Goal: Task Accomplishment & Management: Use online tool/utility

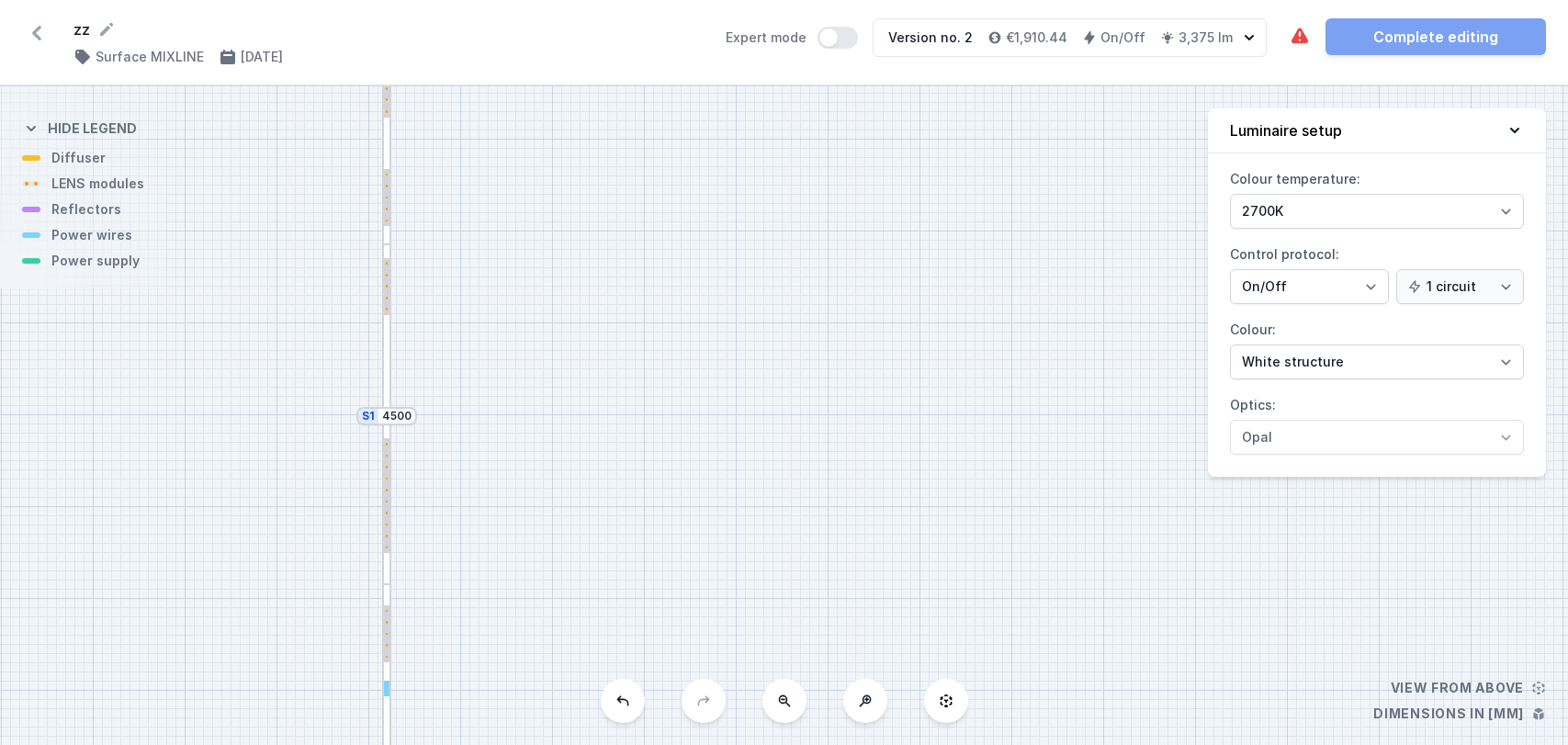
select select "2700"
click at [40, 21] on icon at bounding box center [36, 32] width 29 height 29
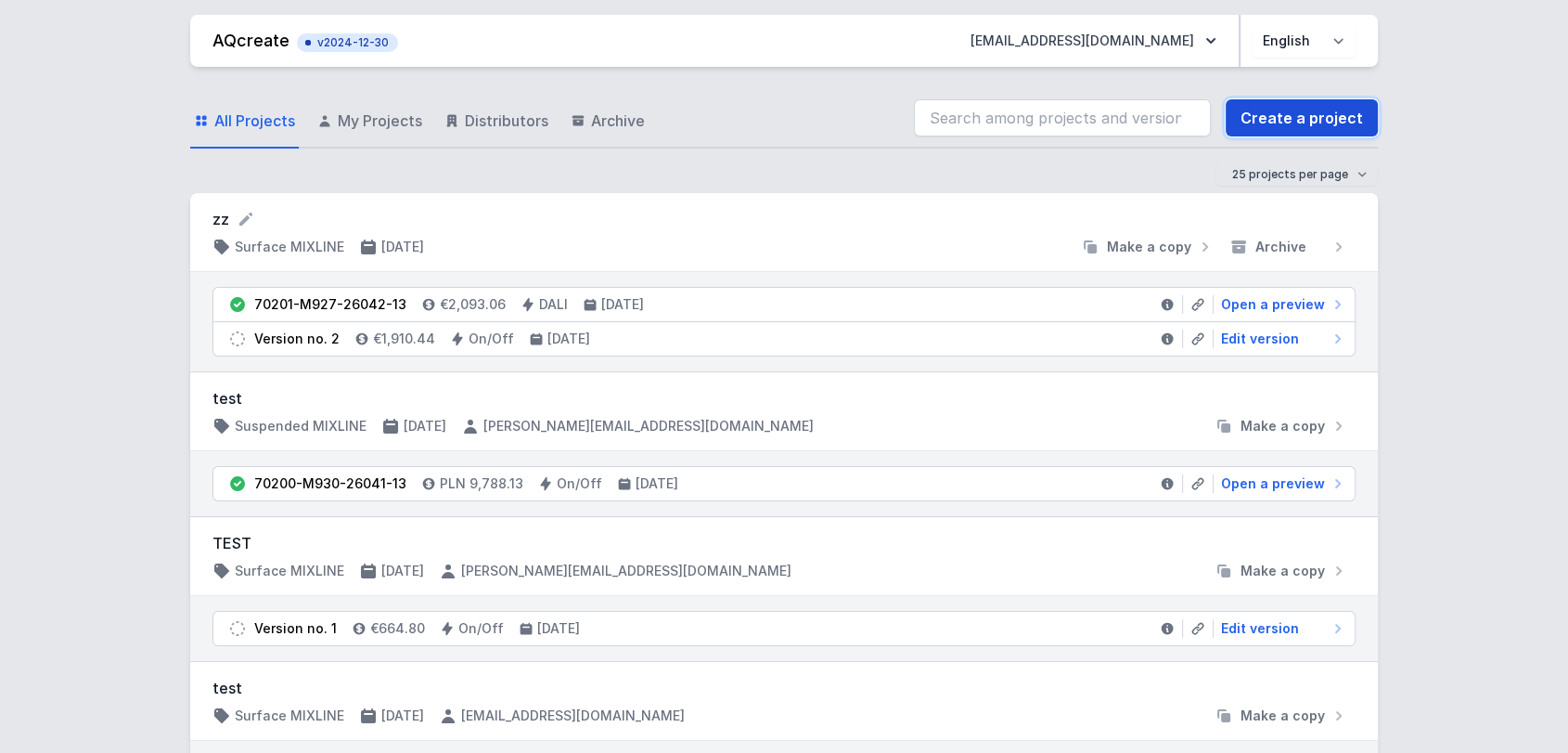
click at [1267, 112] on link "Create a project" at bounding box center [1302, 117] width 152 height 37
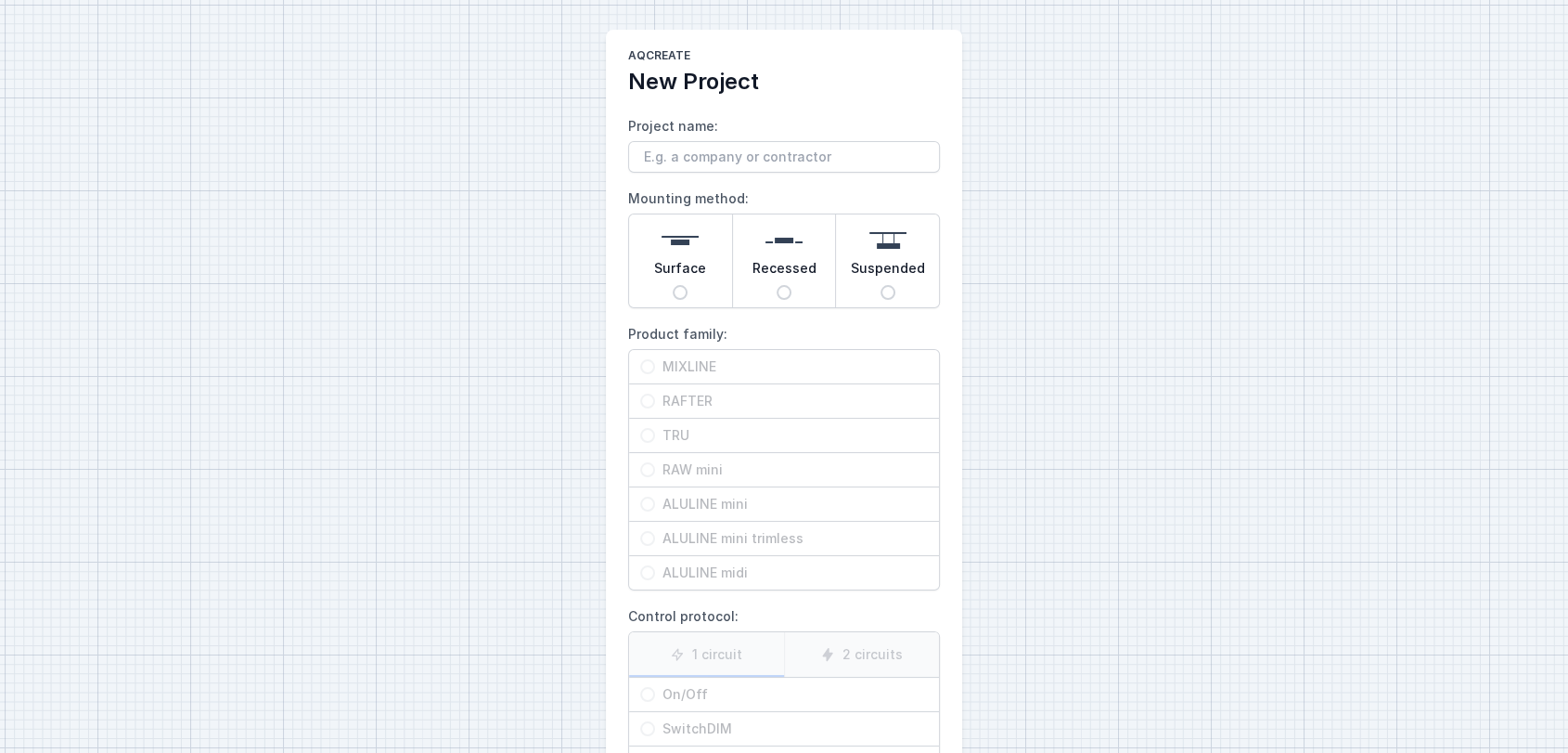
click at [727, 165] on input "Project name:" at bounding box center [784, 156] width 312 height 31
type input "zz"
click at [527, 187] on div "AQcreate New Project Project name: zz Mounting method: Surface Recessed Suspend…" at bounding box center [784, 465] width 1568 height 930
click at [684, 291] on input "Surface" at bounding box center [680, 293] width 15 height 15
radio input "true"
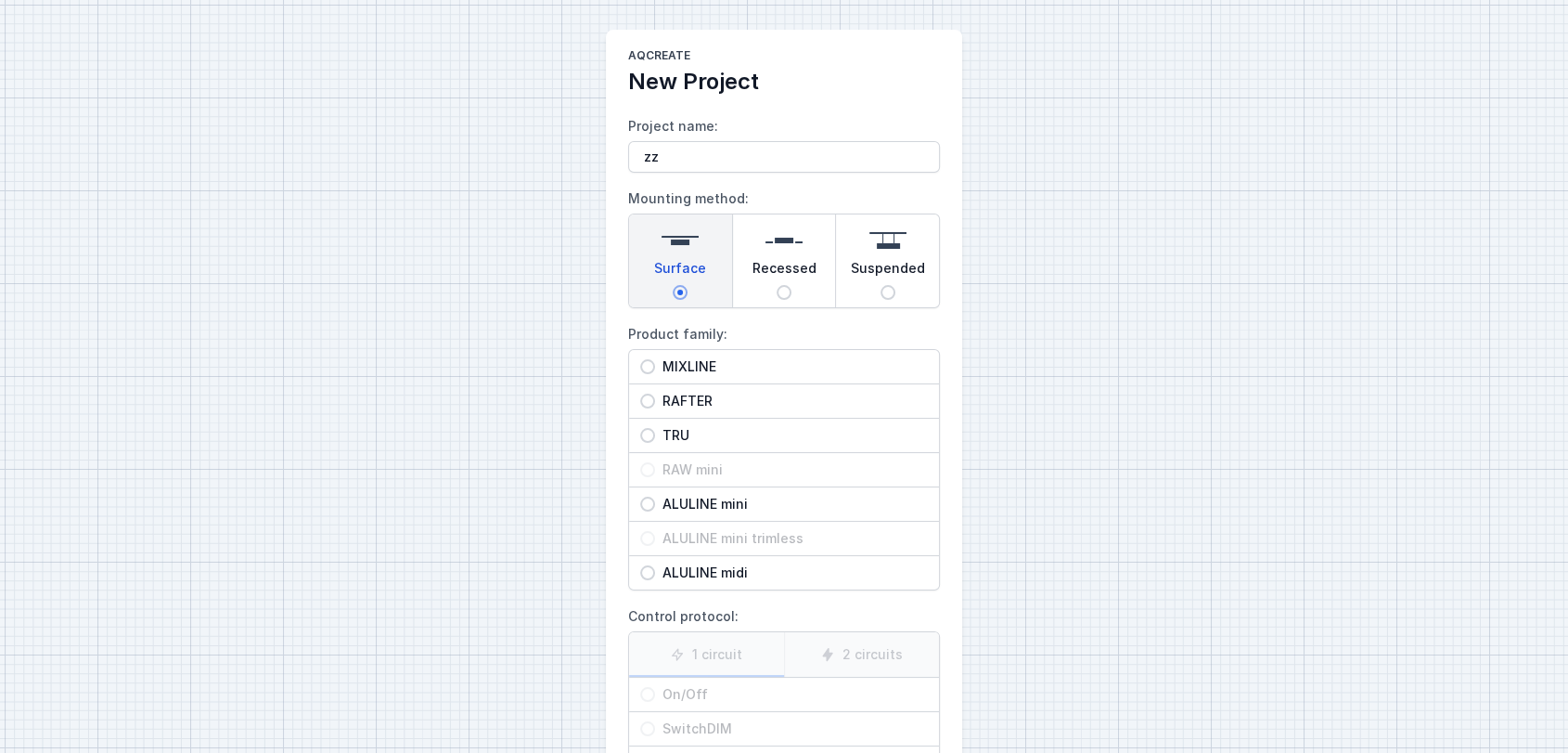
click at [686, 360] on span "MIXLINE" at bounding box center [792, 366] width 272 height 18
click at [655, 360] on input "MIXLINE" at bounding box center [648, 367] width 15 height 15
radio input "true"
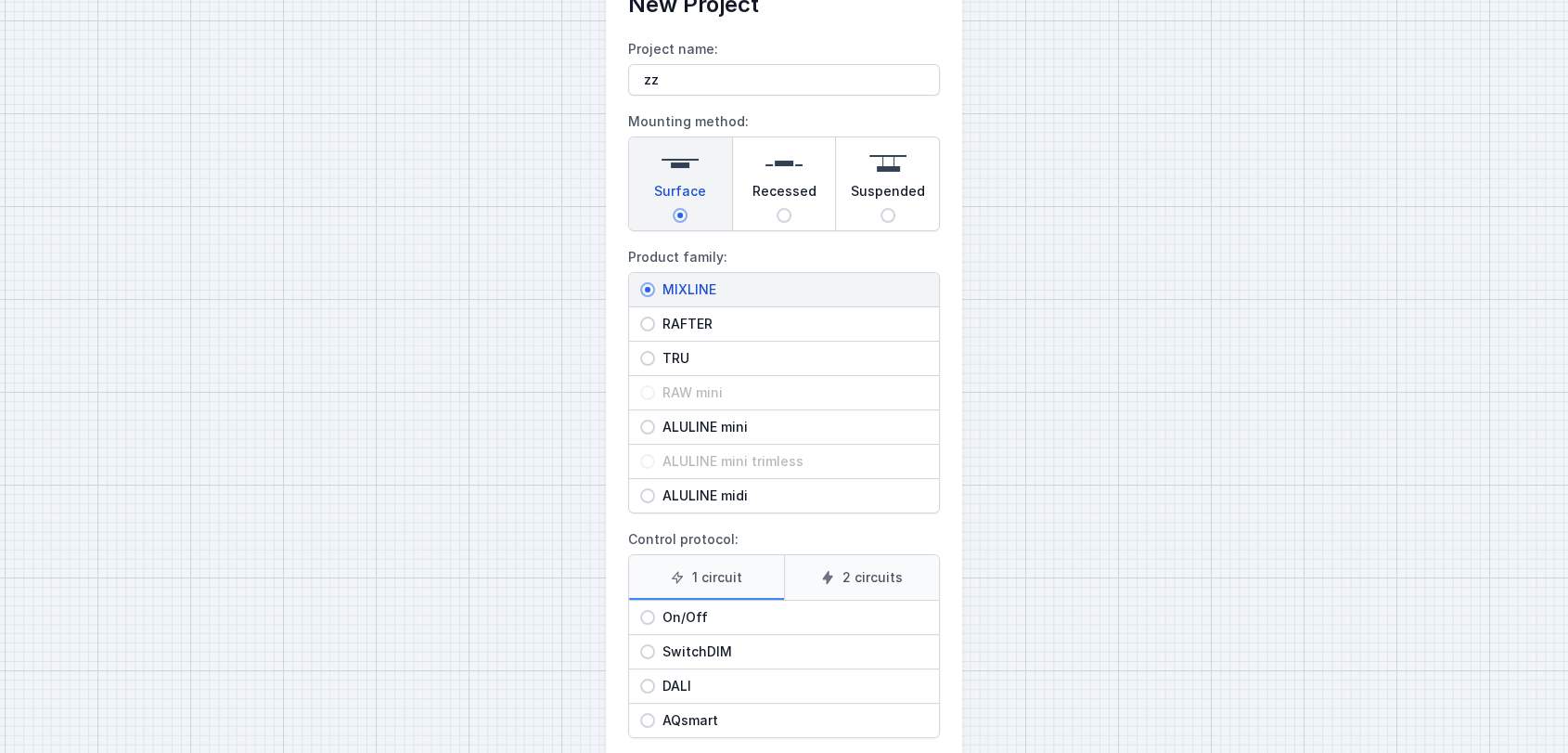
scroll to position [175, 0]
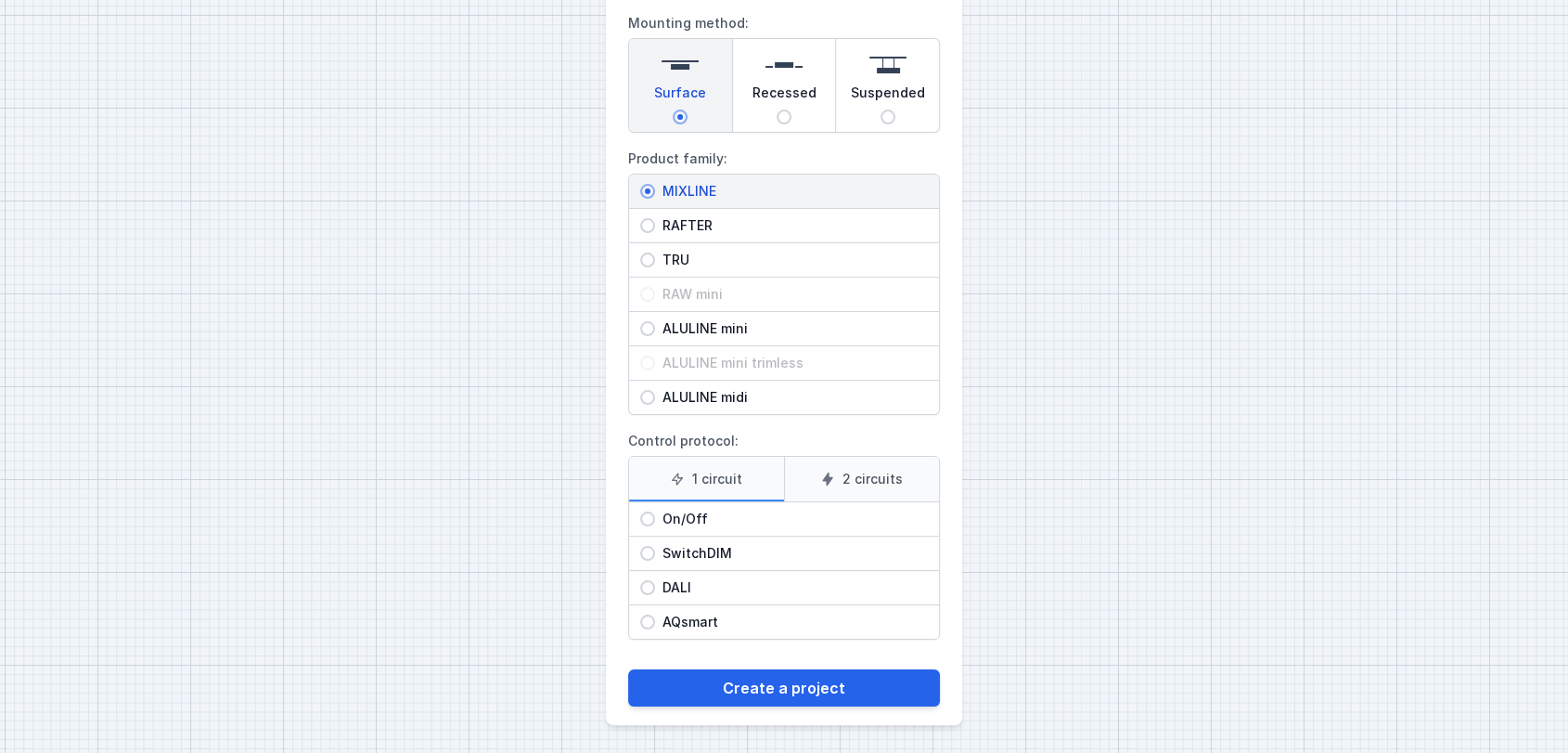
click at [677, 579] on span "DALI" at bounding box center [792, 587] width 272 height 18
click at [655, 580] on input "DALI" at bounding box center [648, 588] width 15 height 15
radio input "true"
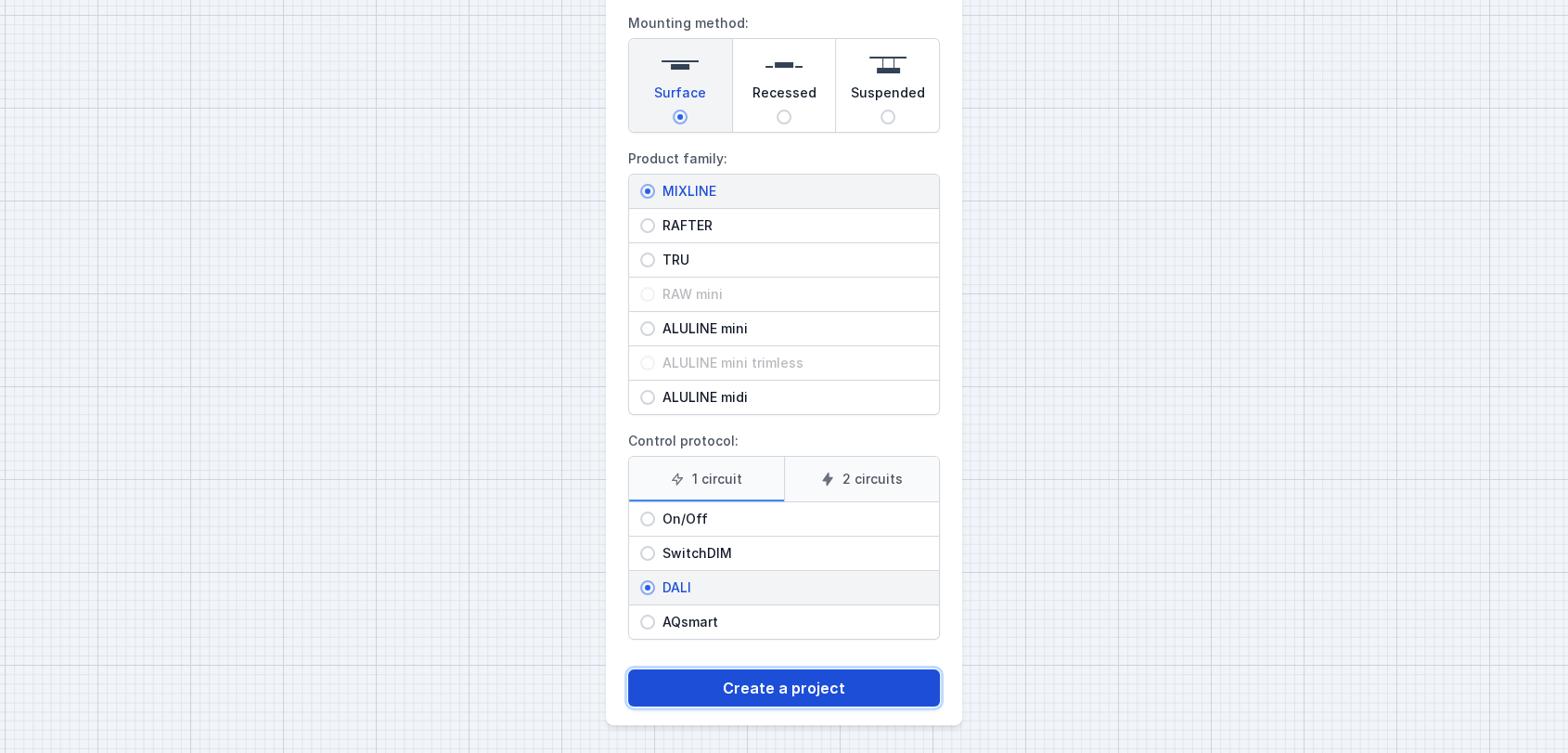
click at [785, 691] on button "Create a project" at bounding box center [784, 687] width 312 height 37
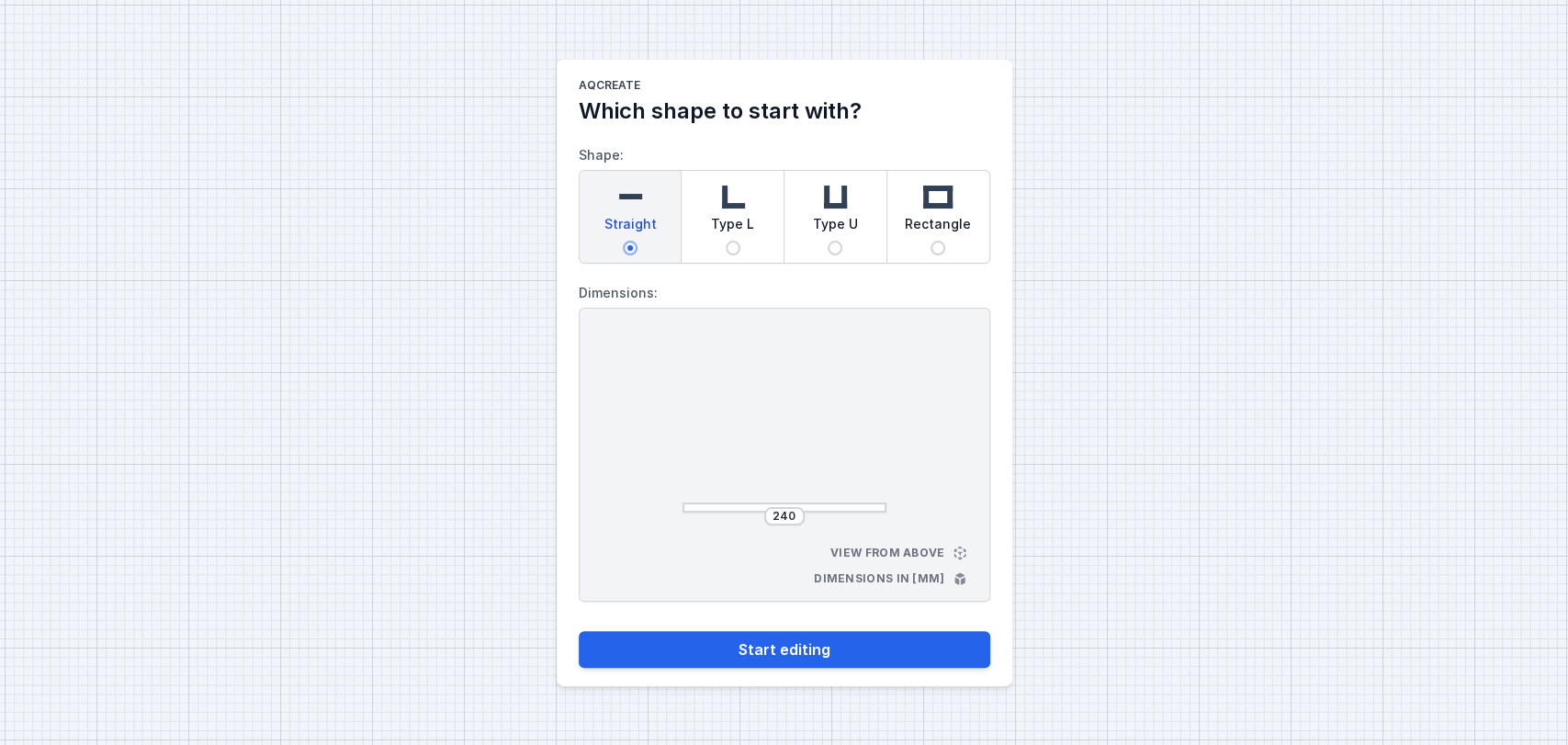
click at [941, 226] on span "Rectangle" at bounding box center [938, 227] width 66 height 25
click at [941, 240] on input "Rectangle" at bounding box center [938, 248] width 15 height 15
radio input "true"
click at [734, 207] on img at bounding box center [733, 196] width 37 height 37
click at [734, 240] on input "Type L" at bounding box center [734, 248] width 15 height 15
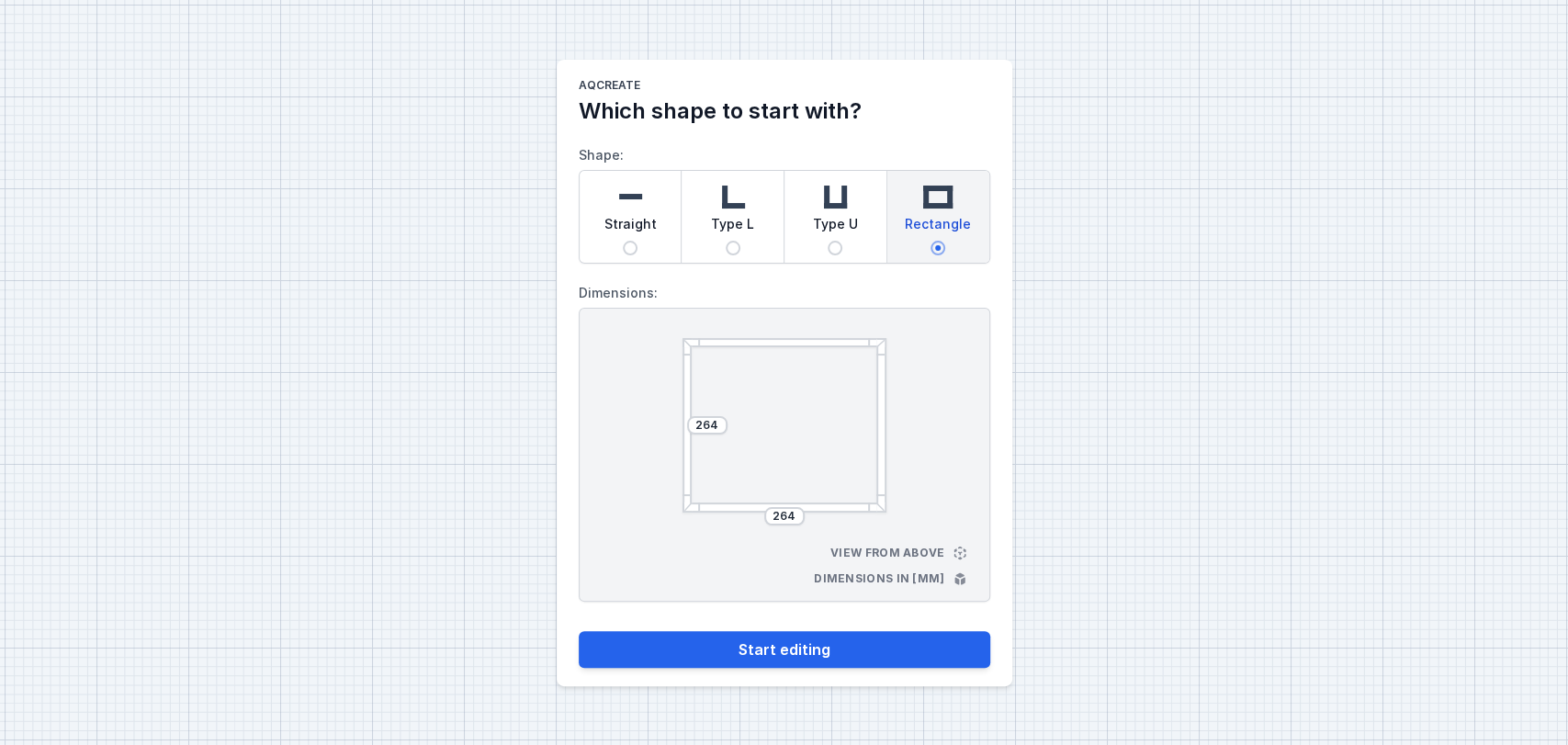
radio input "true"
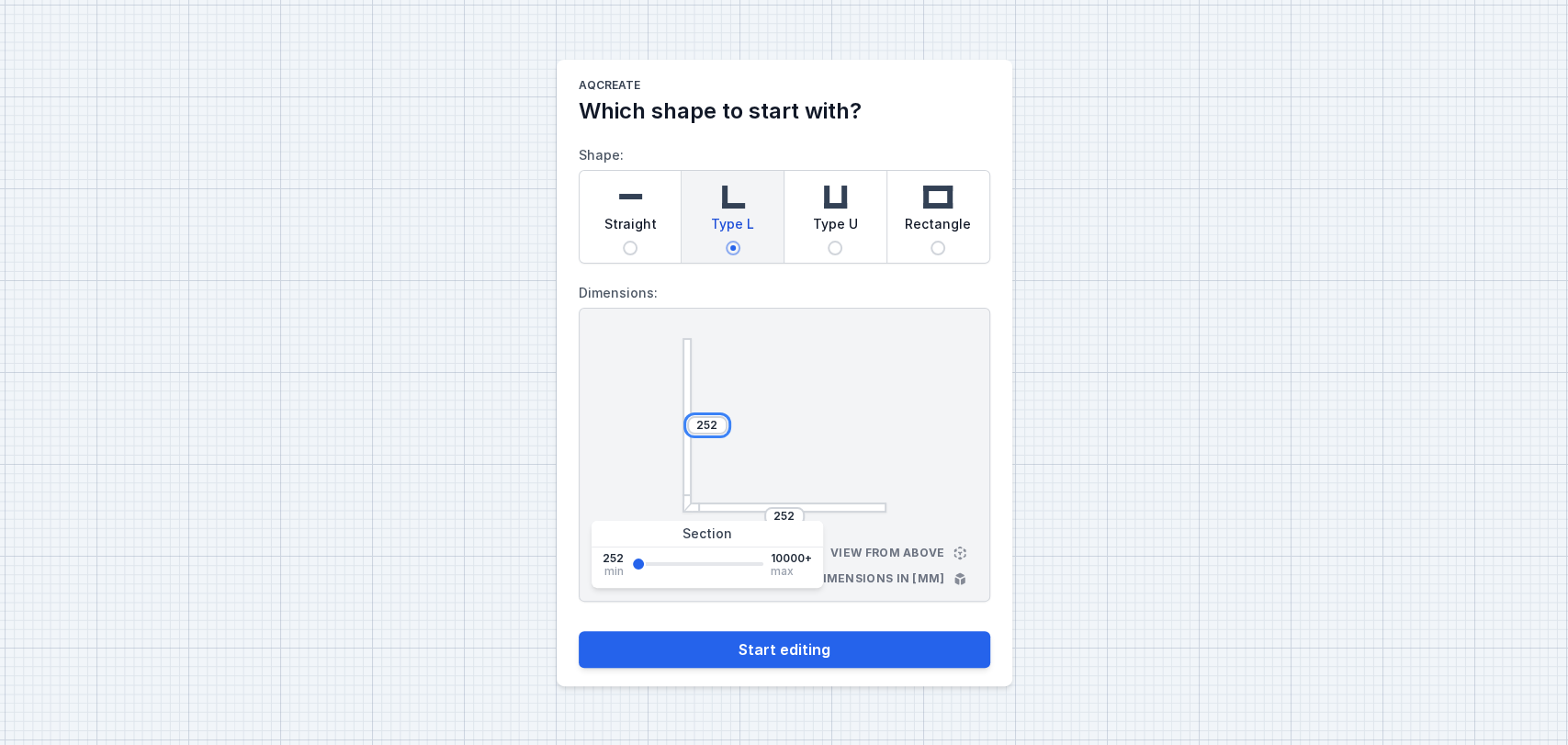
drag, startPoint x: 717, startPoint y: 428, endPoint x: 553, endPoint y: 365, distance: 175.7
click at [553, 365] on div "AQcreate Which shape to start with? Shape: Straight Type L Type U Rectangle Dim…" at bounding box center [784, 372] width 1568 height 745
type input "2500"
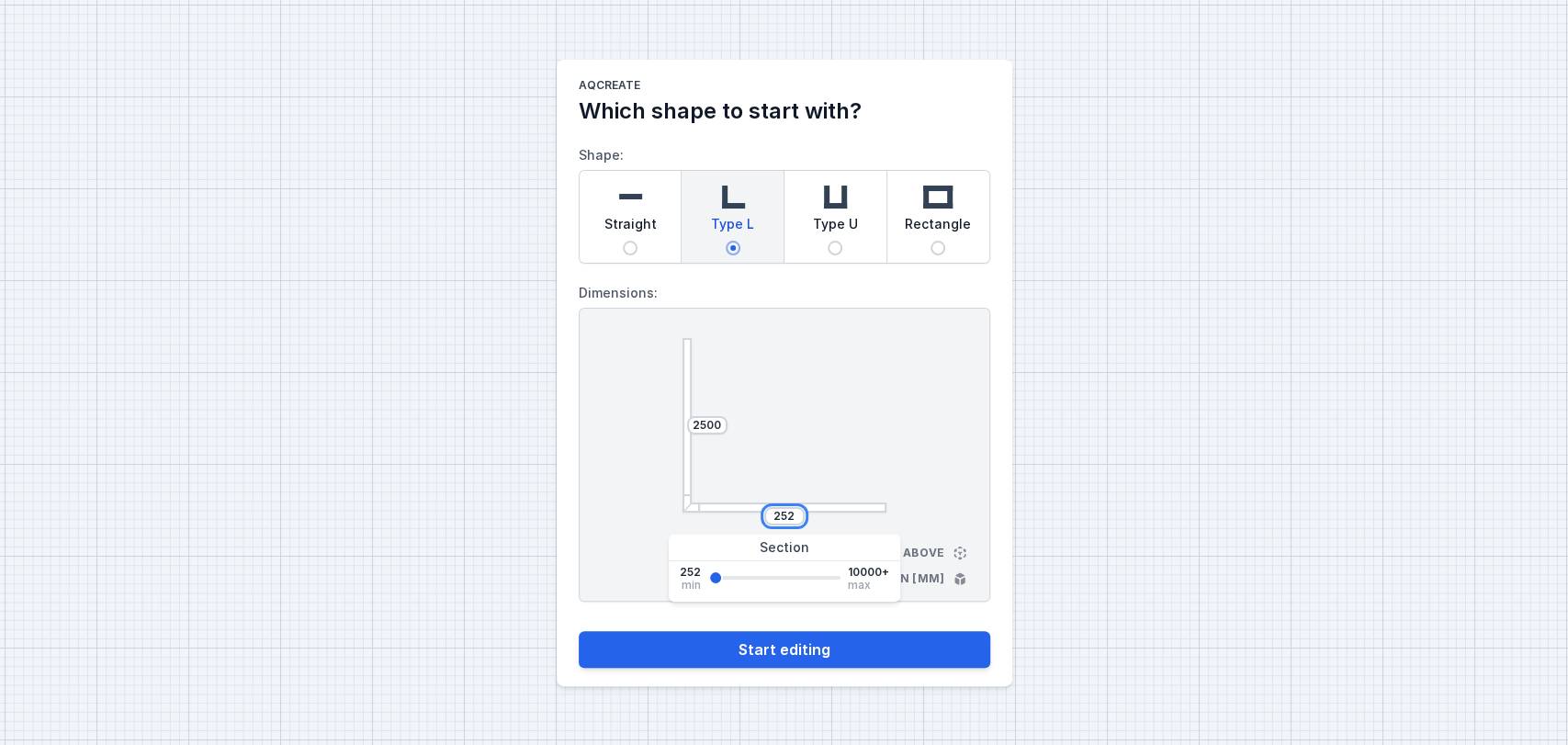
drag, startPoint x: 792, startPoint y: 513, endPoint x: 627, endPoint y: 460, distance: 173.3
click at [627, 460] on div "2500 252 View from above Dimensions in [mm]" at bounding box center [784, 455] width 411 height 294
type input "4500"
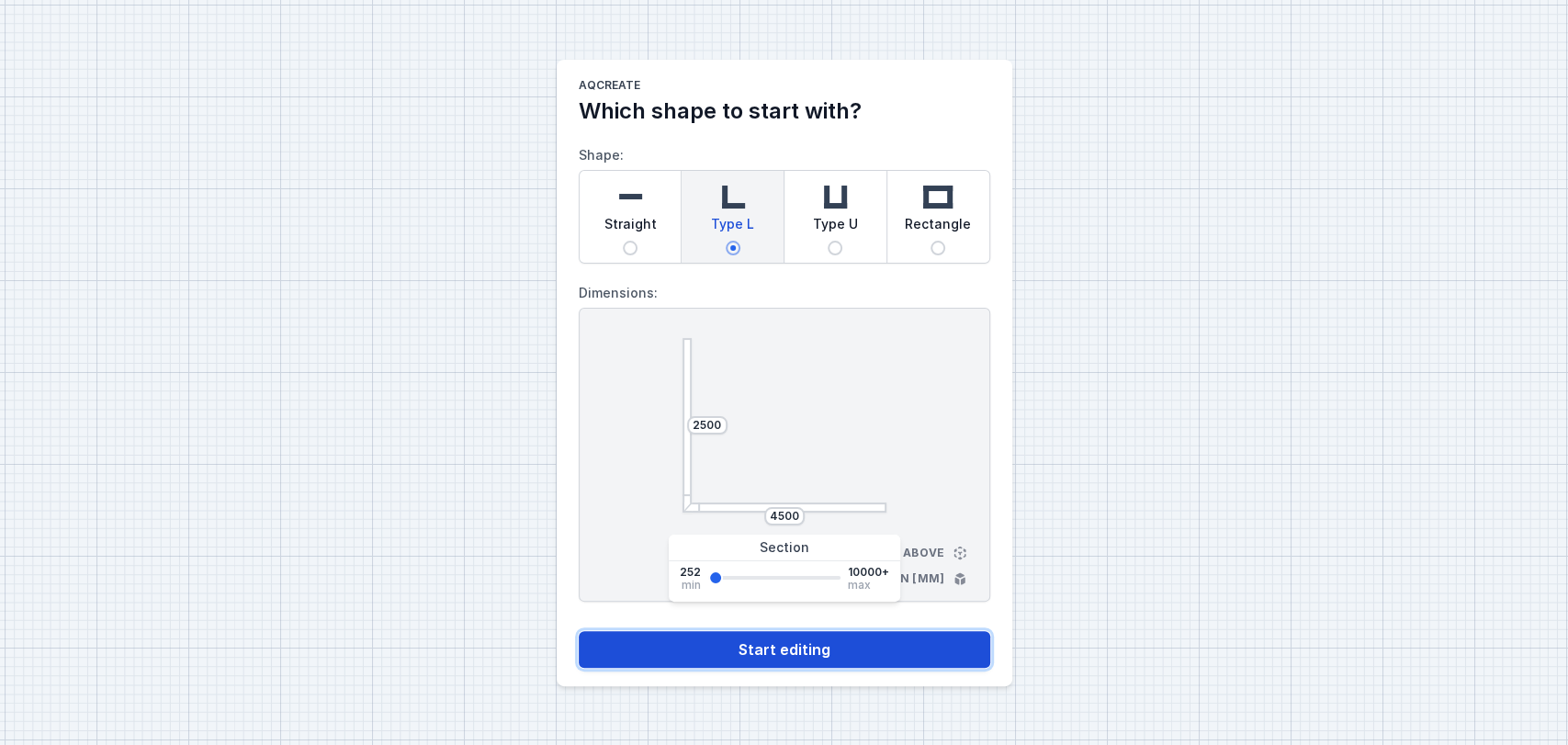
click at [767, 651] on button "Start editing" at bounding box center [784, 649] width 411 height 37
select select "4"
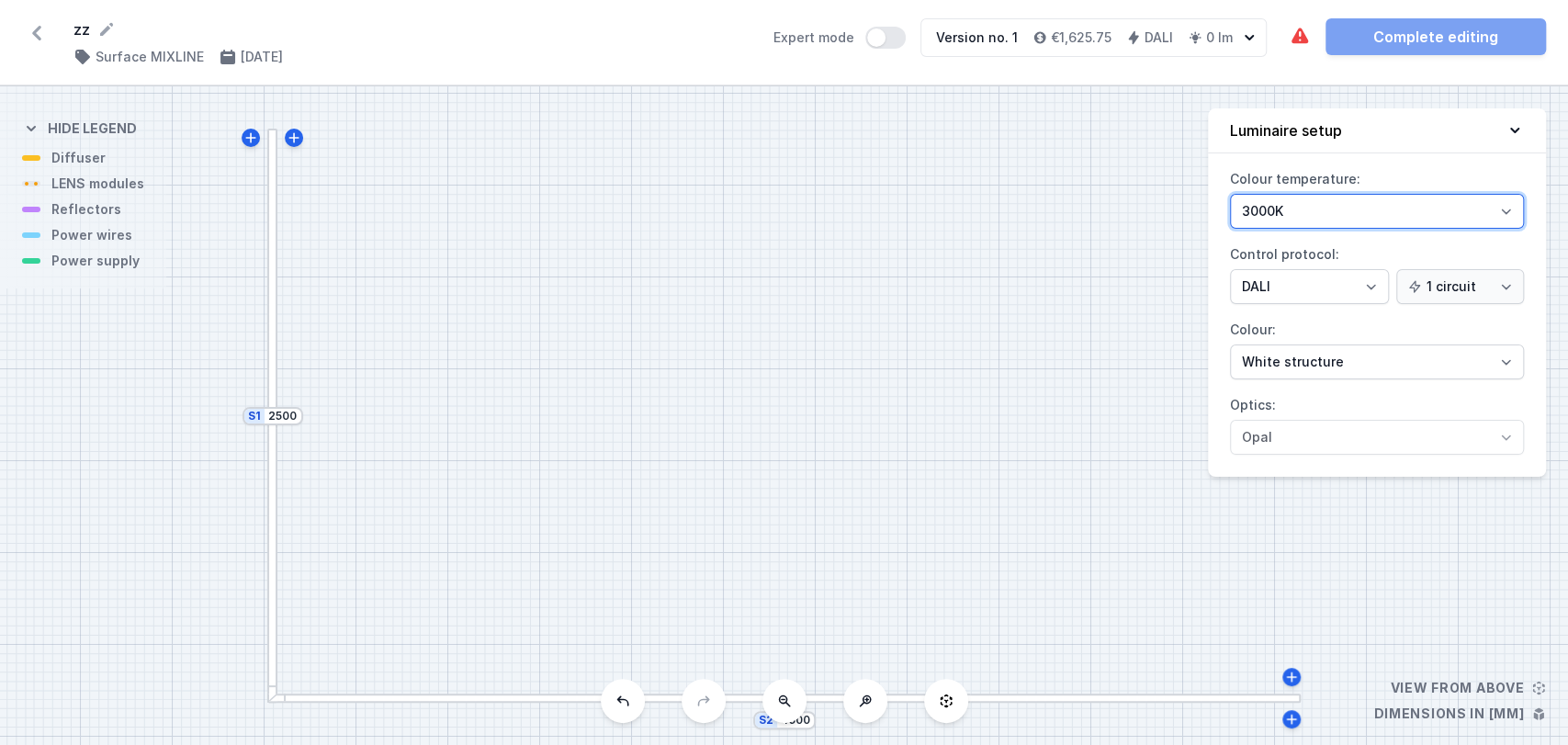
click at [1281, 205] on select "3000K 4000K 2700K" at bounding box center [1377, 211] width 294 height 35
select select "4000"
click at [1230, 194] on select "3000K 4000K 2700K" at bounding box center [1377, 211] width 294 height 35
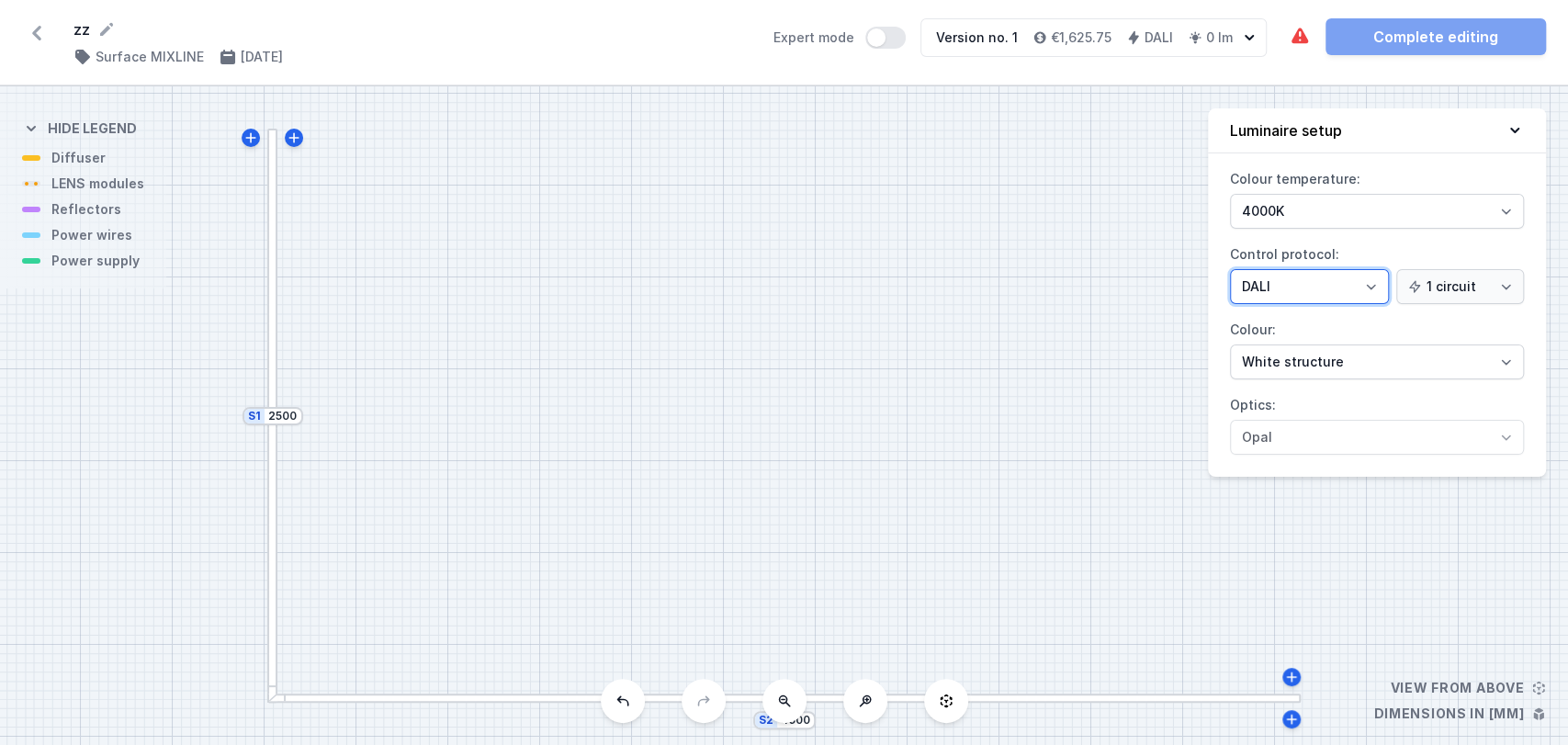
click at [1293, 273] on select "On/Off SwitchDIM DALI AQsmart" at bounding box center [1309, 286] width 159 height 35
click at [1319, 352] on select "White structure Black structure Gold structure Copper Gray Another colour (from…" at bounding box center [1377, 361] width 294 height 35
click at [1067, 413] on div "S2 4500 S1 2500" at bounding box center [784, 416] width 1568 height 659
click at [477, 700] on div at bounding box center [440, 699] width 348 height 10
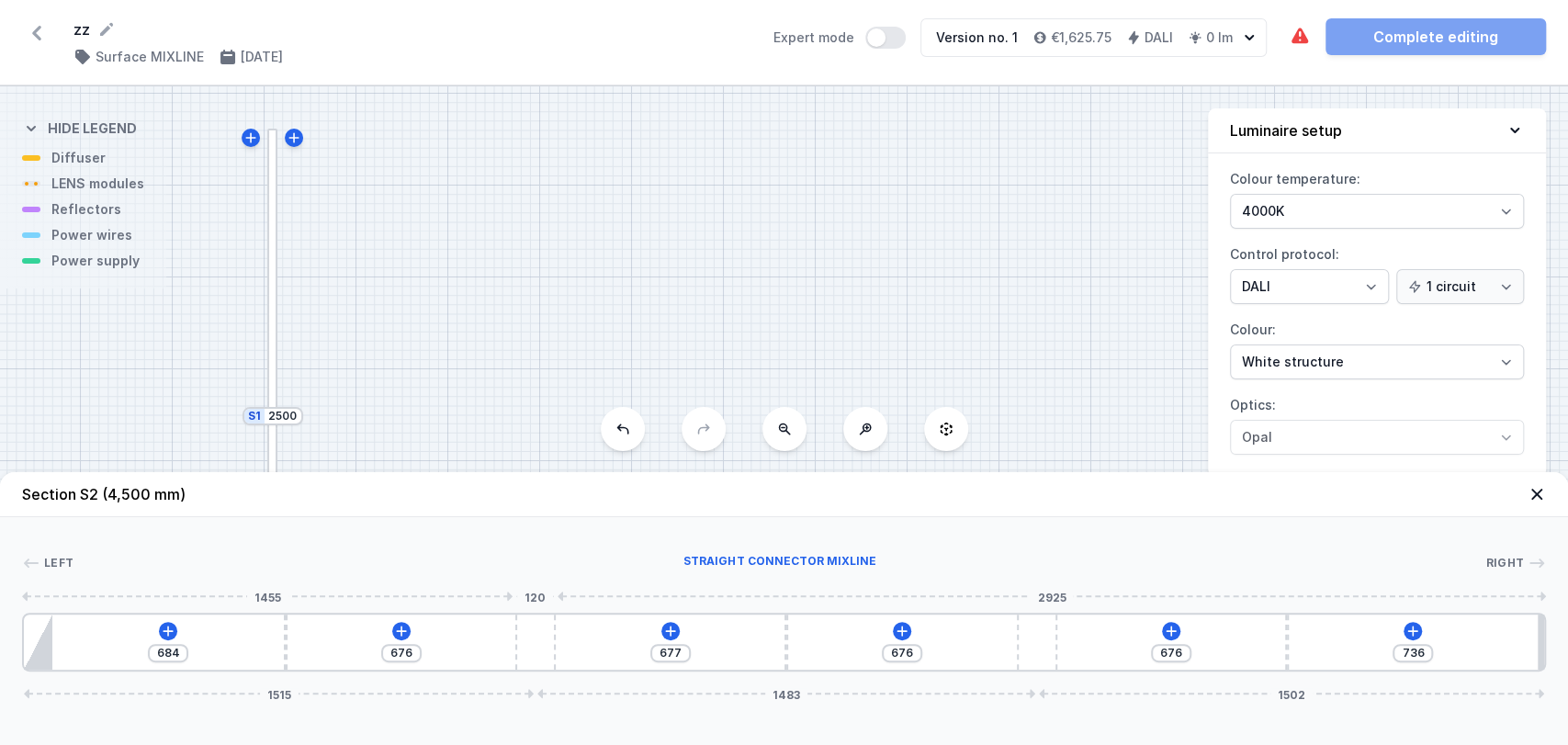
type input "652"
type input "700"
type input "698"
type input "654"
type input "741"
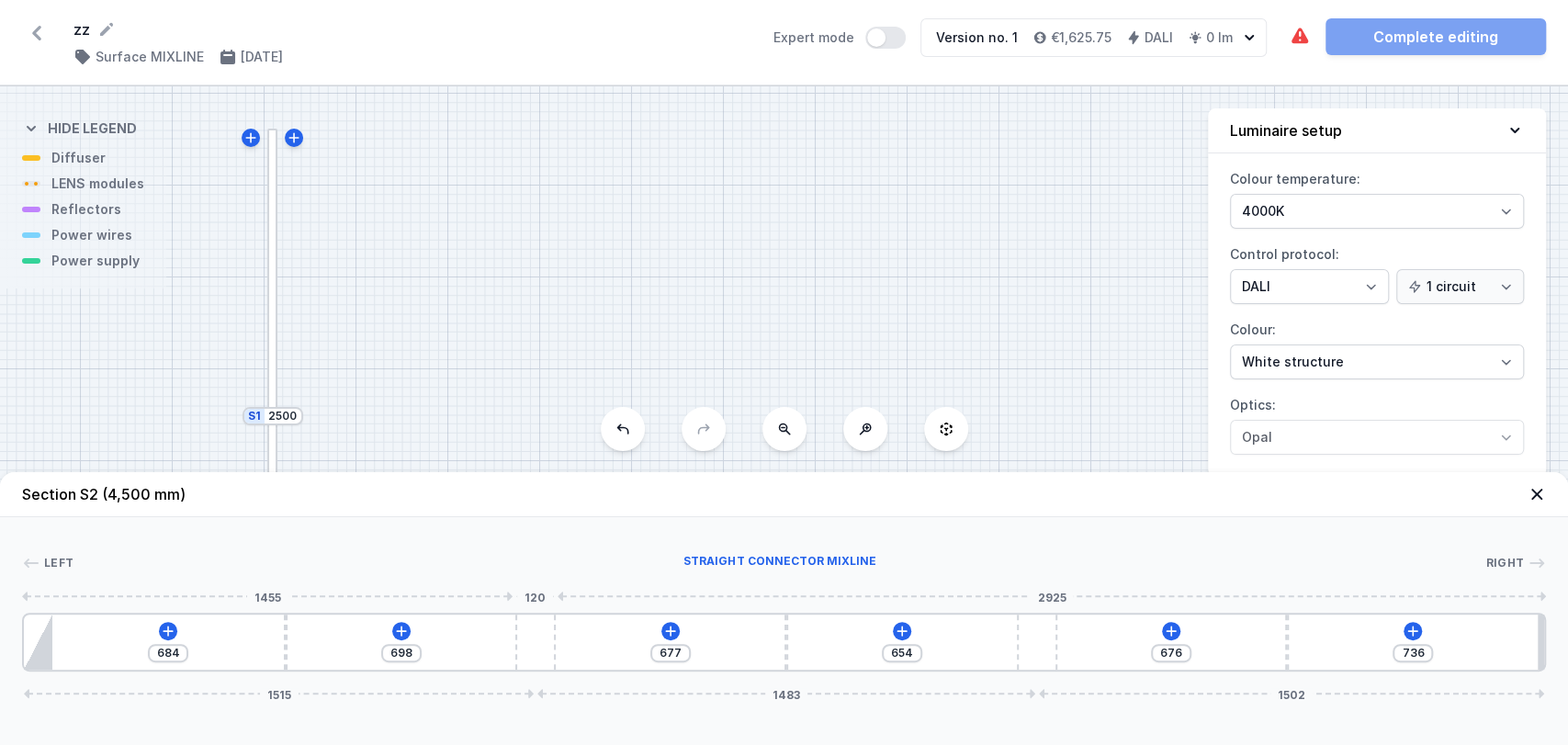
type input "611"
type input "797"
type input "555"
type input "883"
type input "1156"
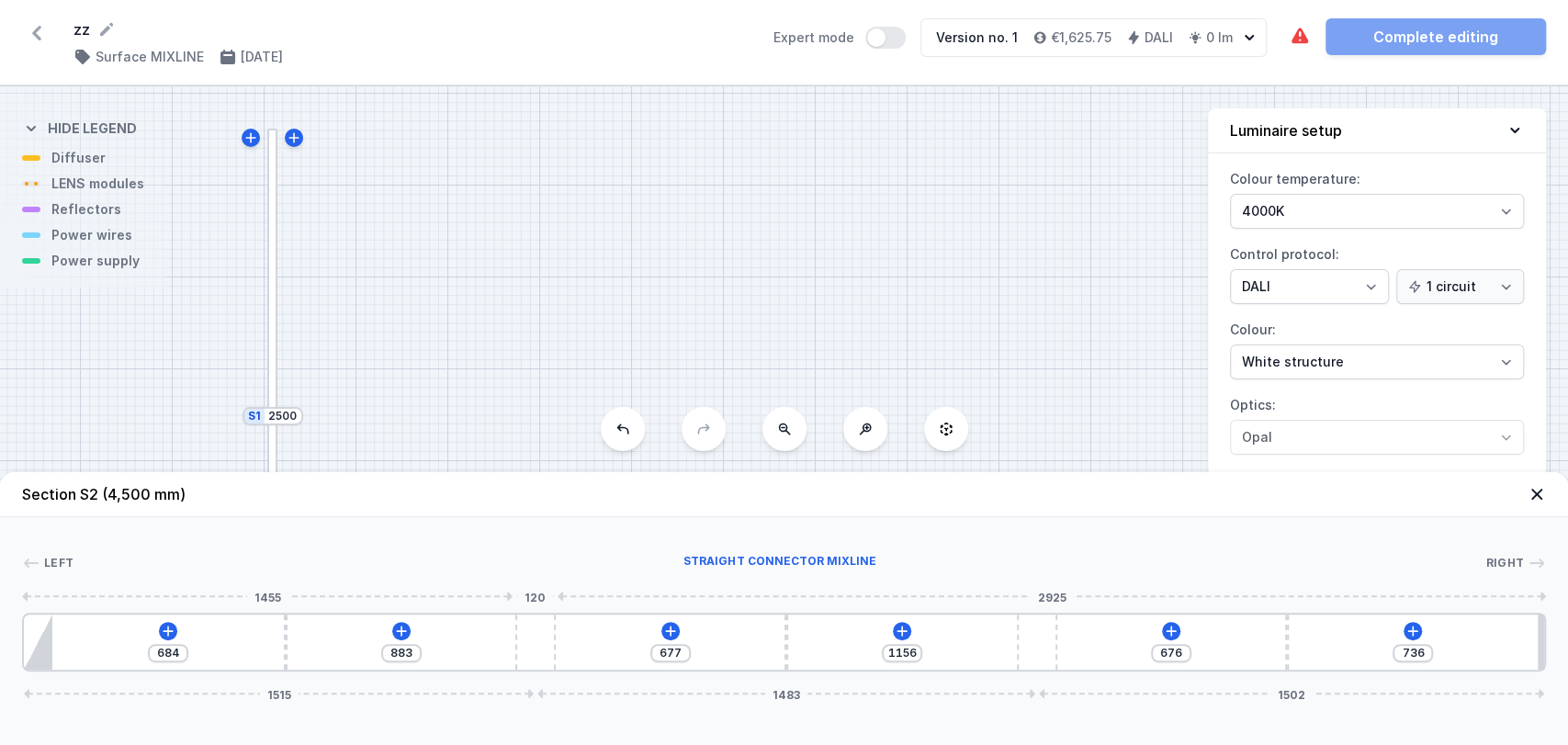
type input "937"
type input "1102"
type input "982"
type input "1057"
type input "1044"
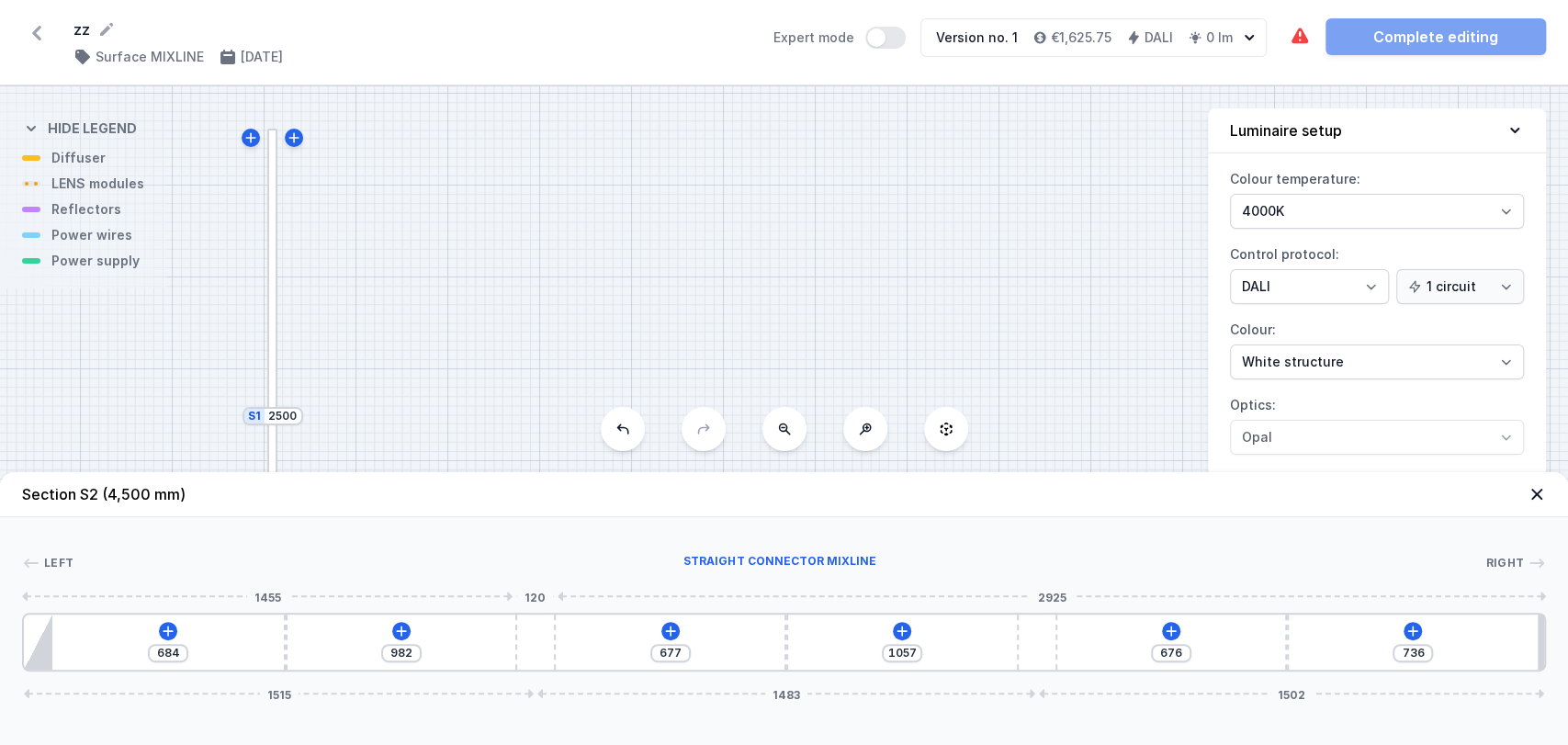
type input "995"
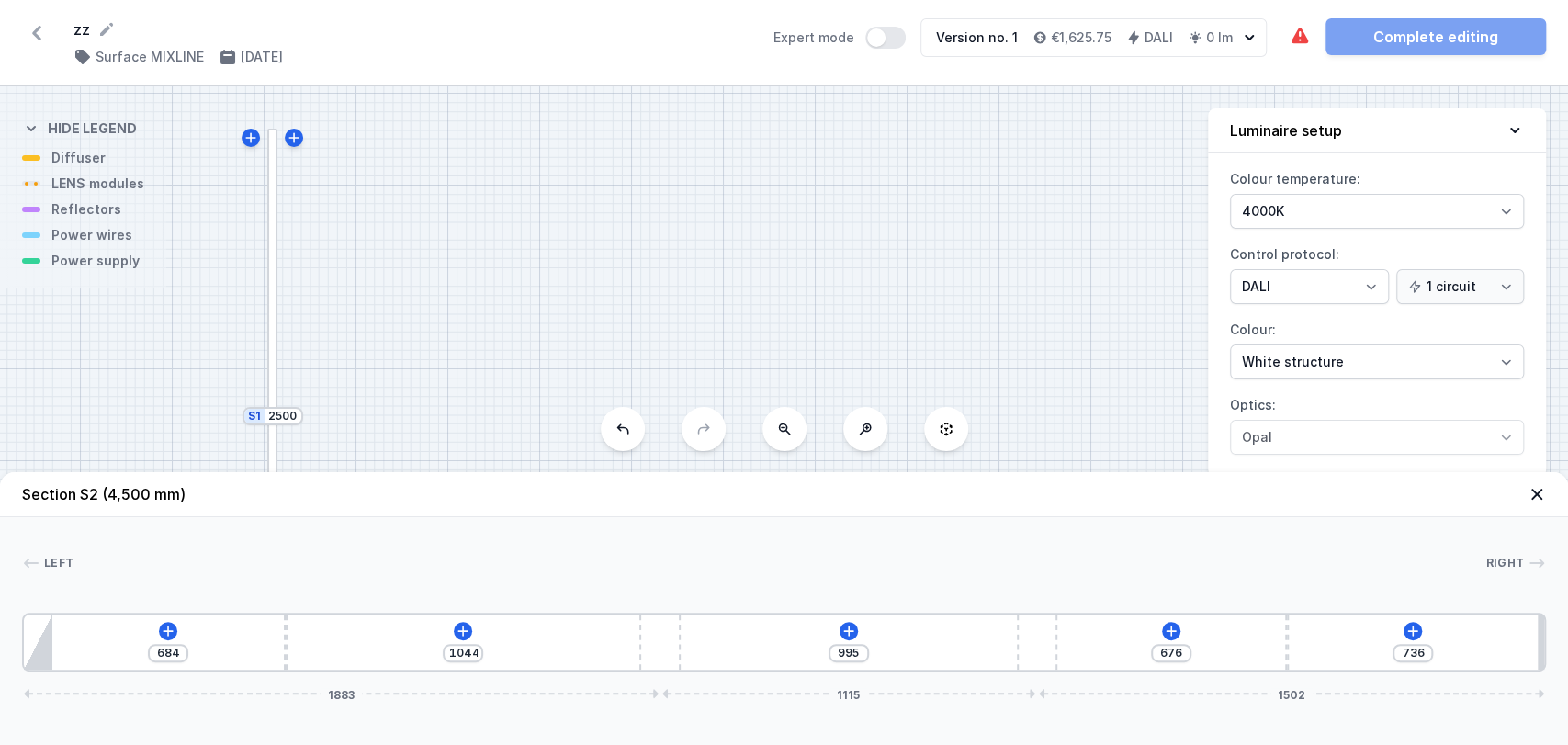
type input "1111"
type input "928"
type input "1138"
type input "901"
type input "1140"
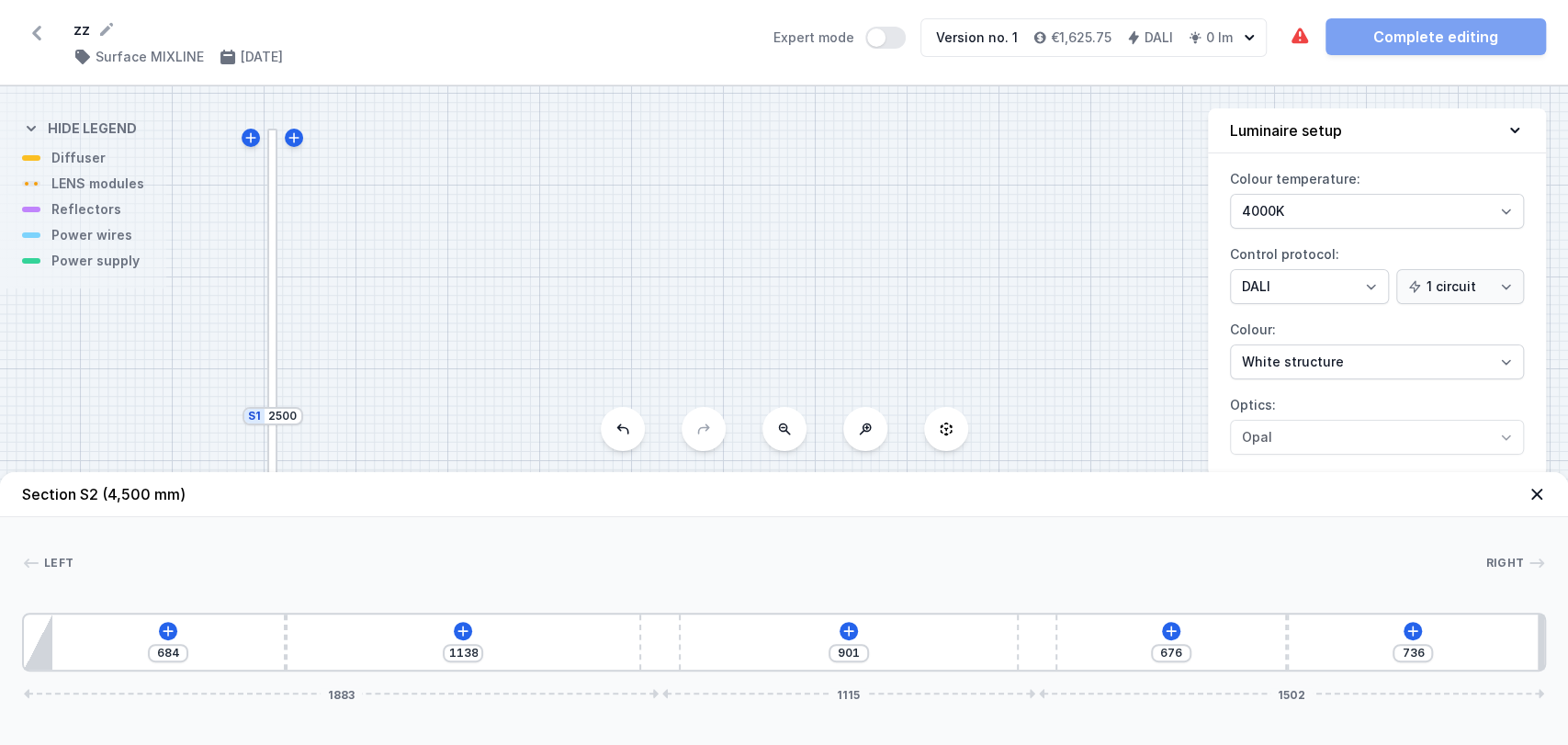
type input "899"
type input "1124"
type input "915"
type input "1116"
type input "923"
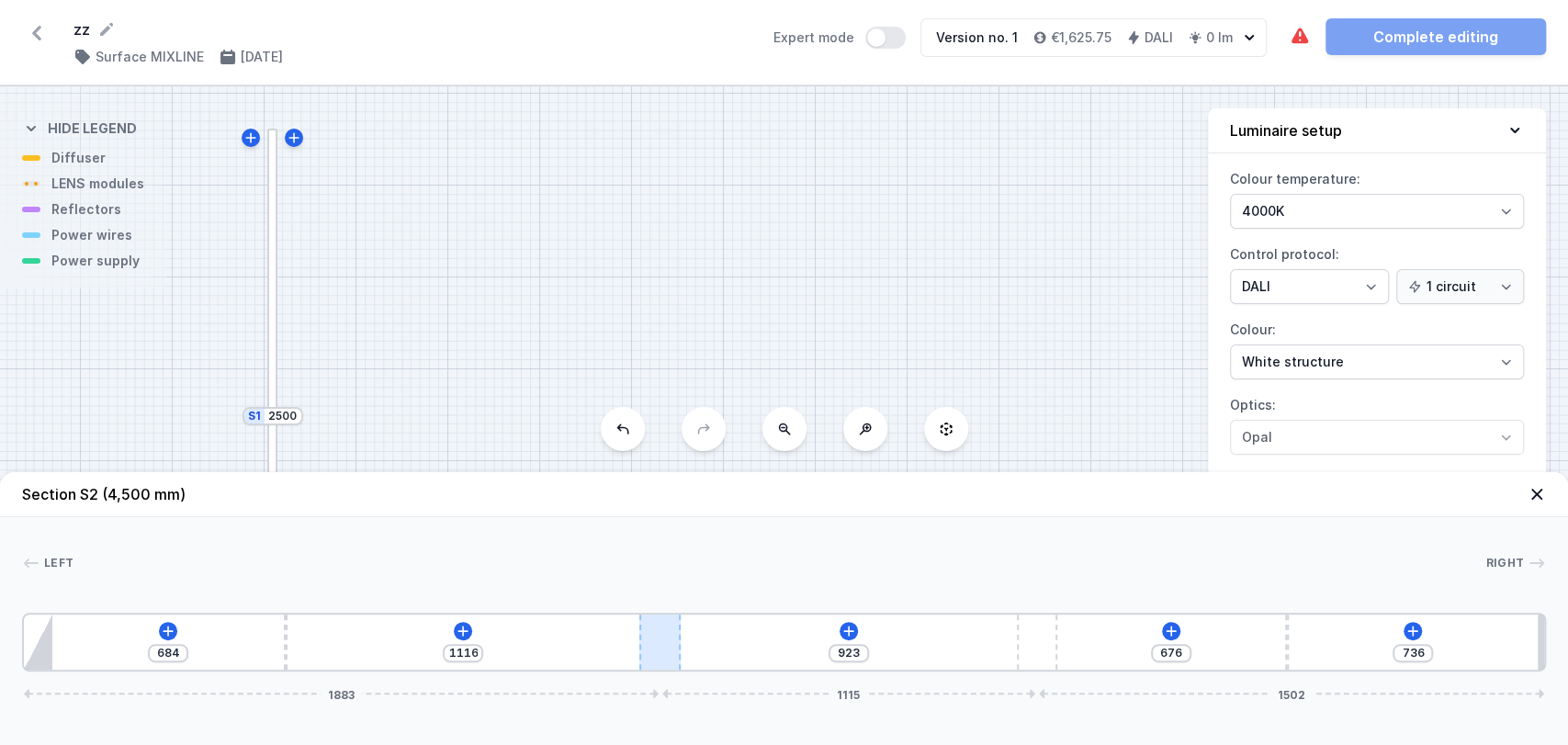
type input "1068"
type input "971"
type input "969"
type input "1070"
type input "872"
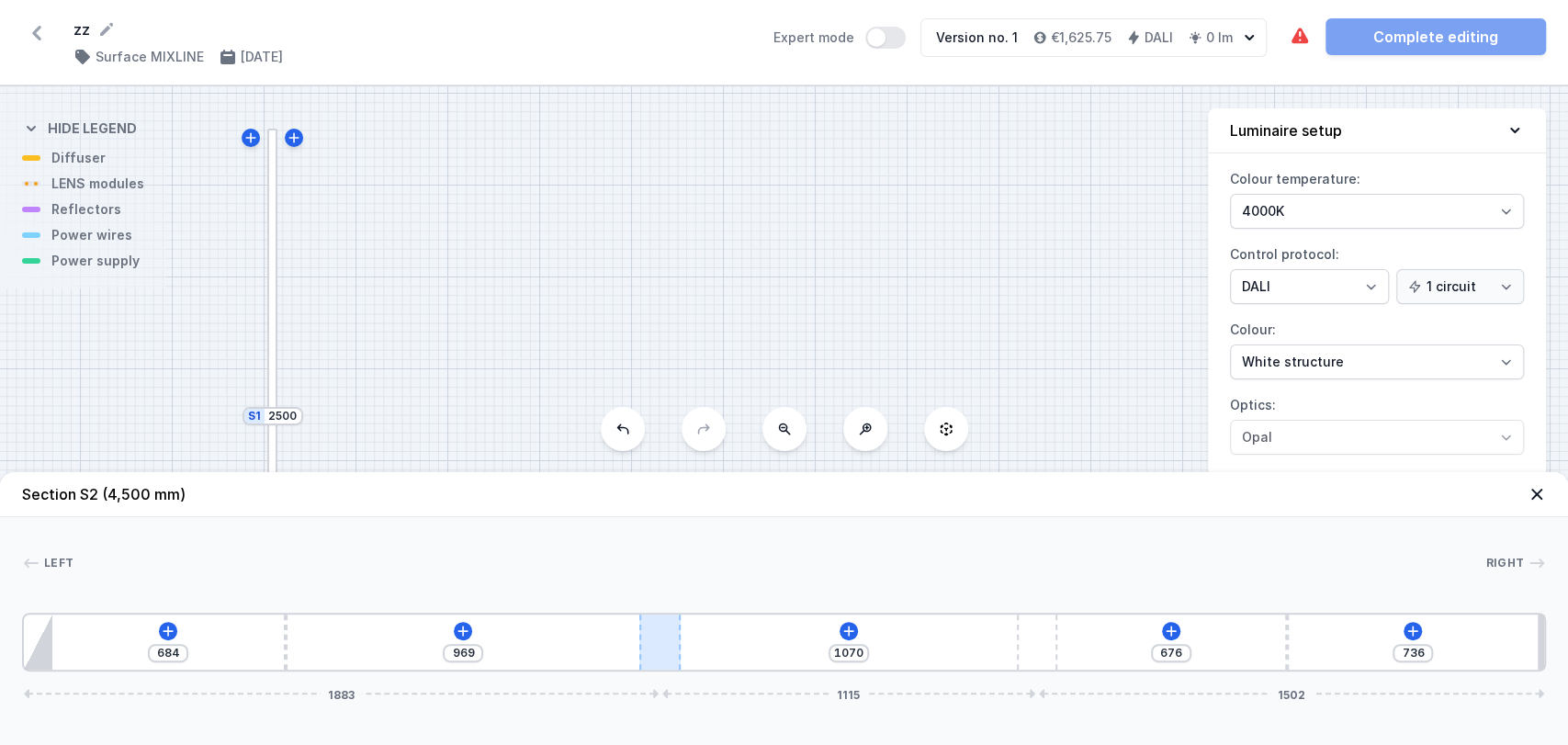
type input "1167"
type input "762"
type input "633"
type input "615"
type input "780"
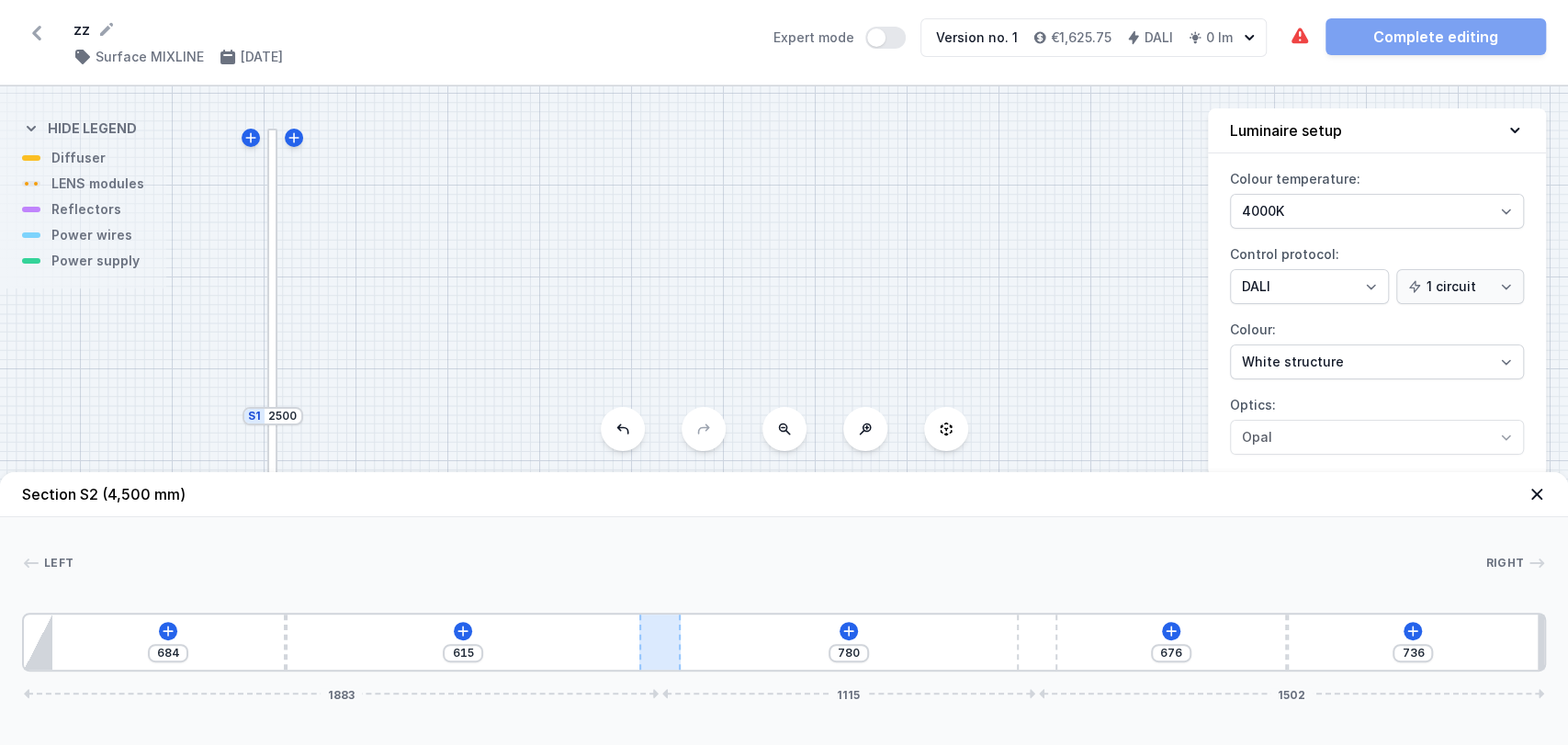
type input "526"
type input "869"
type input "1118"
type input "971"
type input "1084"
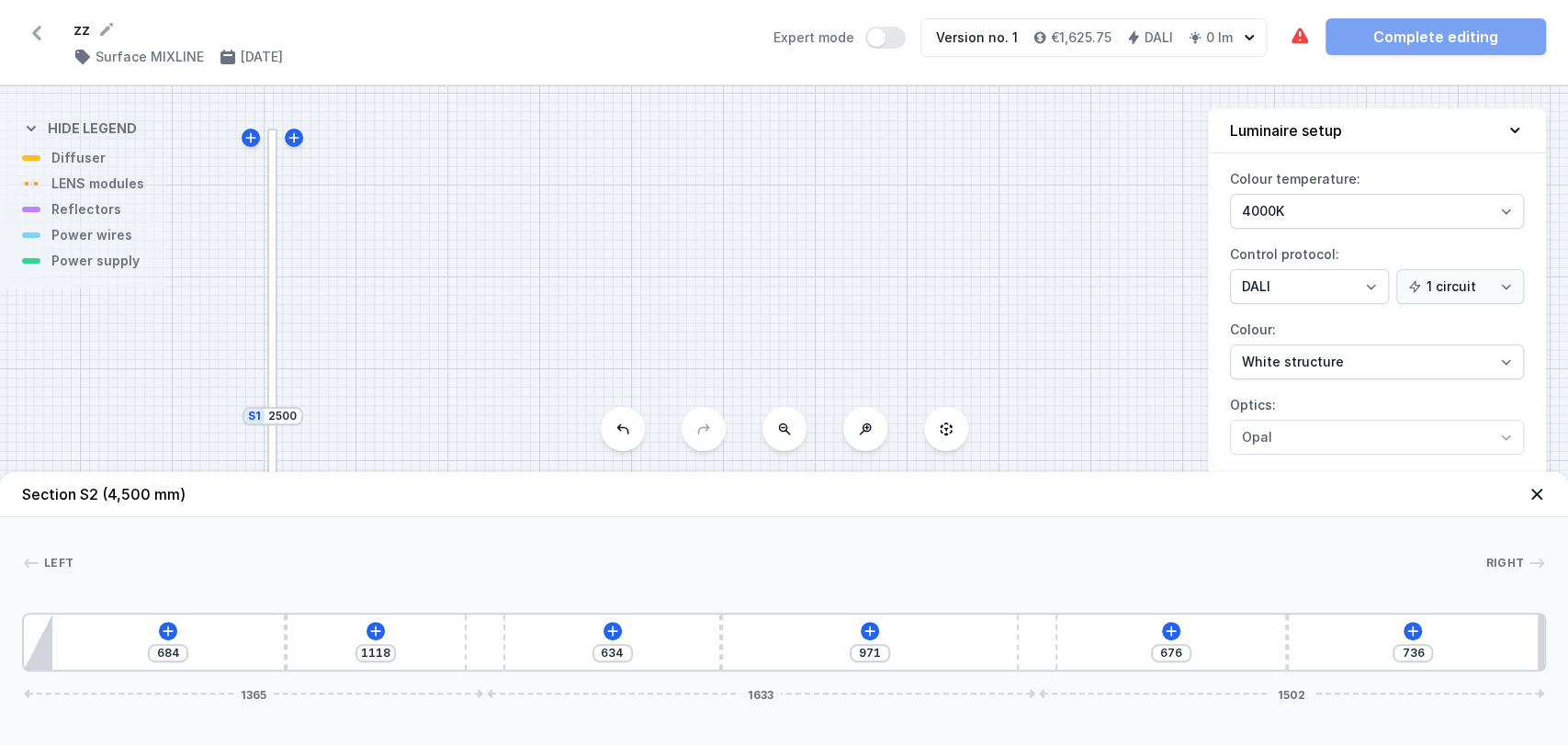
type input "1005"
type input "1076"
type input "1013"
type input "1086"
type input "1003"
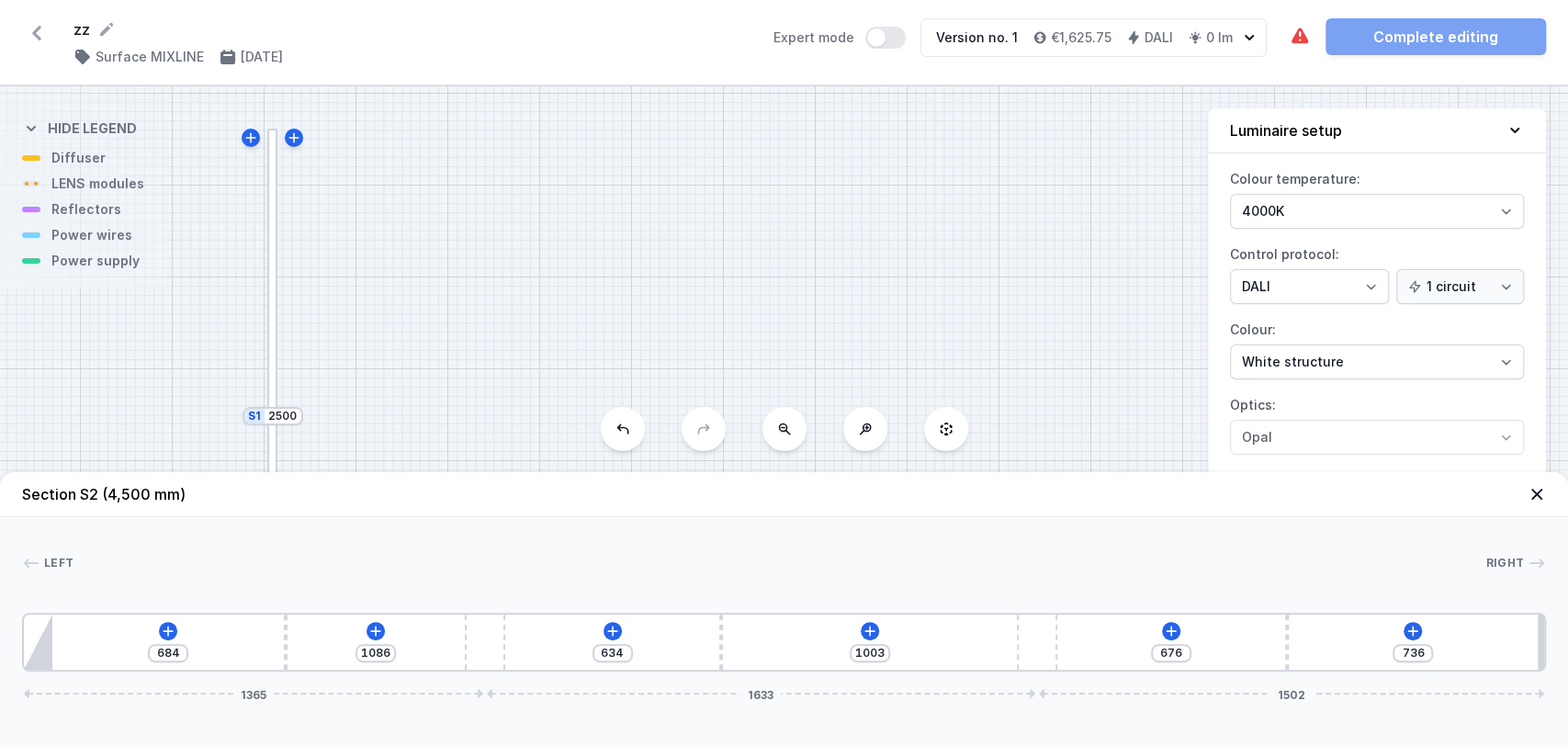
type input "1100"
type input "989"
type input "1116"
type input "973"
type input "1153"
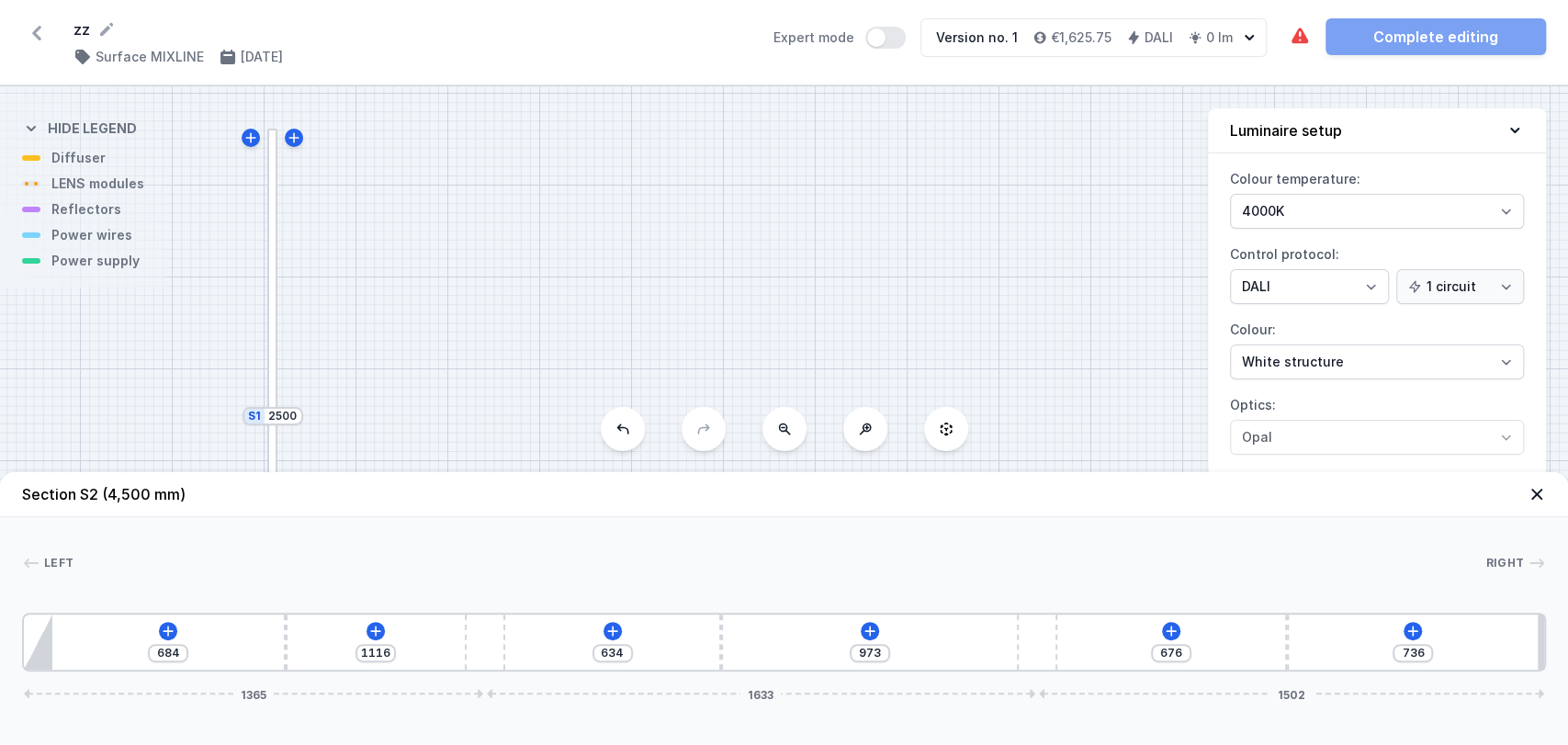
type input "936"
type input "587"
type input "898"
type input "649"
type input "836"
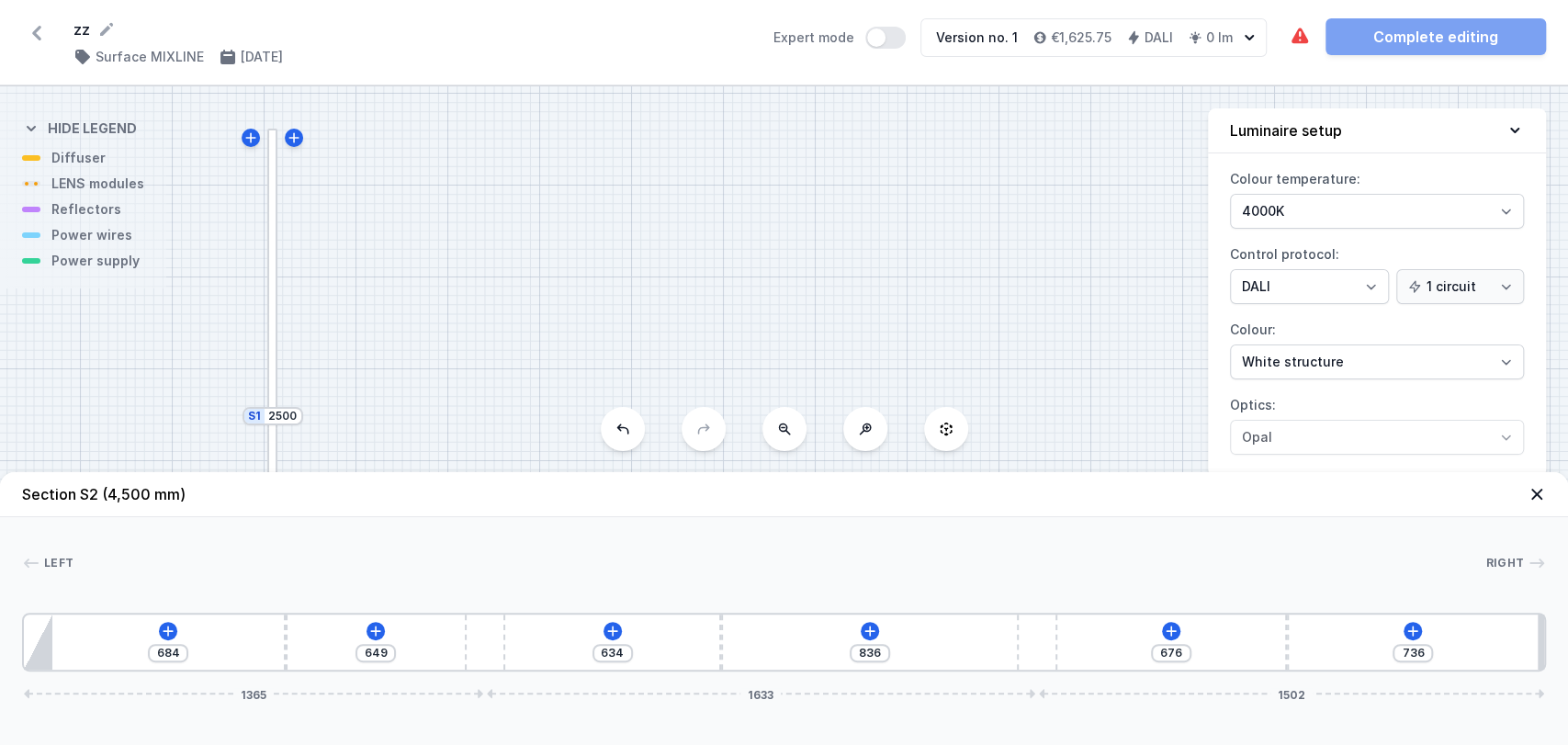
type input "783"
type input "702"
type input "935"
type input "550"
type input "1099"
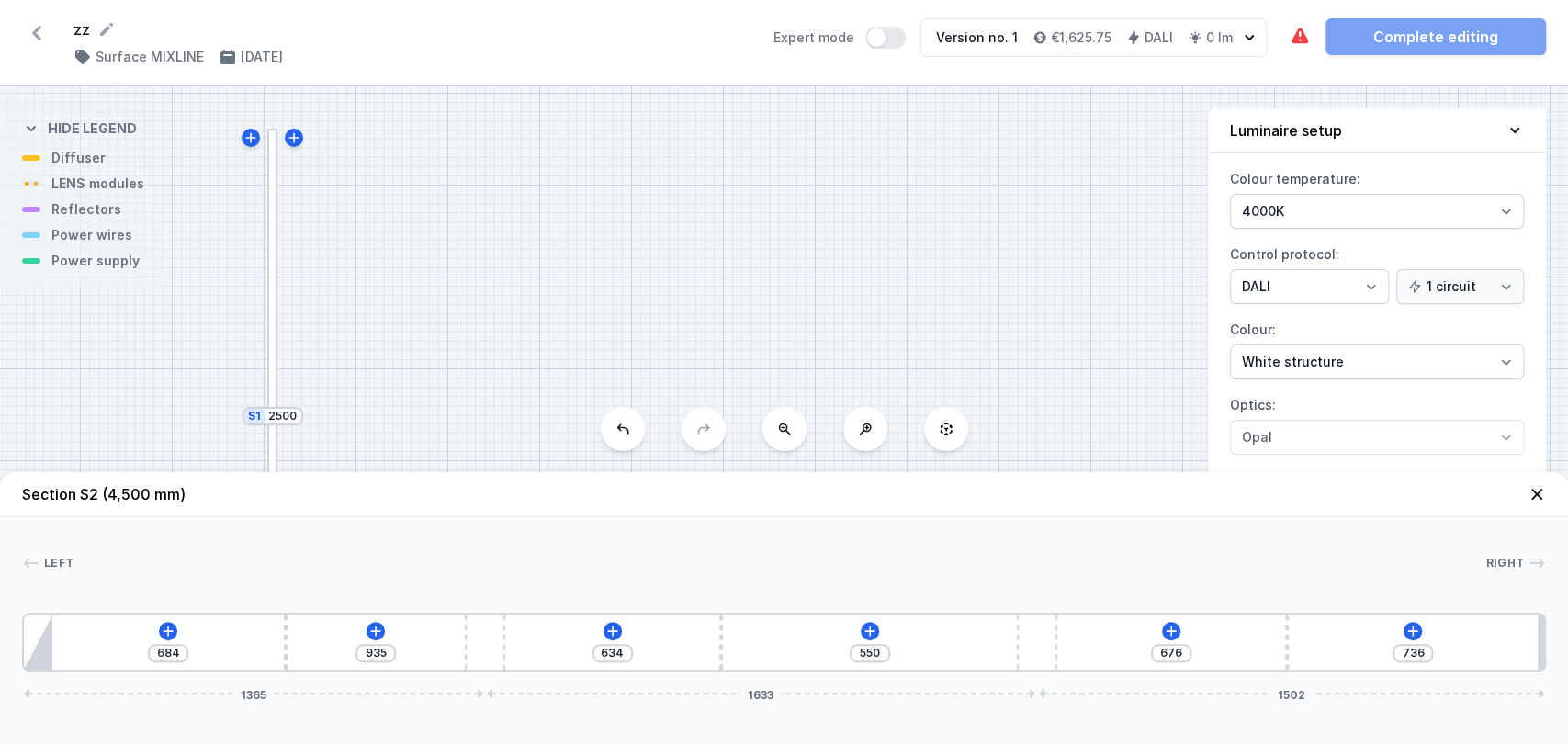
type input "1030"
type input "1308"
type input "821"
type input "1402"
type input "727"
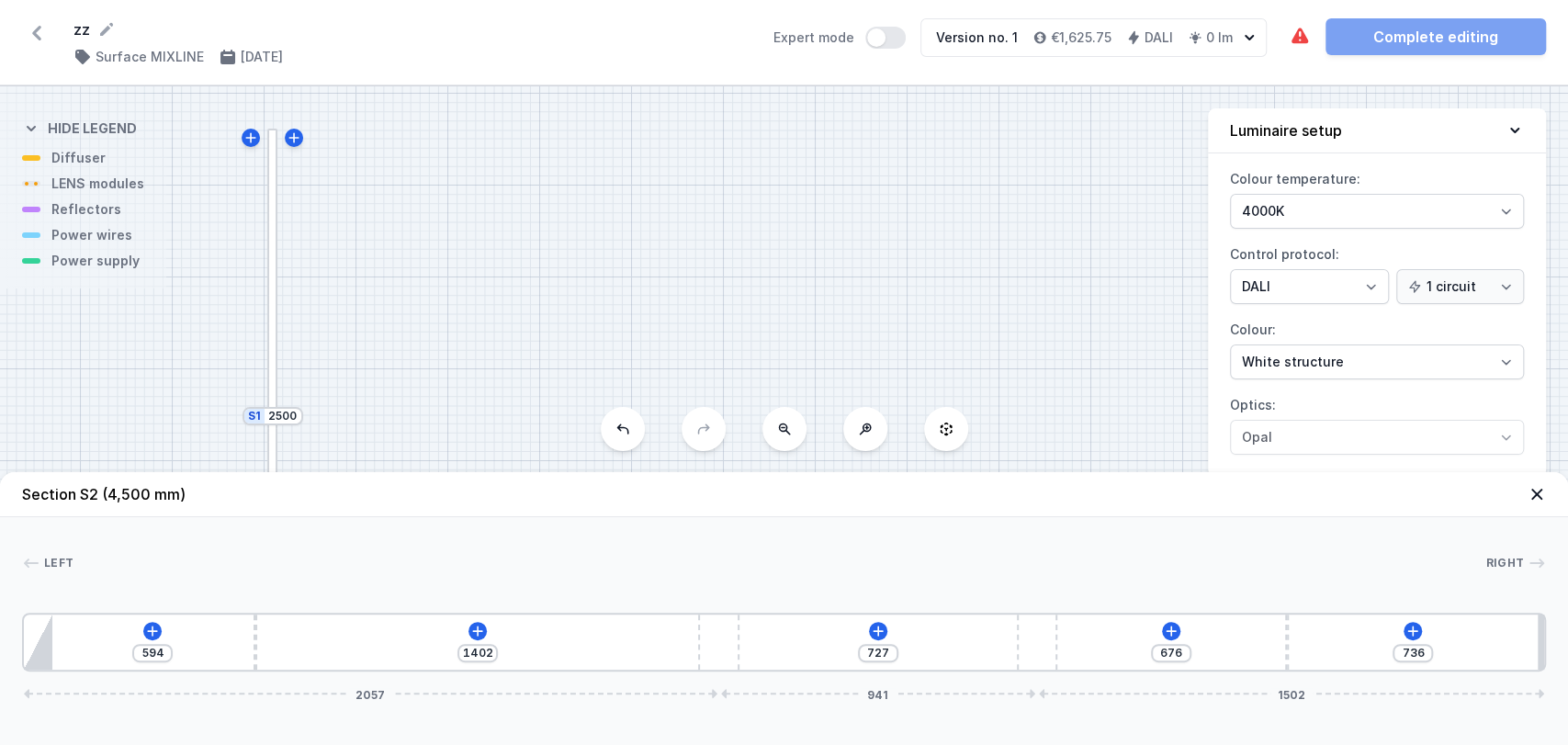
type input "1458"
type input "671"
type input "1407"
type input "722"
type input "1348"
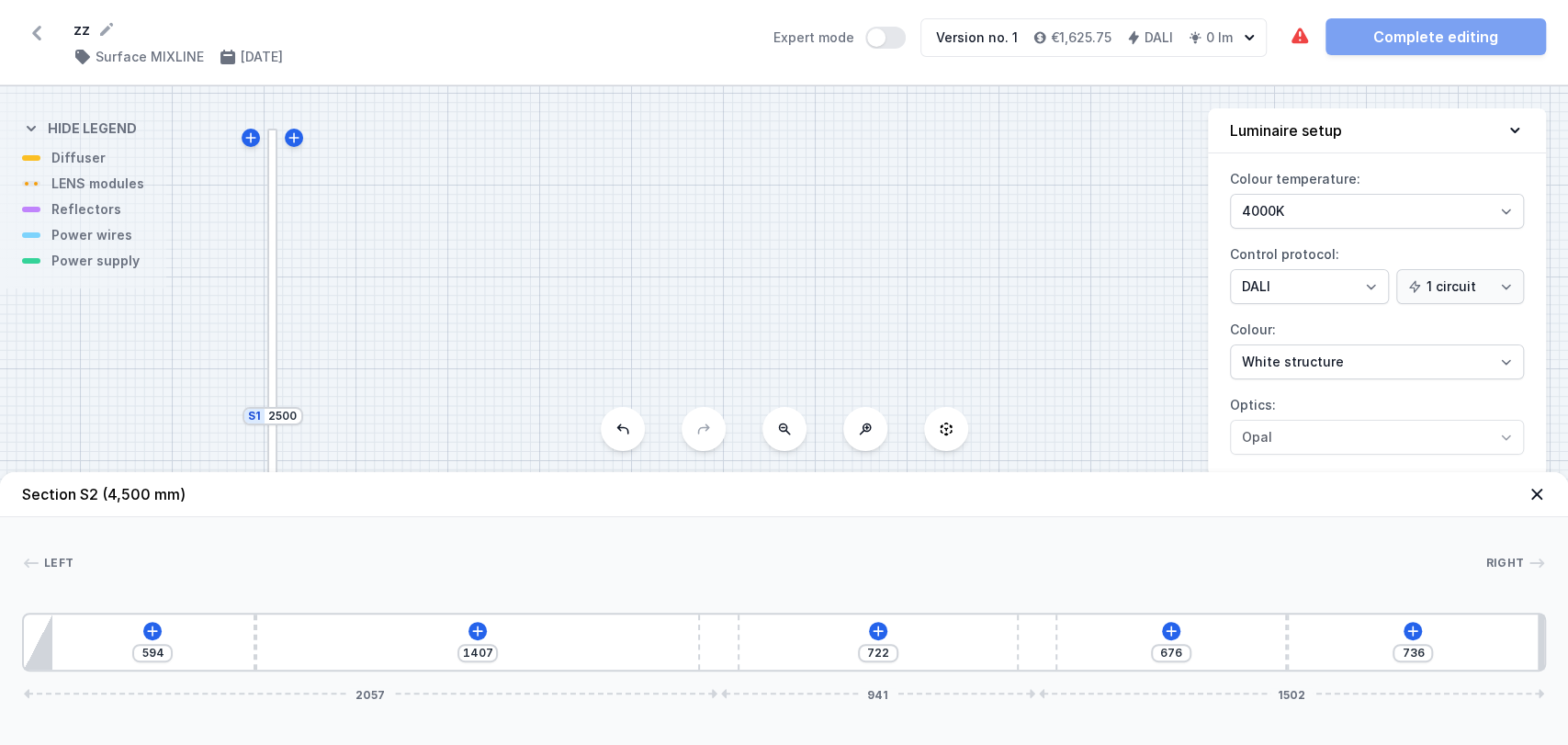
type input "781"
type input "1265"
type input "864"
type input "1137"
type input "992"
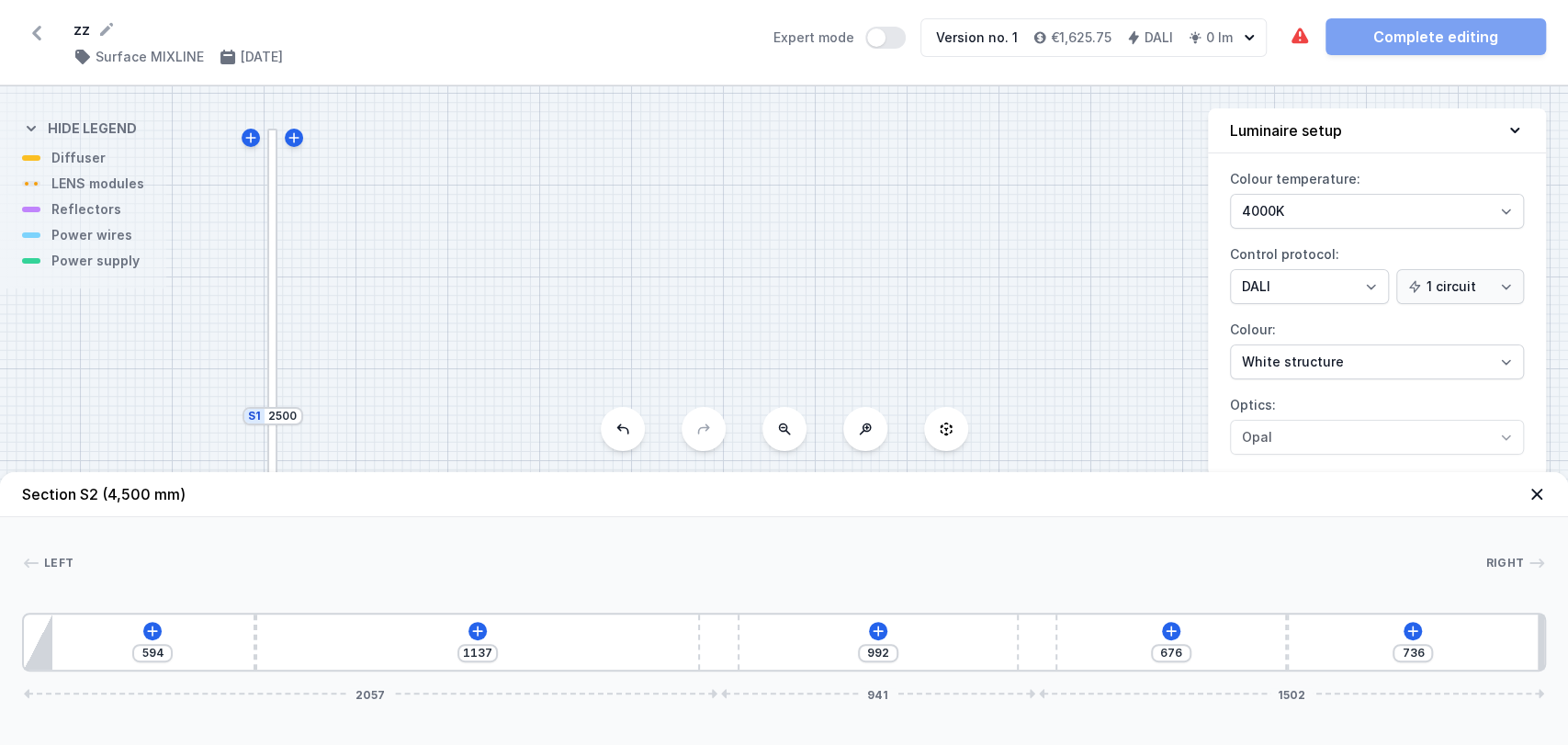
type input "1078"
type input "1051"
type input "1029"
type input "1100"
type input "1021"
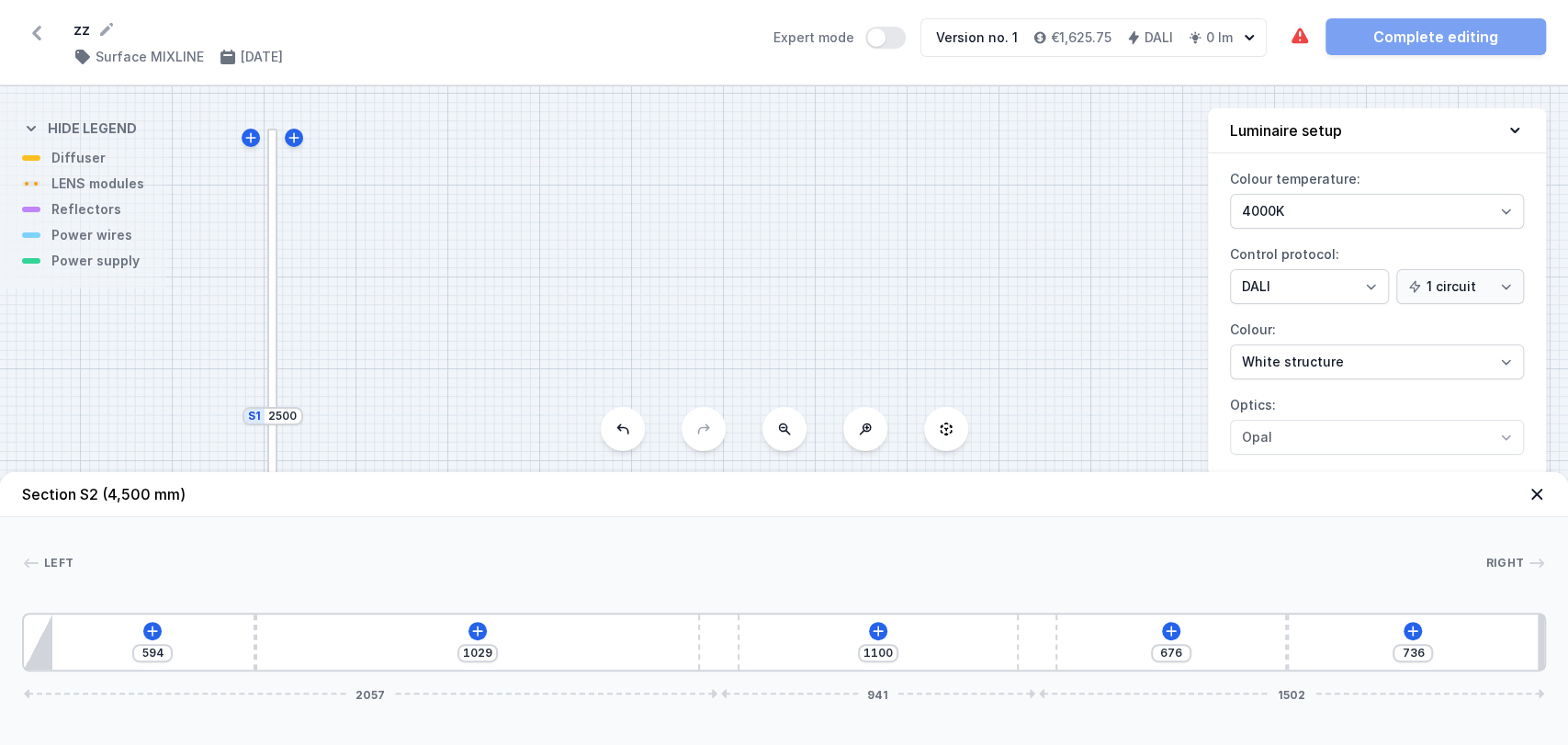
type input "1108"
type input "1016"
type input "1113"
type input "1013"
type input "1116"
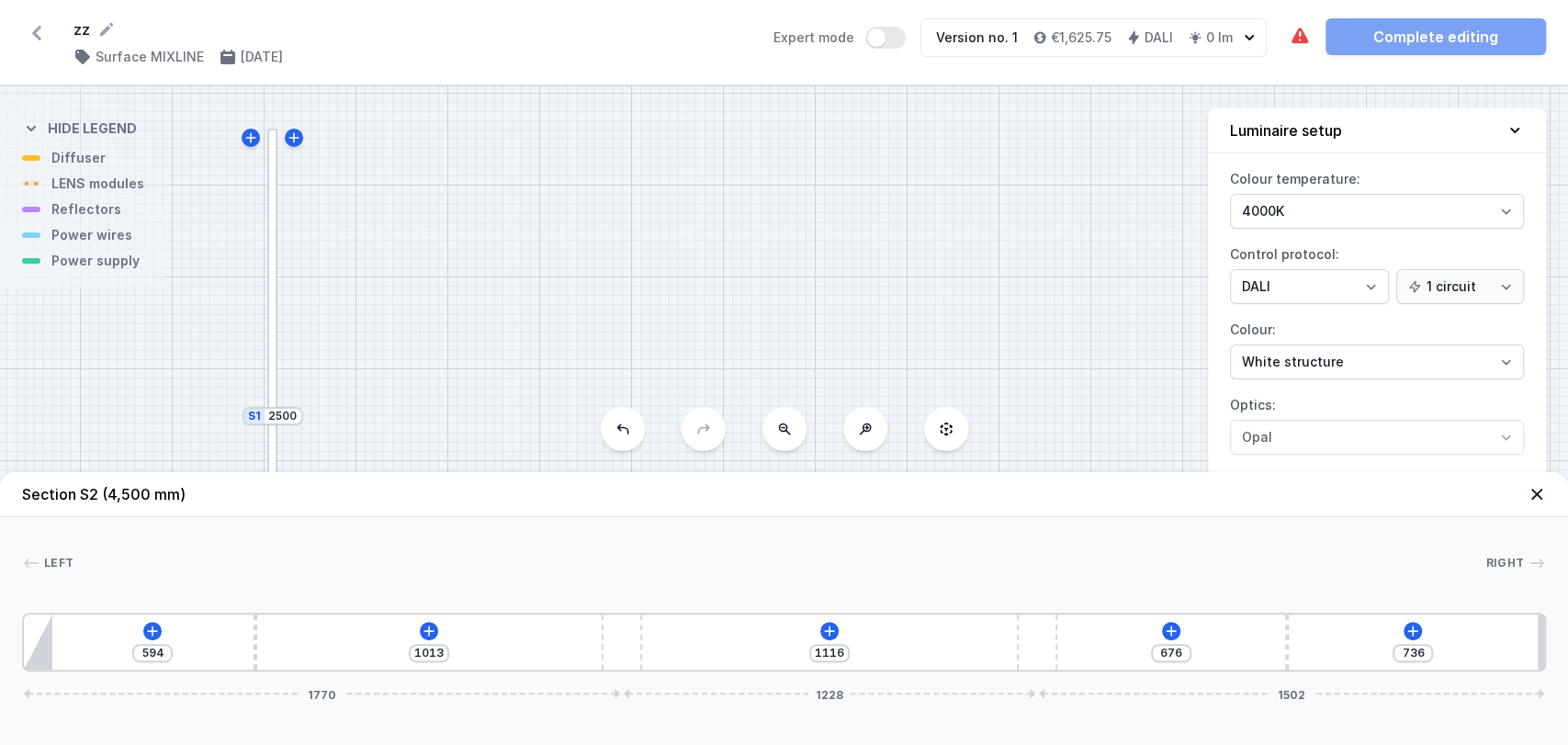
type input "1045"
type input "1084"
type input "1080"
type input "1049"
type input "1104"
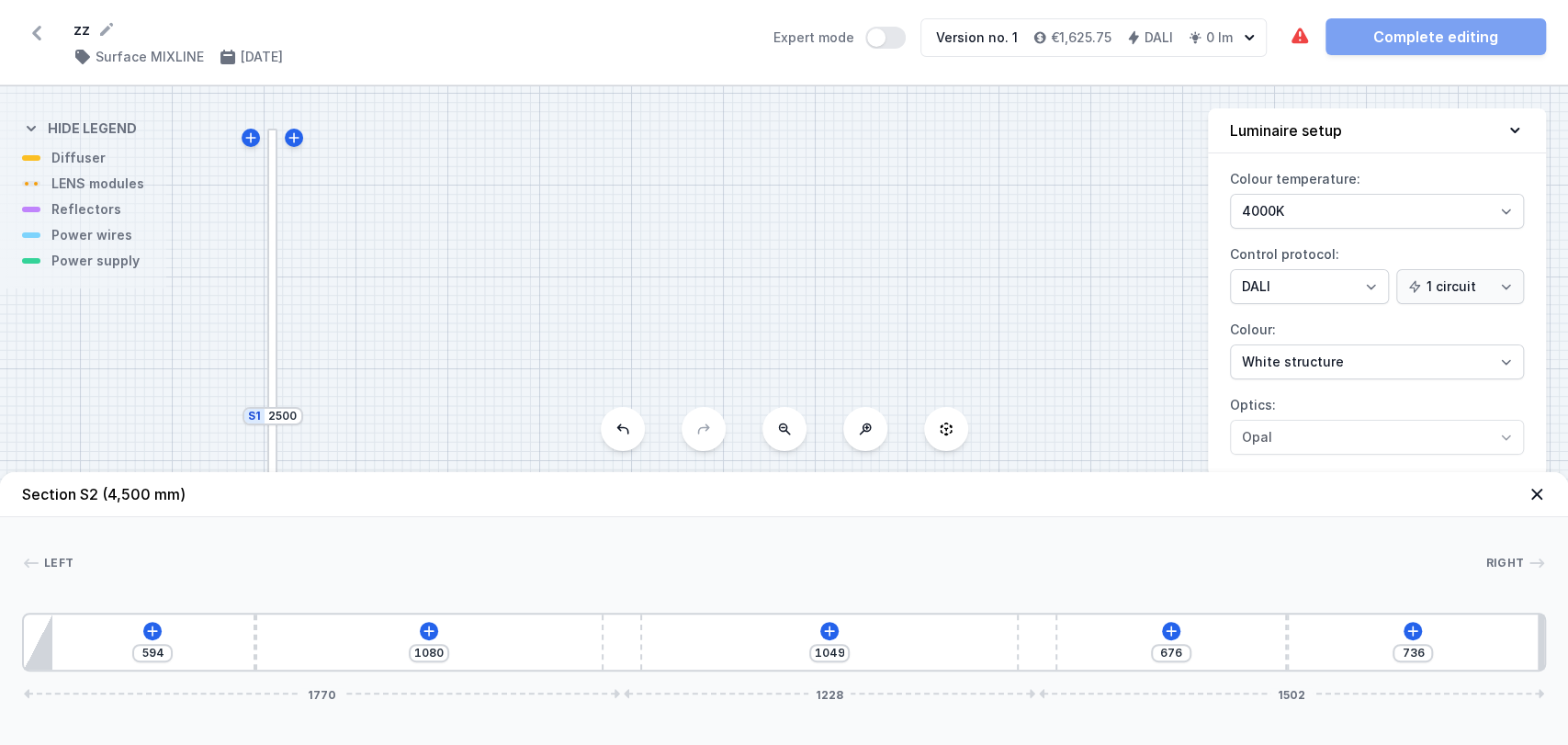
type input "1025"
type input "1196"
type input "933"
type input "1265"
type input "864"
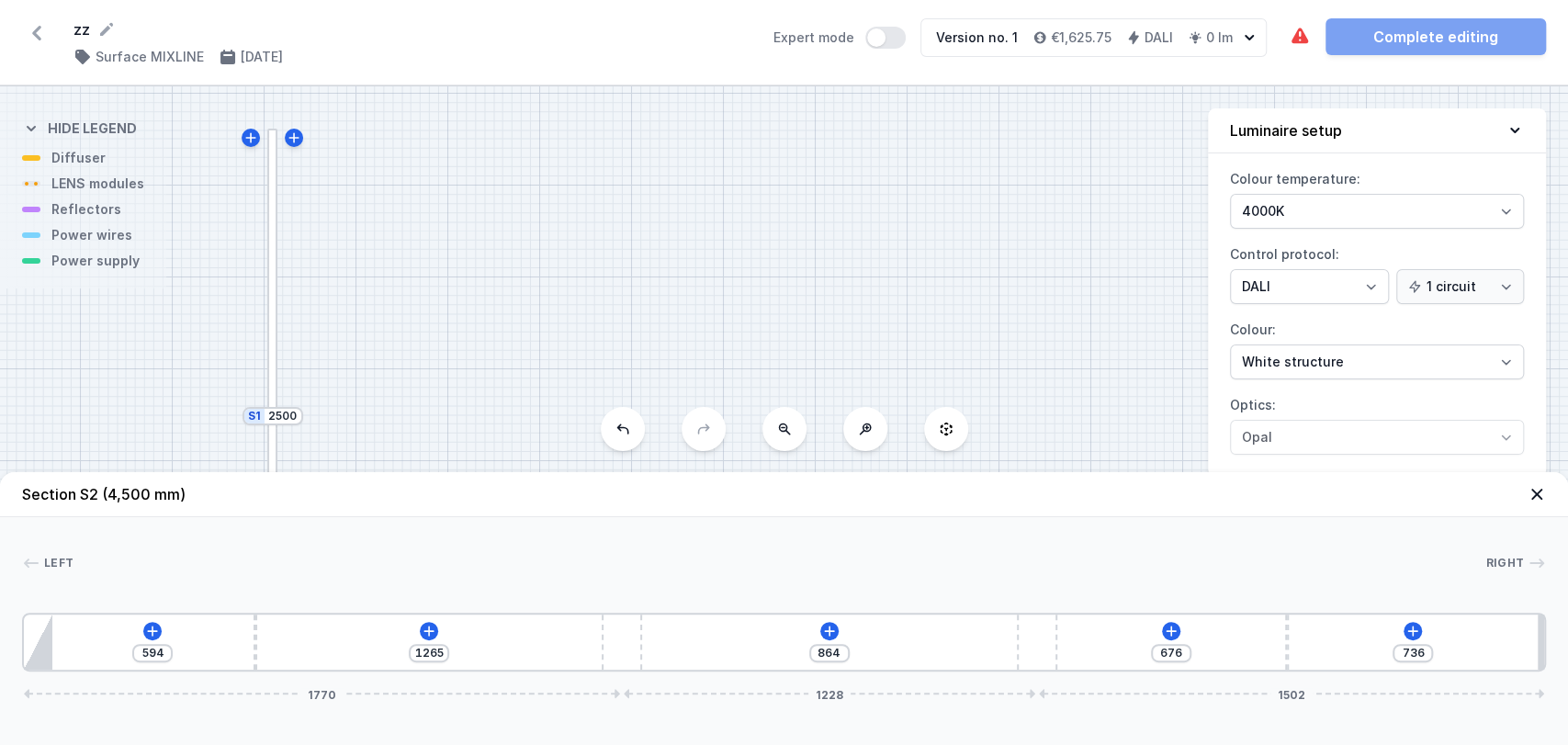
type input "1327"
type input "802"
type input "1394"
type input "735"
type input "1421"
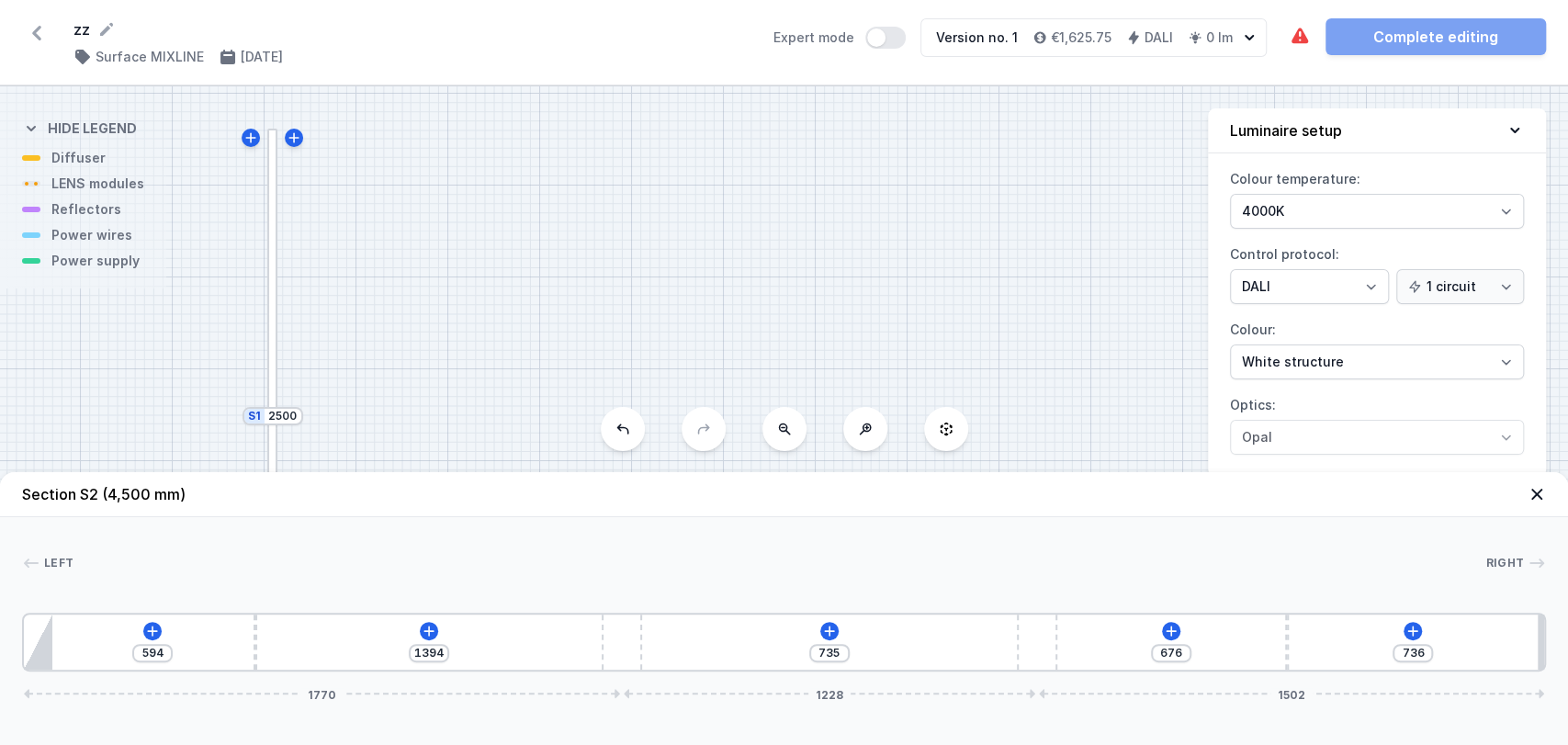
type input "708"
type input "1432"
type input "697"
type input "1434"
type input "695"
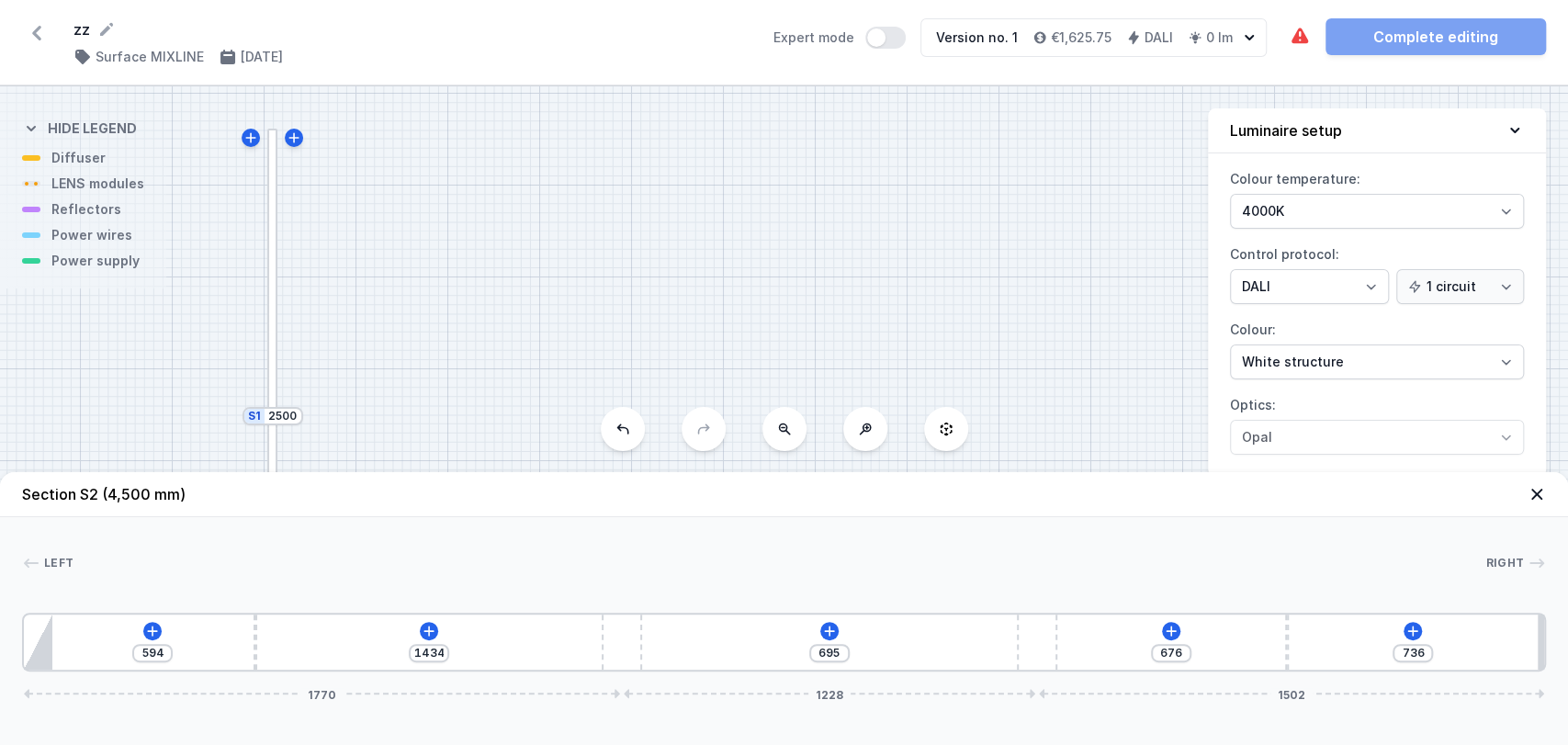
type input "1437"
type input "692"
type input "1391"
type input "738"
type input "1327"
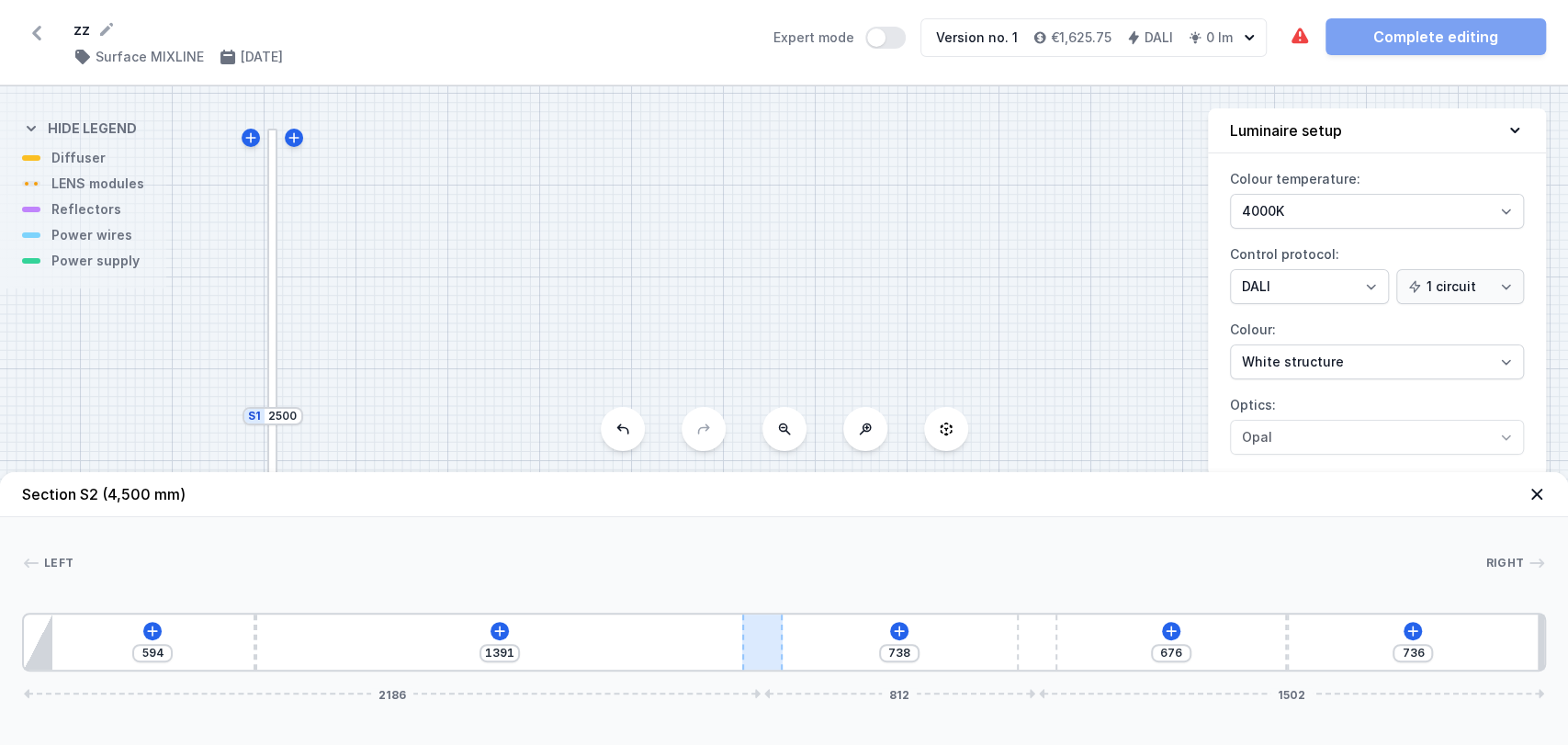
type input "802"
type input "1222"
type input "907"
type input "1070"
type input "1059"
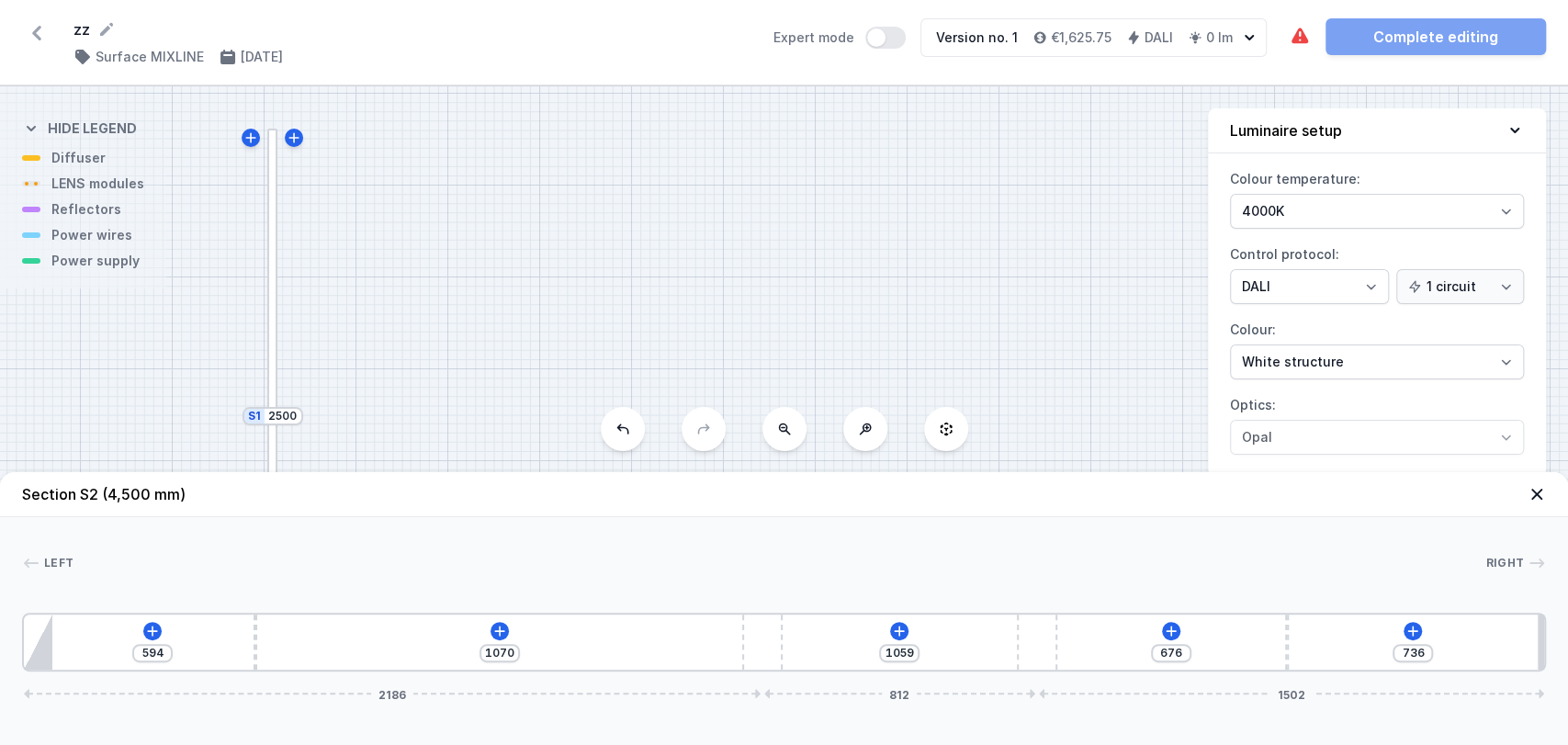
type input "1008"
type input "1121"
type input "976"
type input "1153"
type input "970"
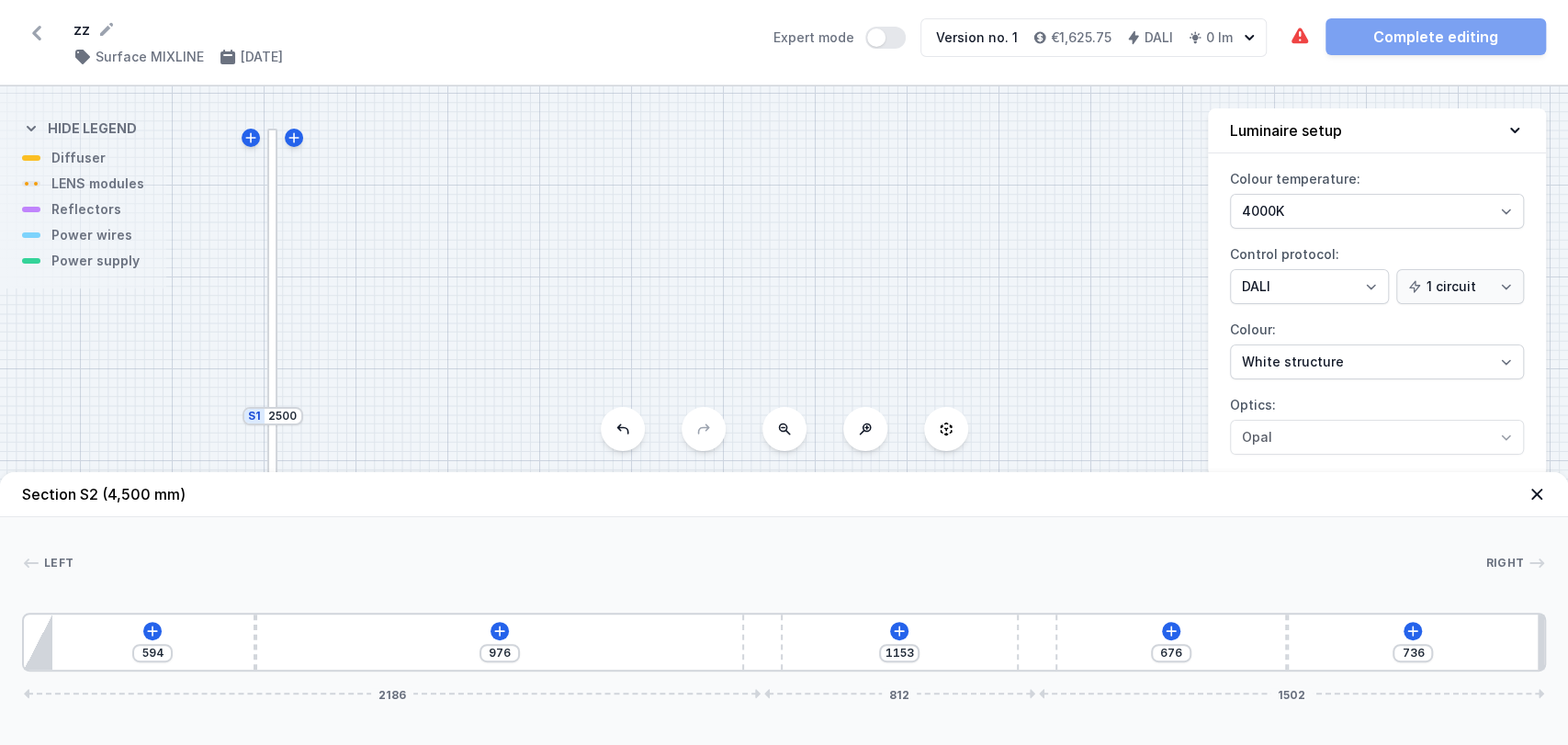
type input "1159"
type input "992"
type input "1137"
type input "1027"
type input "1102"
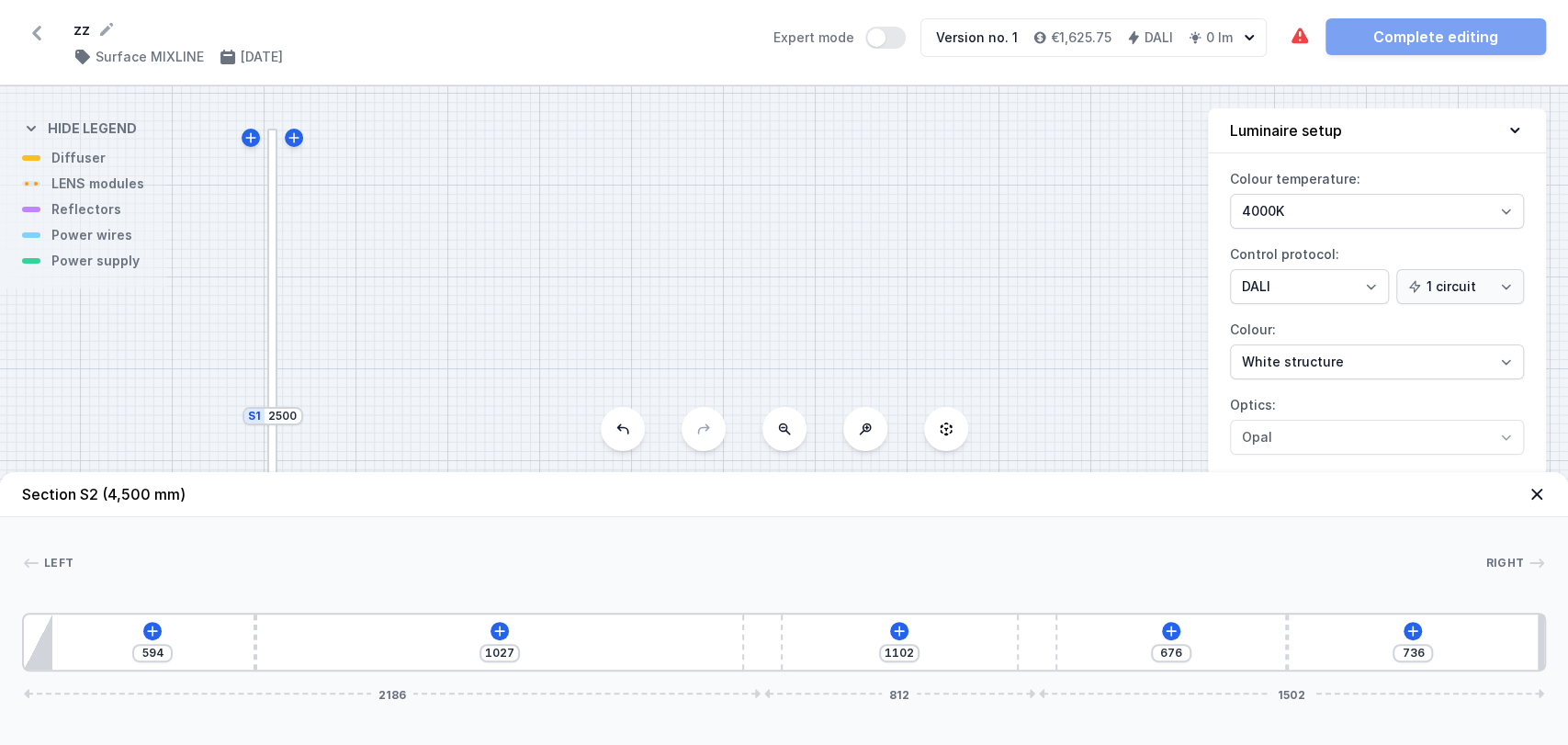
type input "1094"
type input "1035"
type input "1158"
type input "971"
type input "1201"
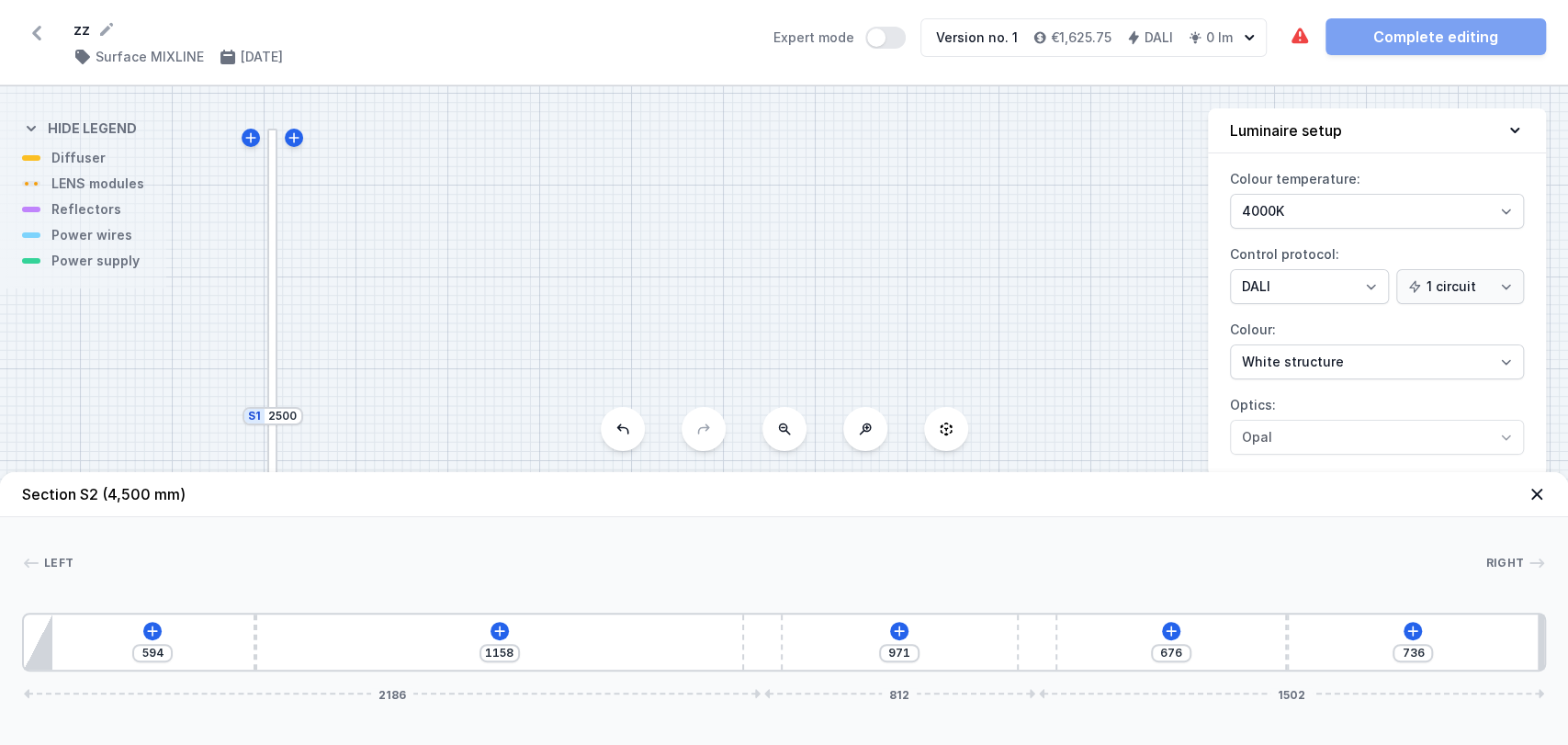
type input "928"
type input "1241"
type input "888"
type input "1244"
type input "885"
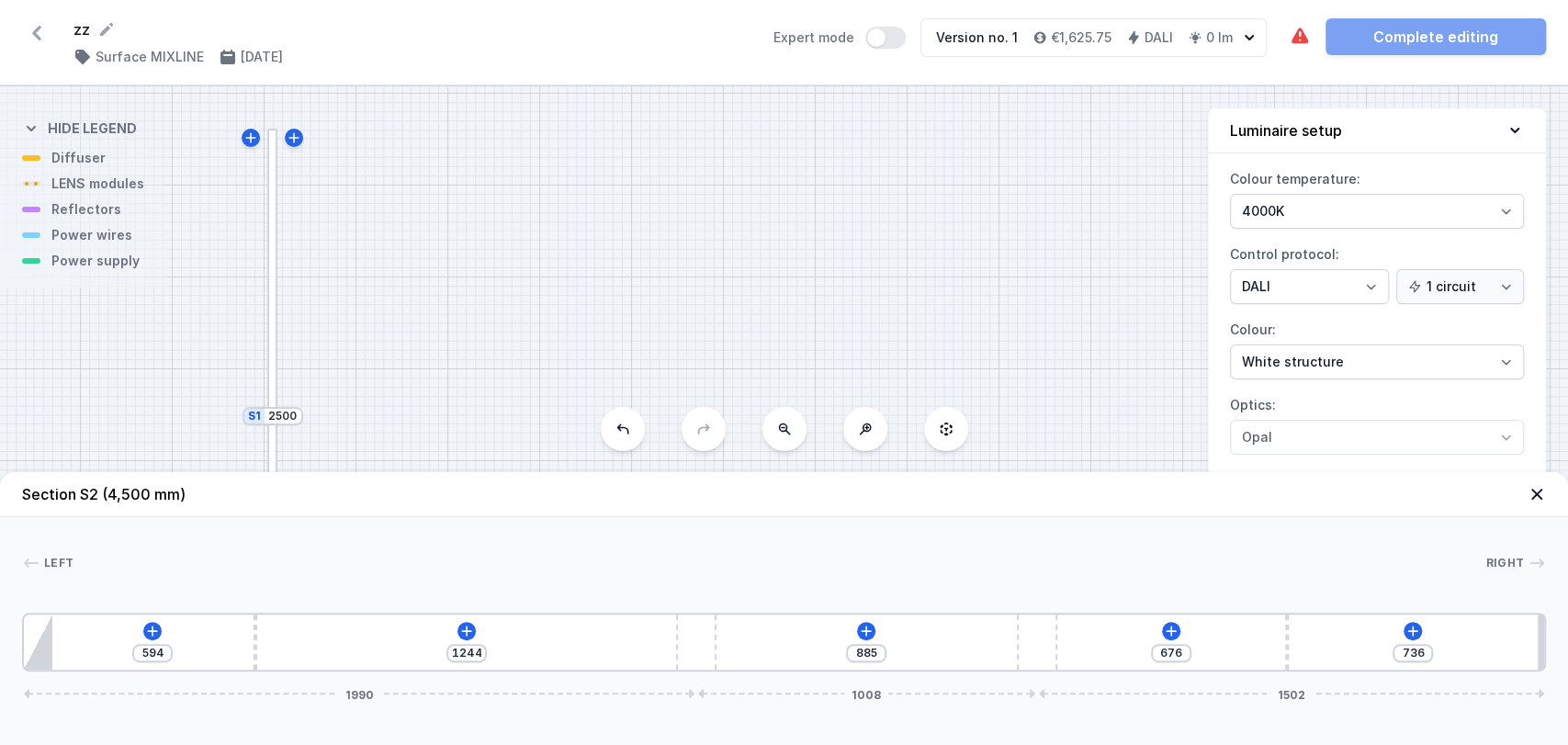
type input "1247"
type input "882"
type input "1249"
type input "880"
type input "1244"
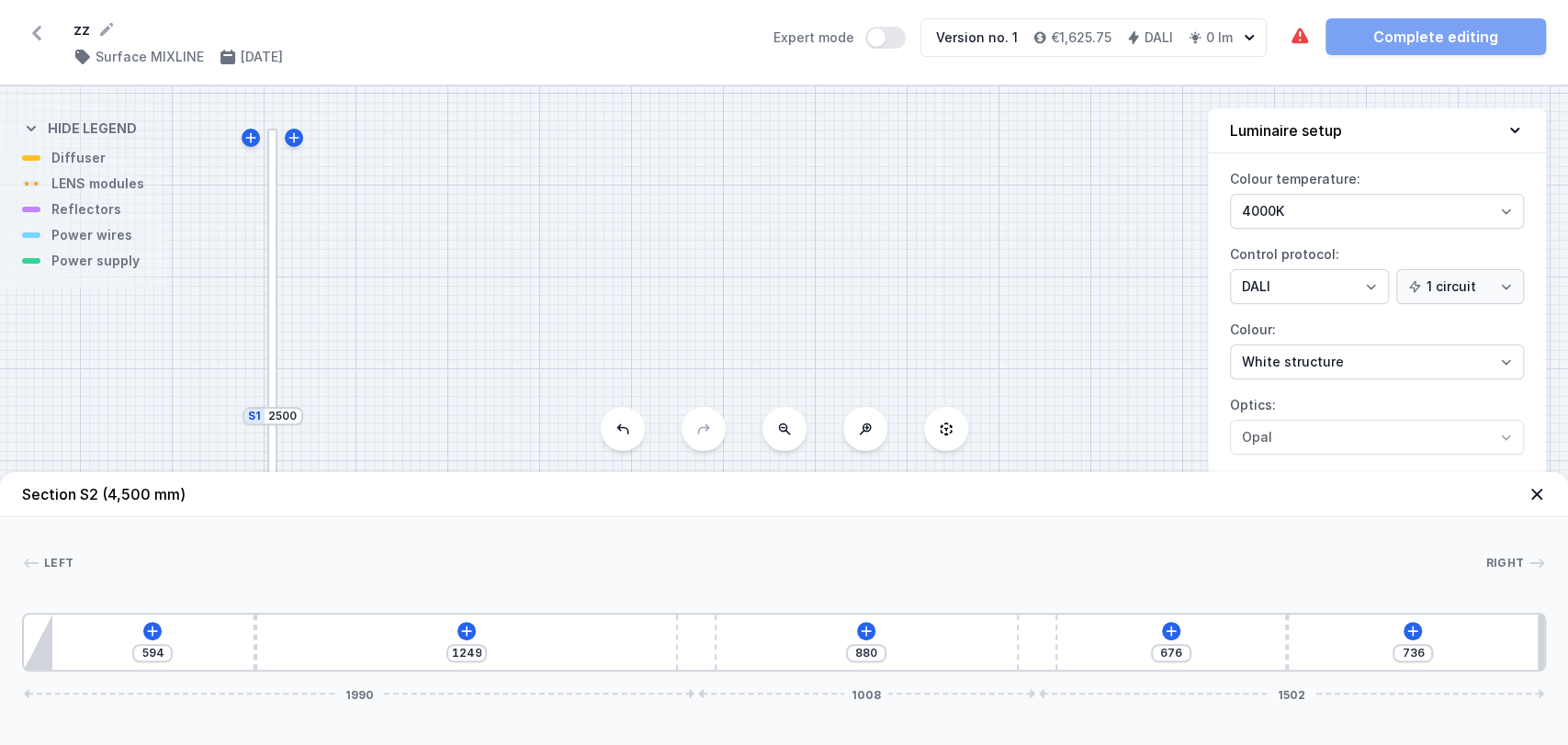
type input "885"
type input "1193"
type input "936"
type input "1153"
type input "976"
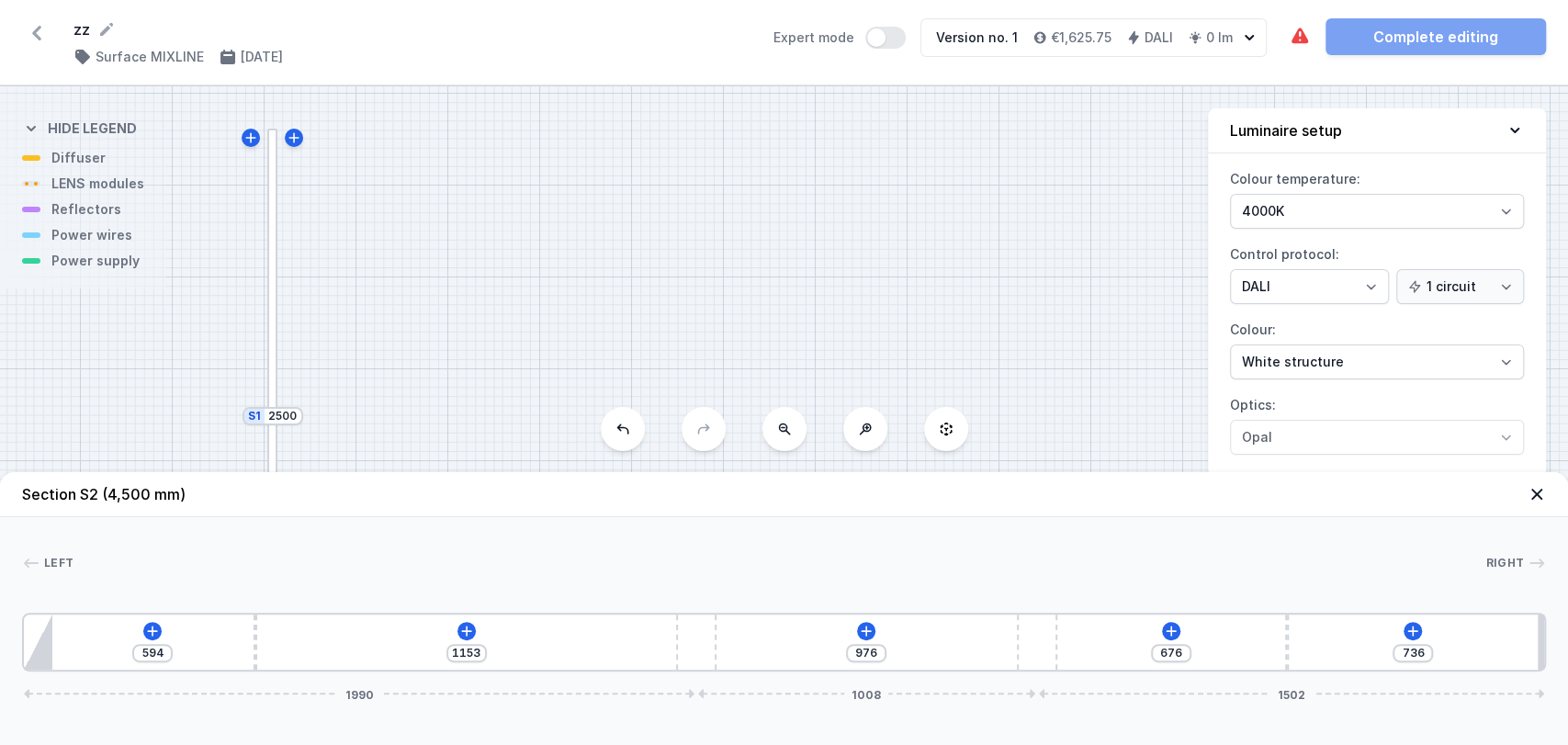
type input "1099"
type input "1030"
type input "1040"
type input "1089"
type input "1029"
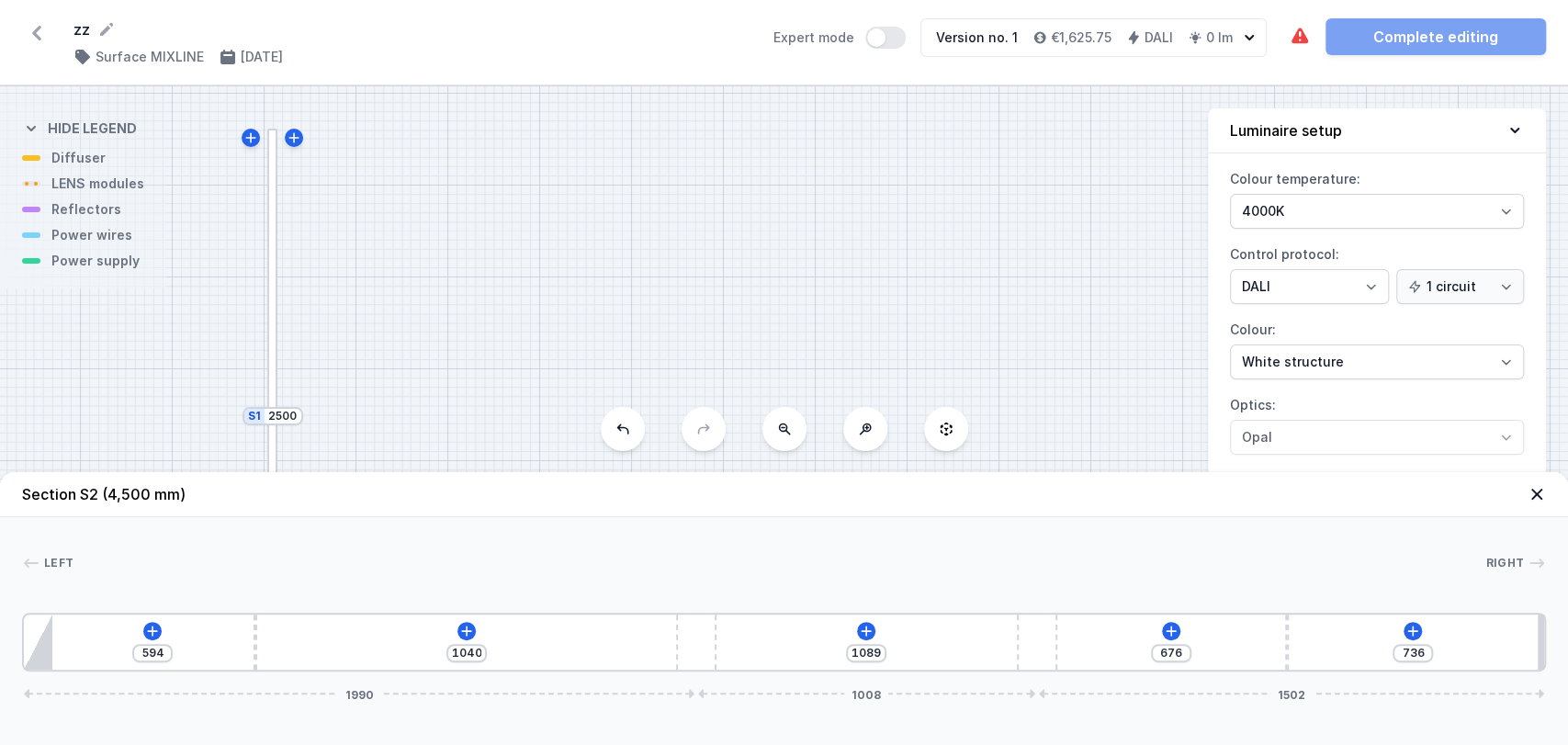
type input "1100"
type input "1027"
type input "1102"
type input "1029"
type input "1100"
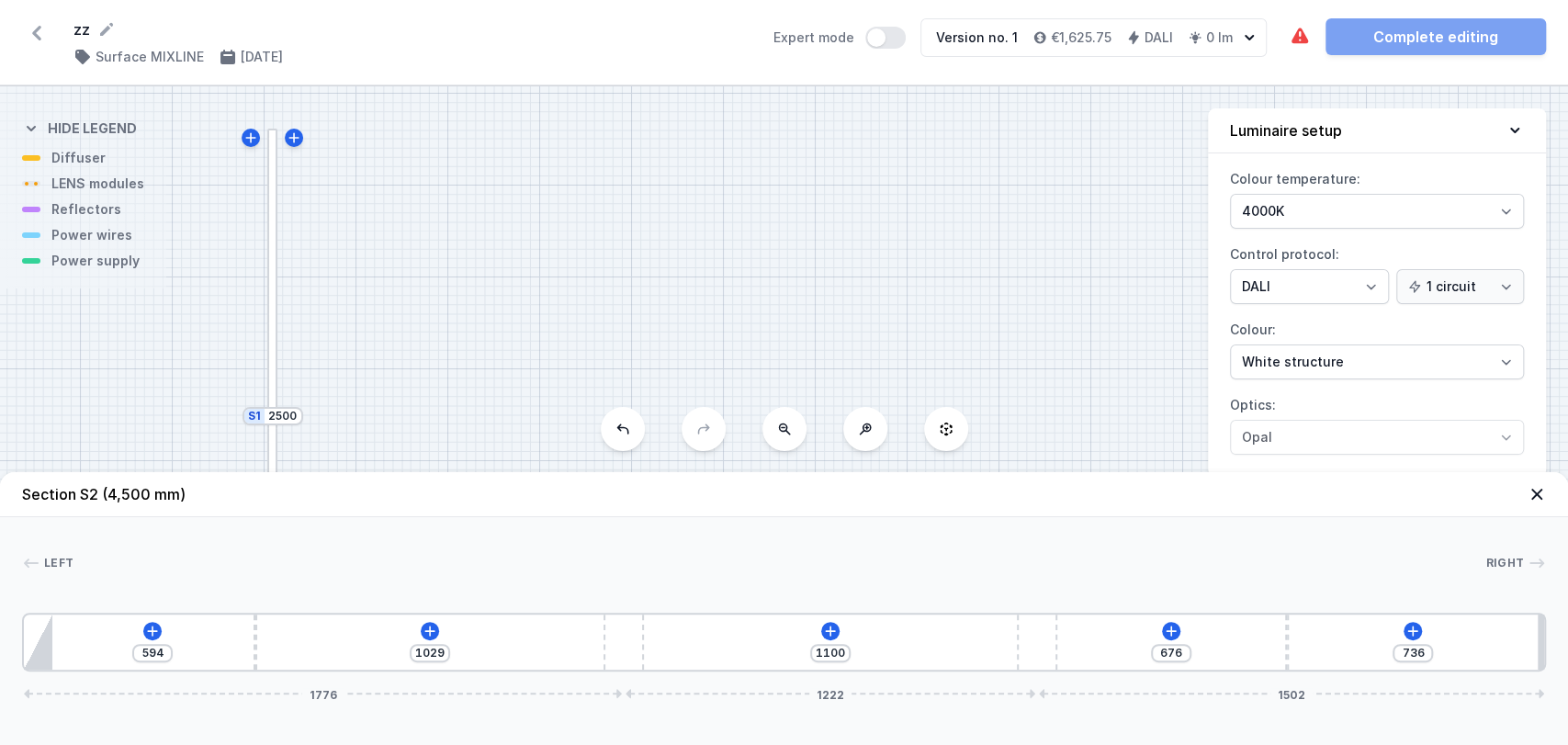
drag, startPoint x: 552, startPoint y: 638, endPoint x: 668, endPoint y: 644, distance: 116.2
click at [668, 644] on div "594 1029 1100 676 736 1776 1222 1502" at bounding box center [784, 642] width 1524 height 58
drag, startPoint x: 251, startPoint y: 639, endPoint x: 348, endPoint y: 614, distance: 100.2
click at [348, 614] on div "594 1029 1100 676 736 1778 1220 1502" at bounding box center [784, 642] width 1524 height 58
type input "988"
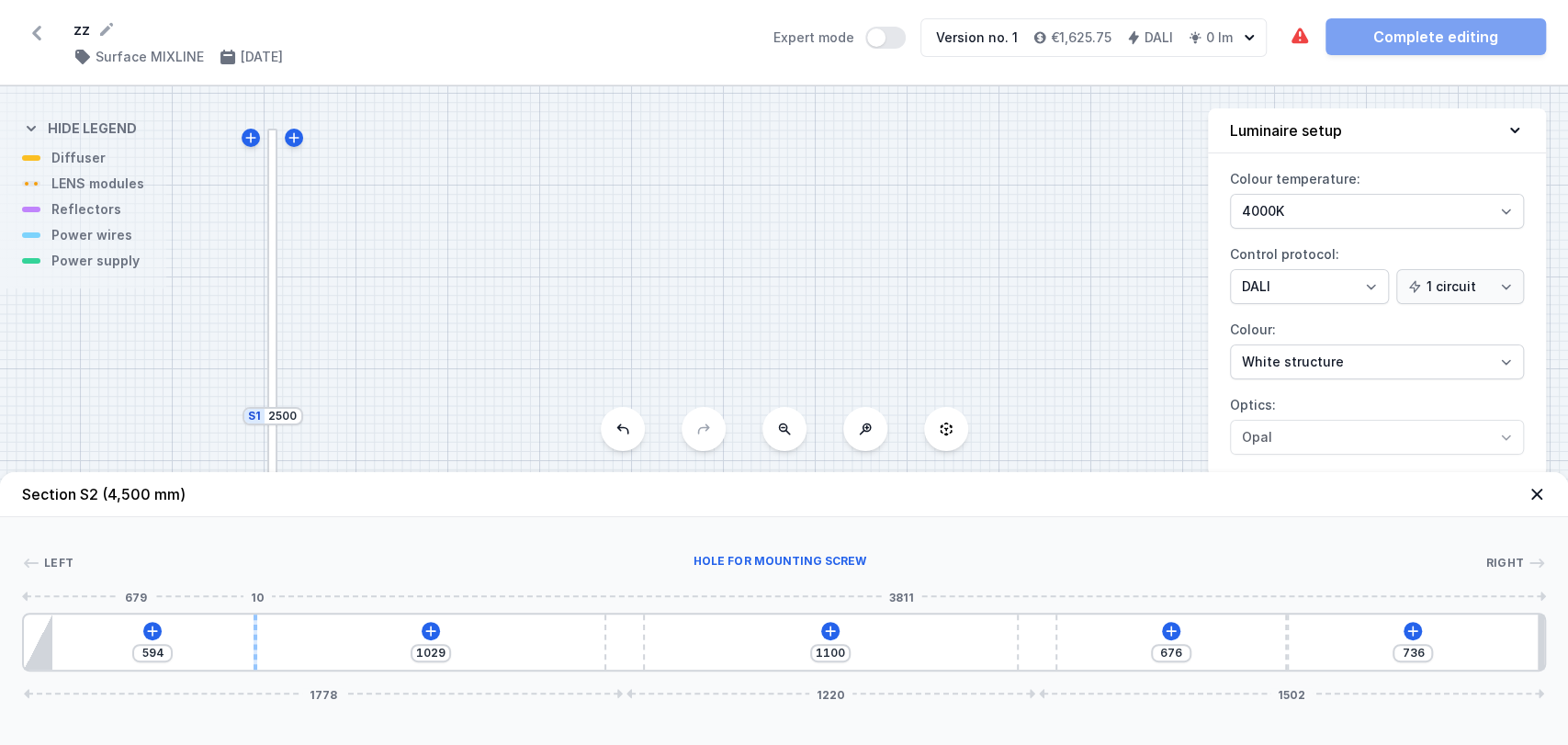
type input "635"
type input "982"
type input "641"
type input "974"
type input "649"
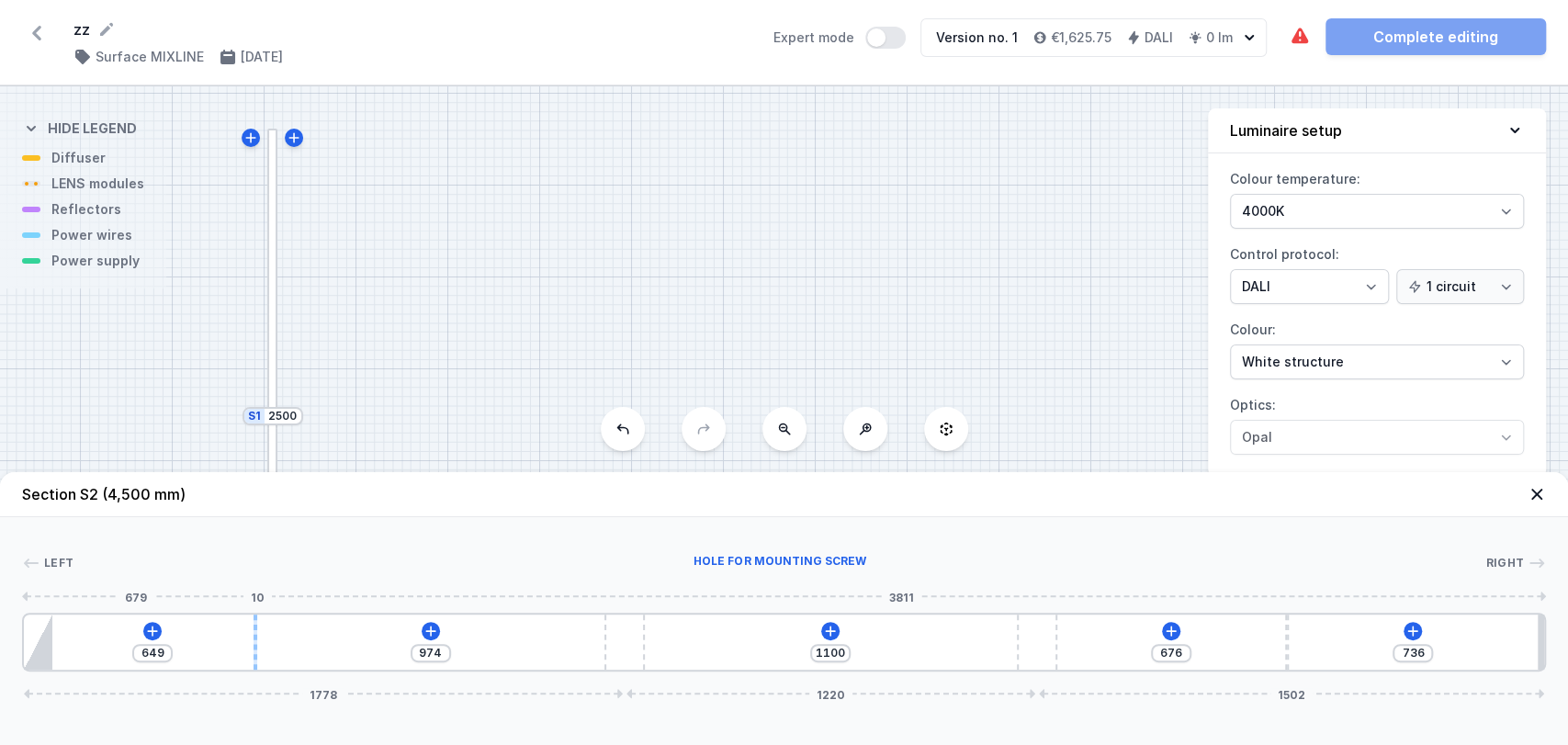
type input "955"
type input "668"
type input "920"
type input "703"
type input "902"
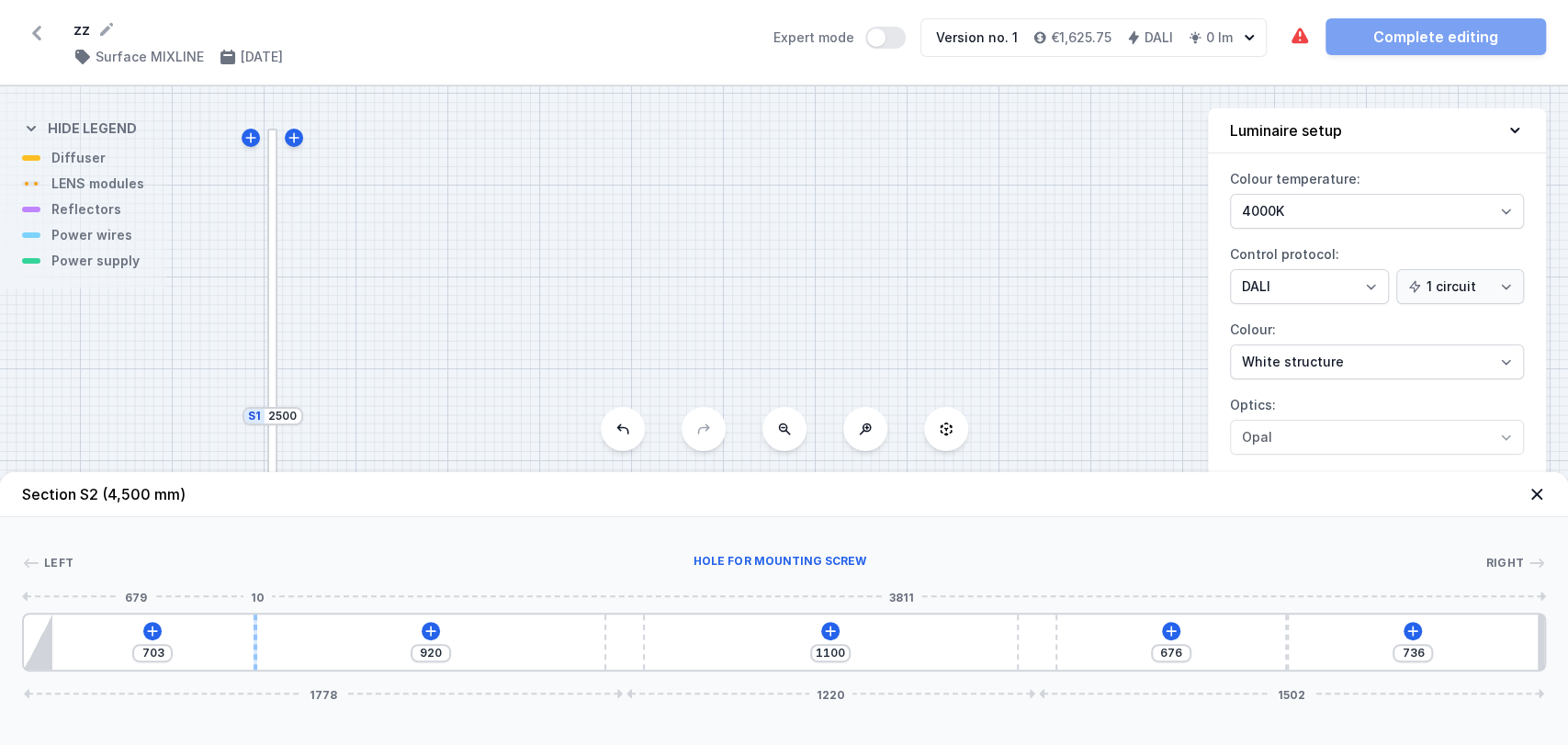
type input "721"
type input "880"
type input "743"
type input "848"
type input "775"
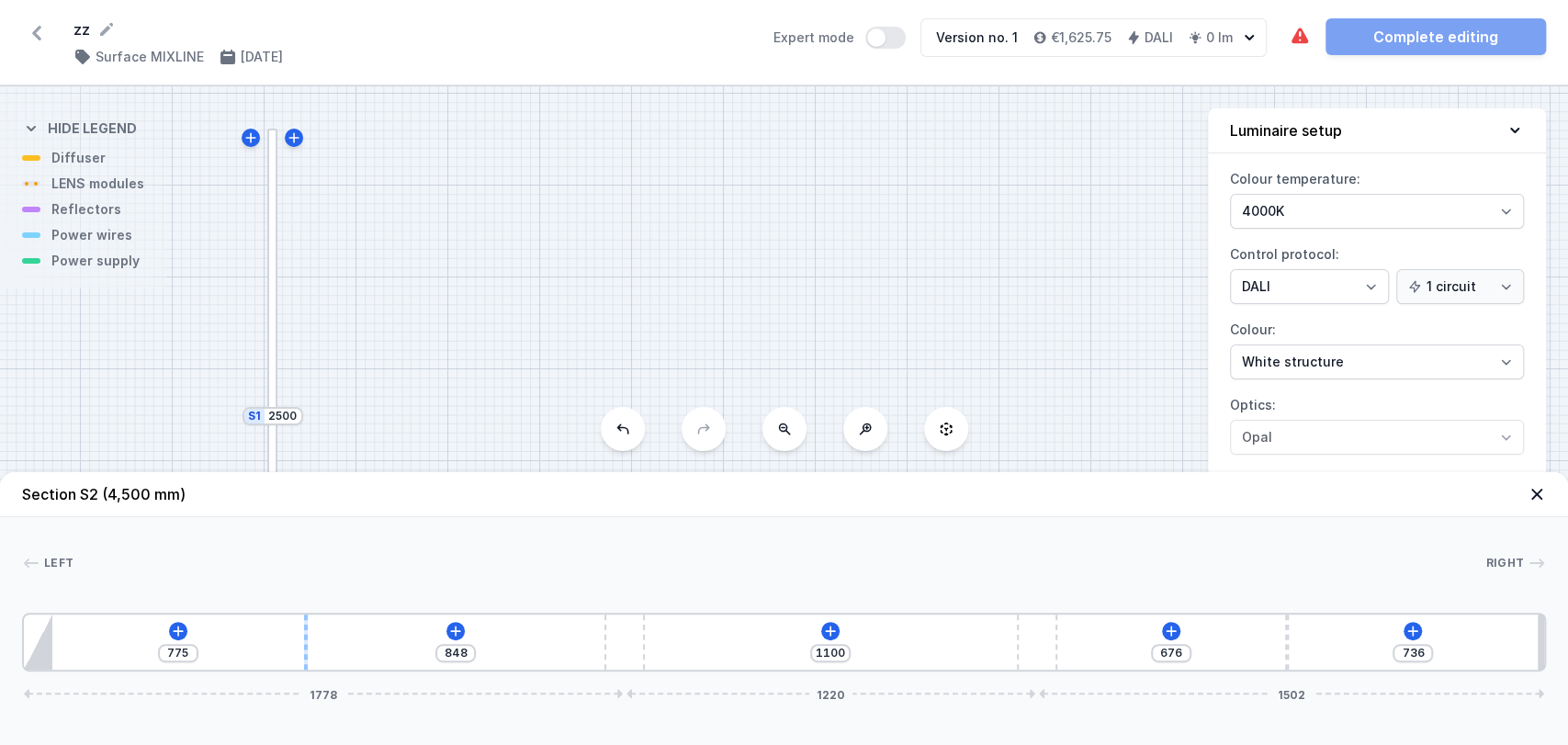
type input "827"
type input "796"
type input "811"
type input "812"
type input "784"
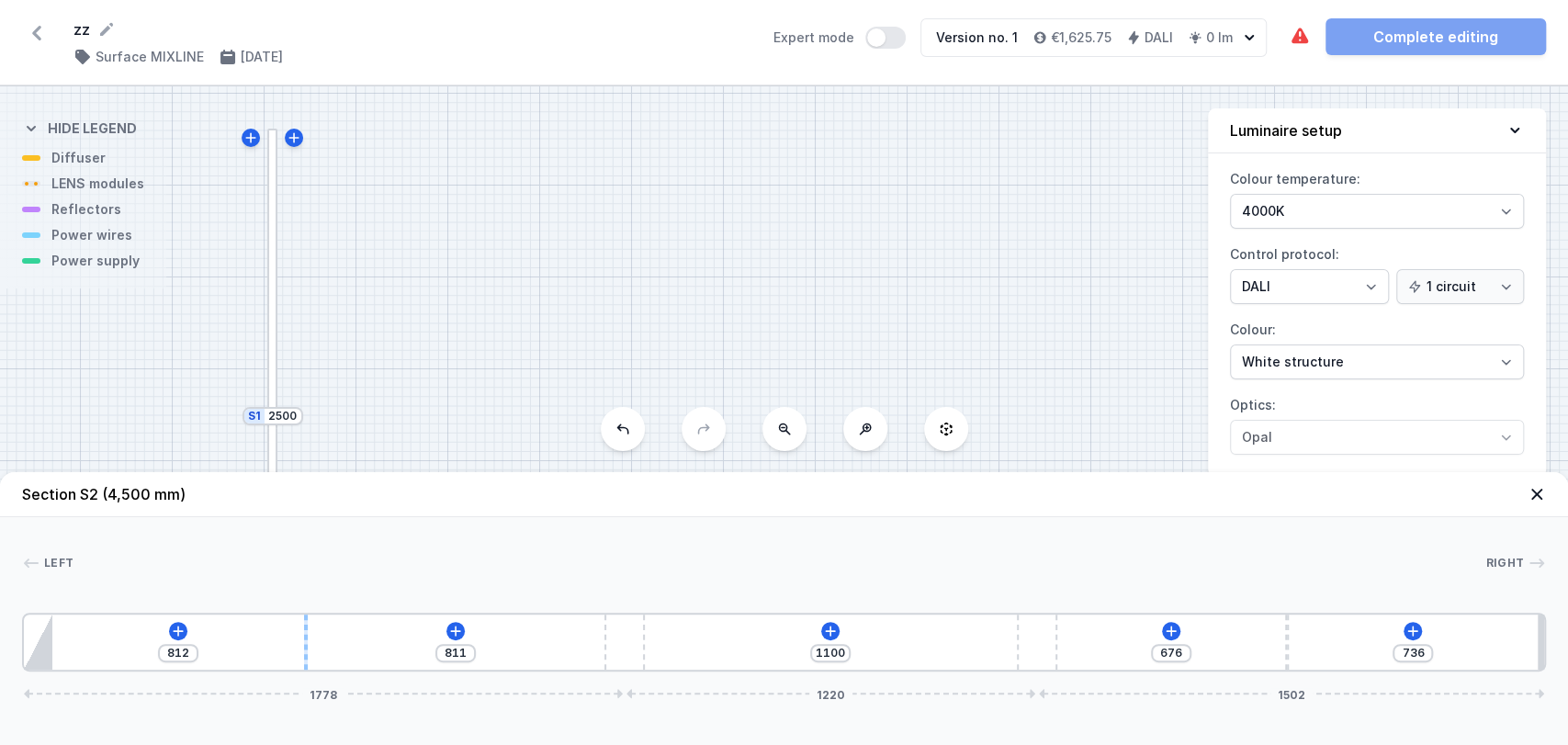
type input "839"
type input "770"
type input "853"
type input "760"
type input "863"
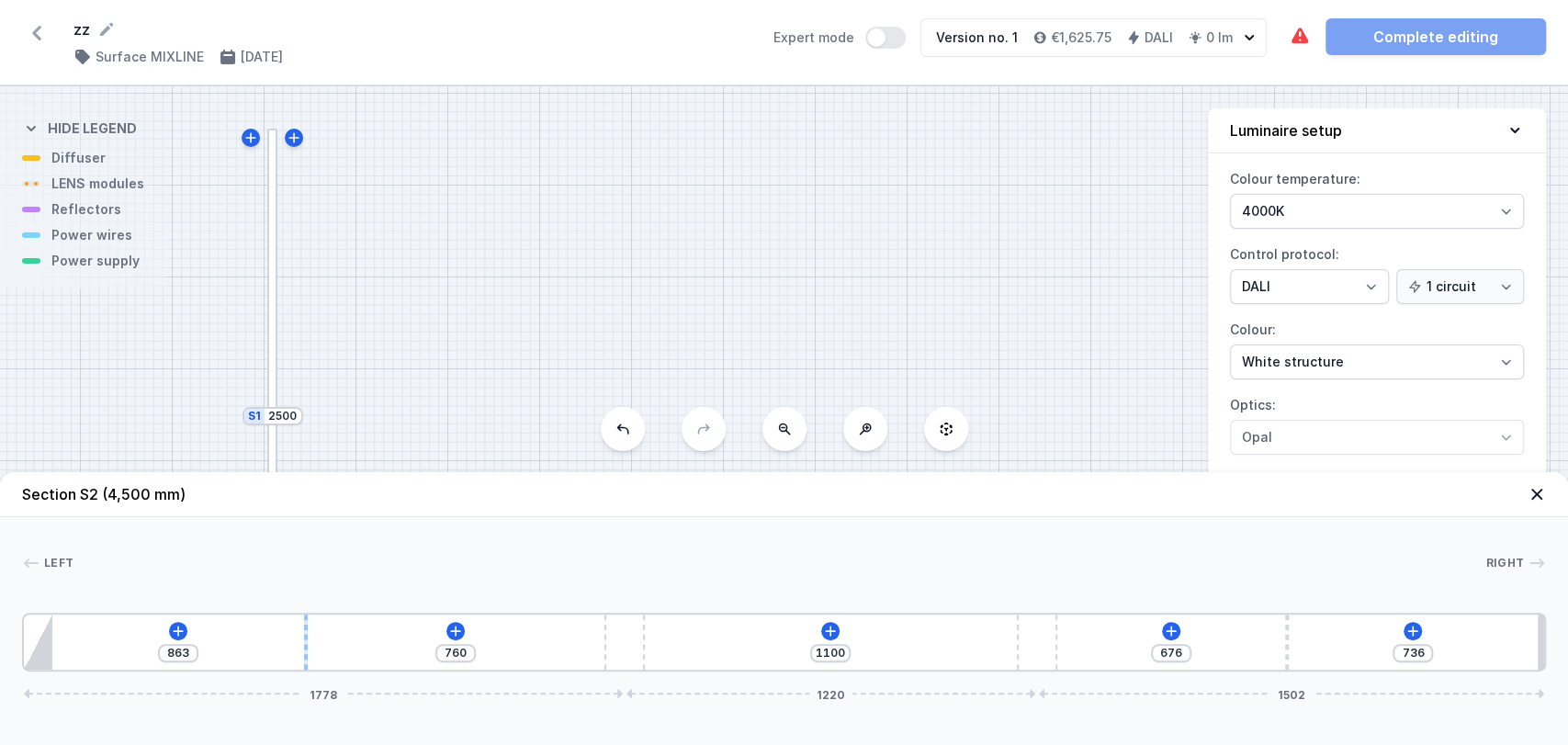
type input "757"
type input "866"
type input "752"
type input "871"
type input "741"
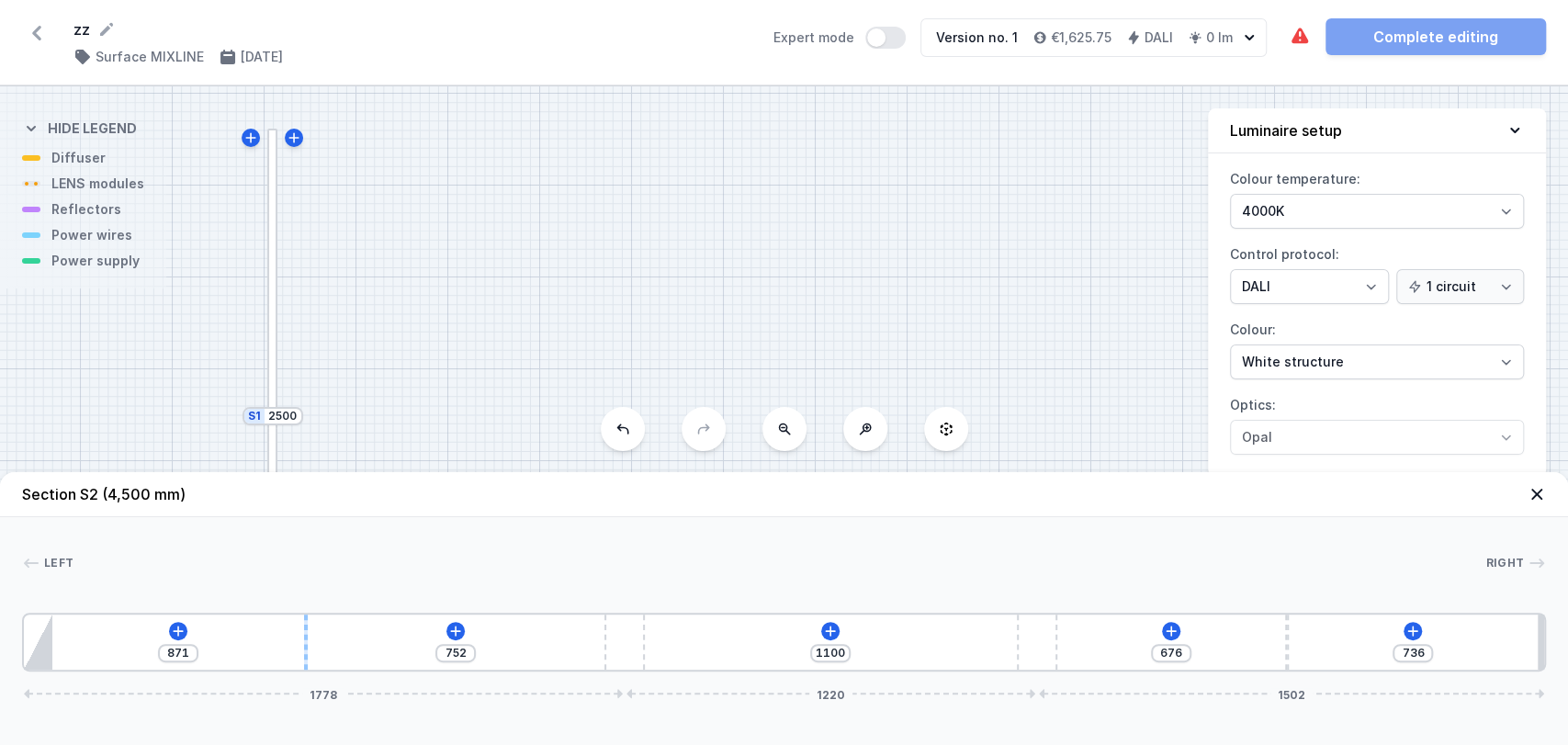
type input "882"
type input "730"
drag, startPoint x: 255, startPoint y: 641, endPoint x: 320, endPoint y: 641, distance: 65.0
click at [320, 641] on div "807 816 1100 676 736 1778 1220 1502" at bounding box center [784, 642] width 1524 height 58
click at [831, 628] on icon at bounding box center [831, 631] width 15 height 15
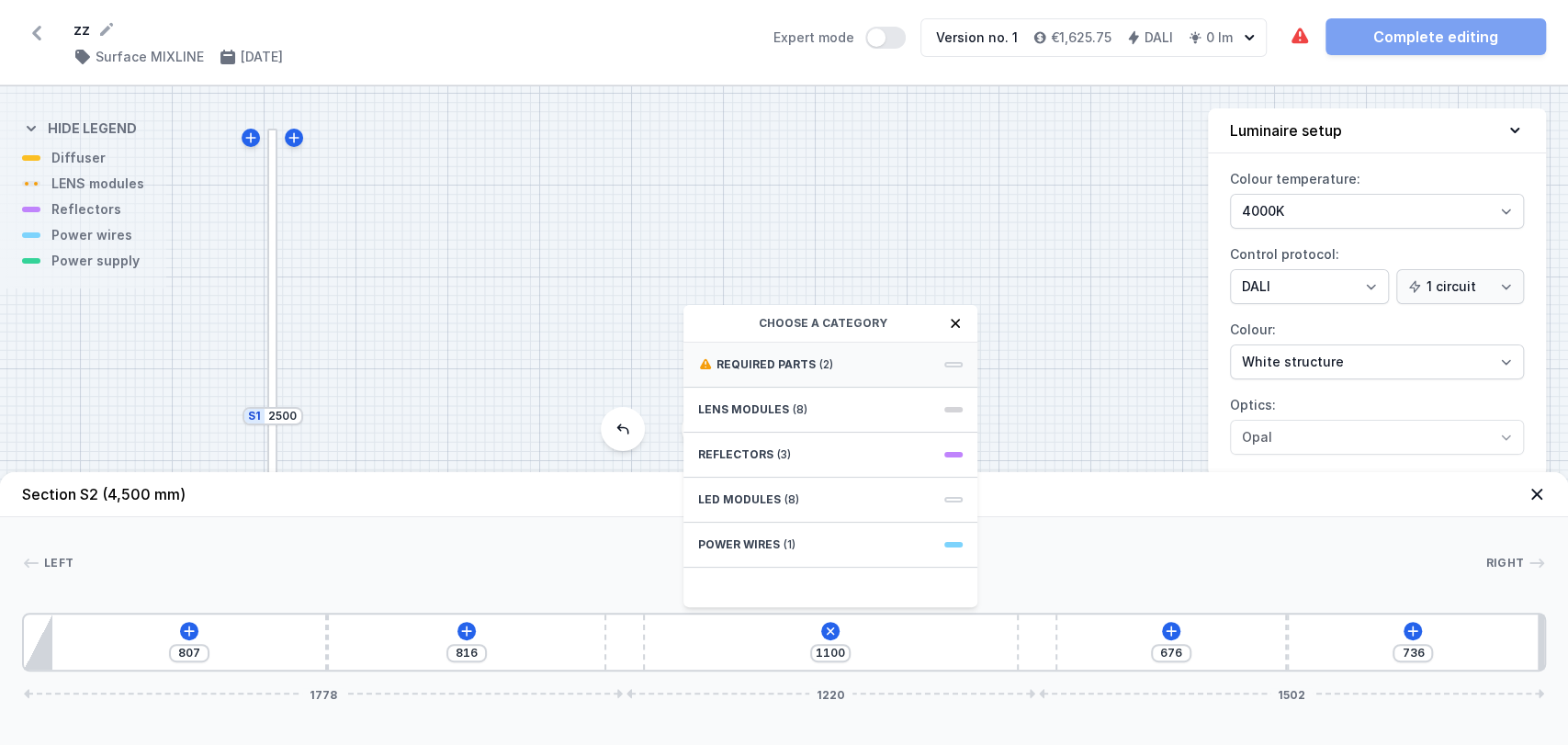
click at [837, 362] on div "Required parts (2)" at bounding box center [831, 365] width 294 height 45
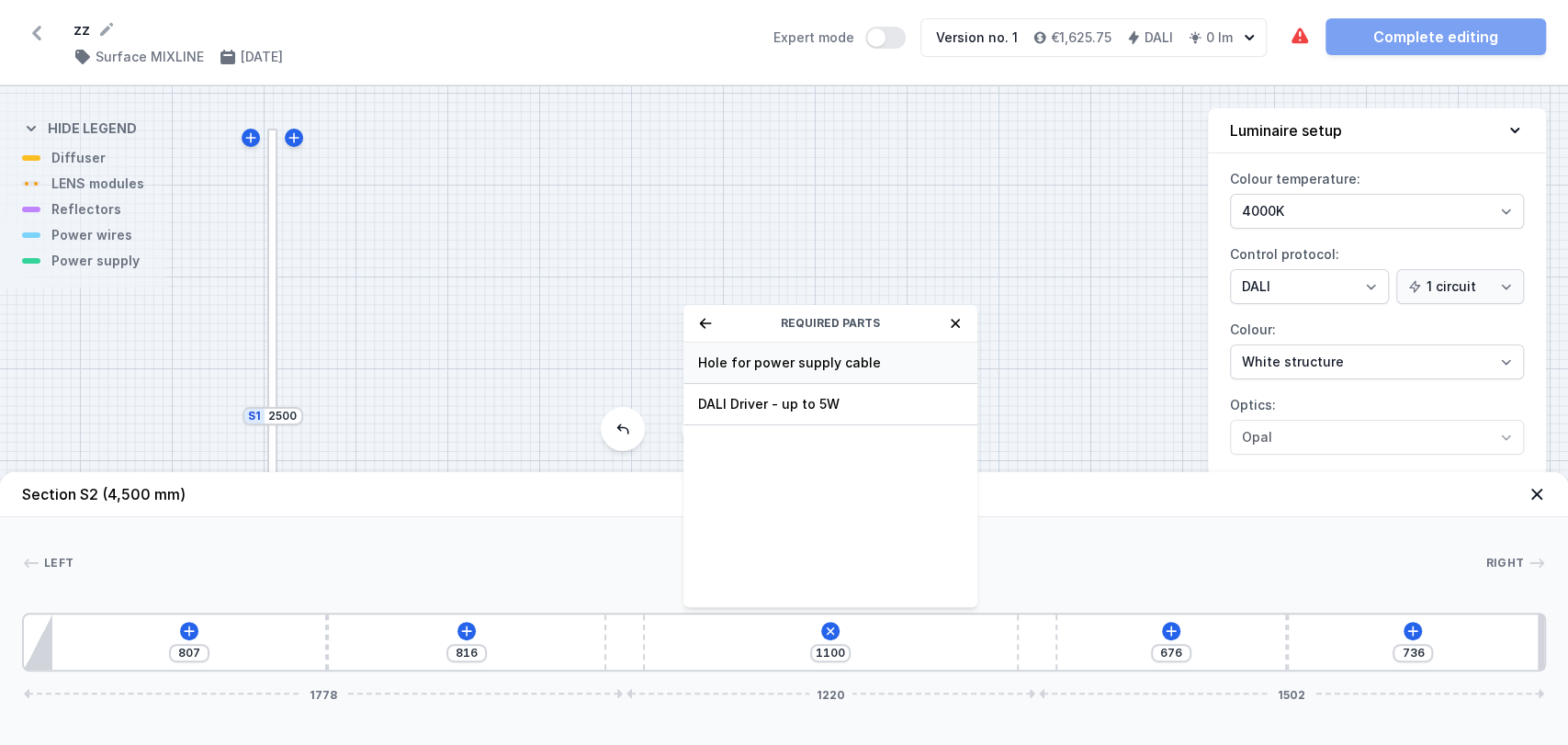
click at [775, 371] on span "Hole for power supply cable" at bounding box center [830, 362] width 265 height 18
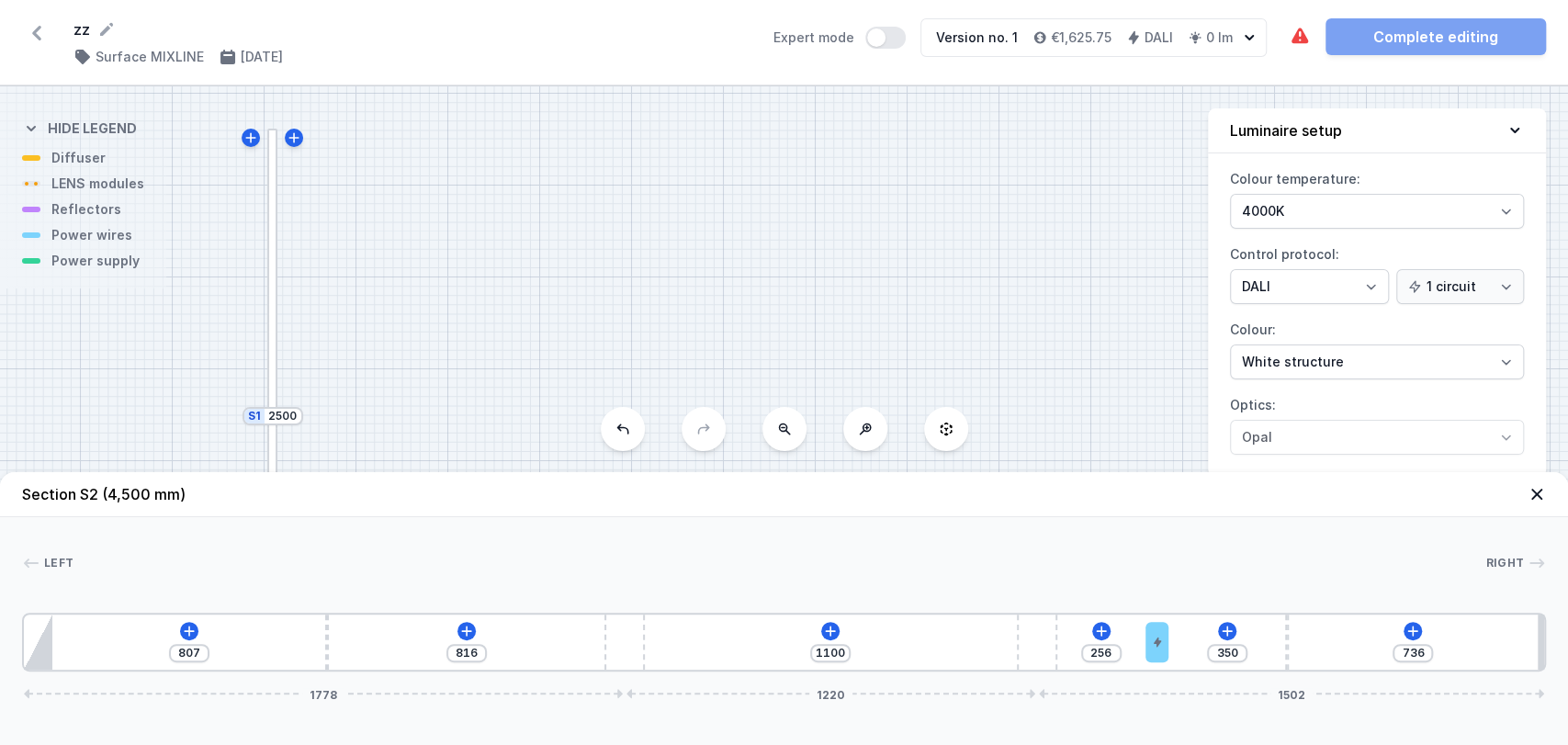
drag, startPoint x: 659, startPoint y: 642, endPoint x: 1169, endPoint y: 643, distance: 510.0
click at [833, 634] on icon at bounding box center [831, 631] width 15 height 15
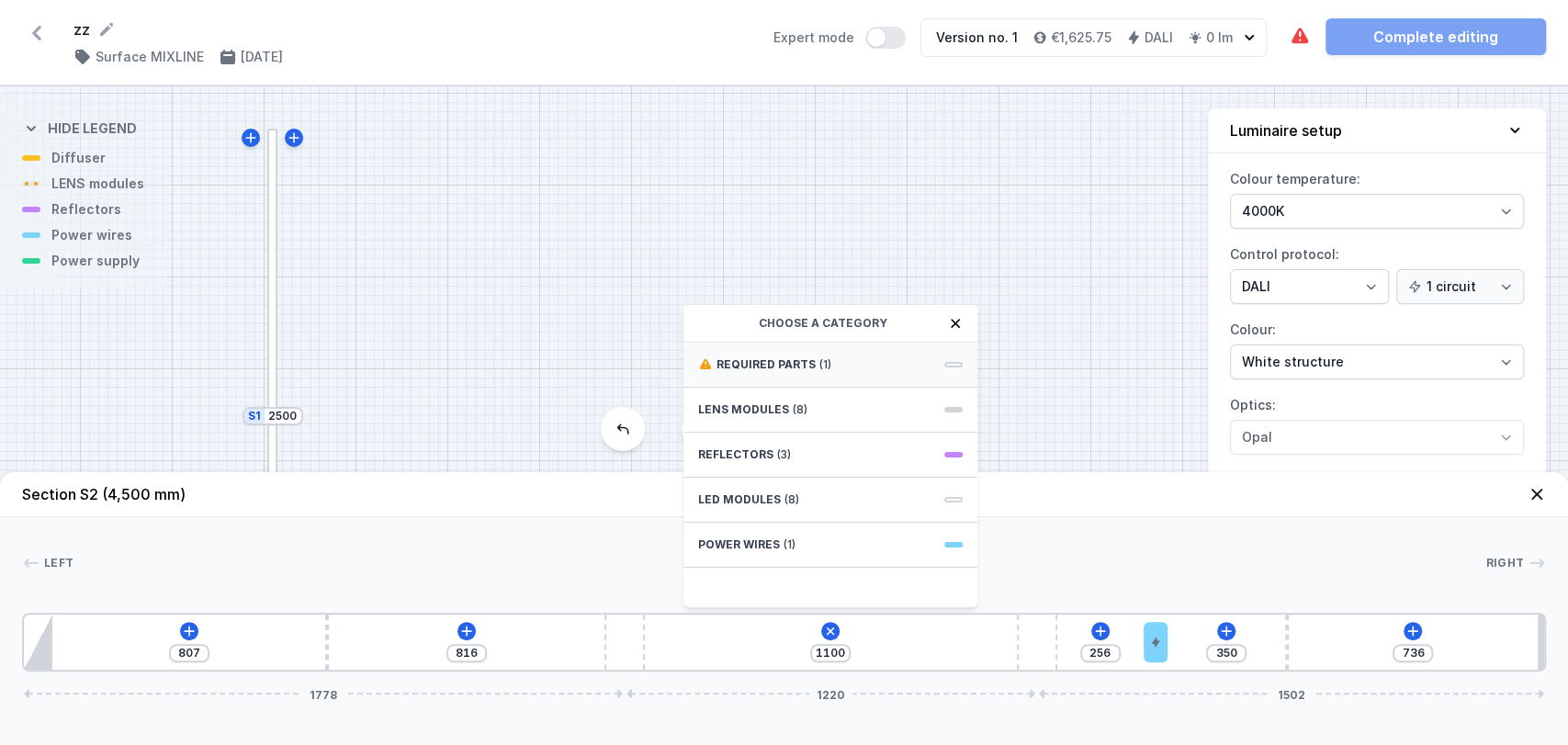
click at [797, 370] on span "Required parts" at bounding box center [766, 365] width 99 height 15
click at [789, 370] on span "DALI Driver - up to 5W" at bounding box center [830, 362] width 265 height 18
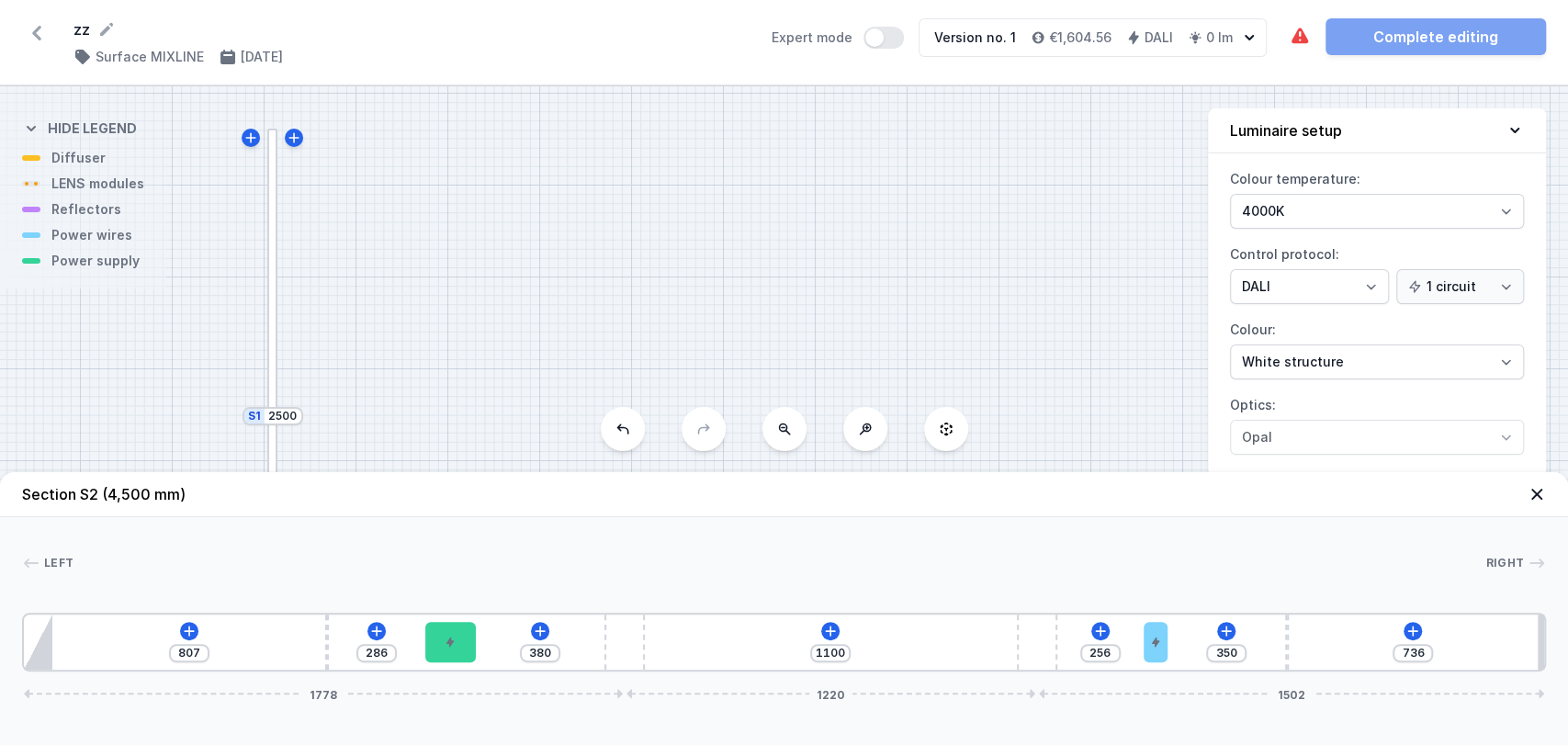
drag, startPoint x: 663, startPoint y: 630, endPoint x: 438, endPoint y: 597, distance: 227.4
click at [438, 597] on div "Left Right 1 2 3 4 4 5 2 6 807 286 380 1100 256 350 736 1778 1220 1502 892 10 2…" at bounding box center [784, 594] width 1568 height 155
click at [823, 625] on icon at bounding box center [831, 631] width 15 height 15
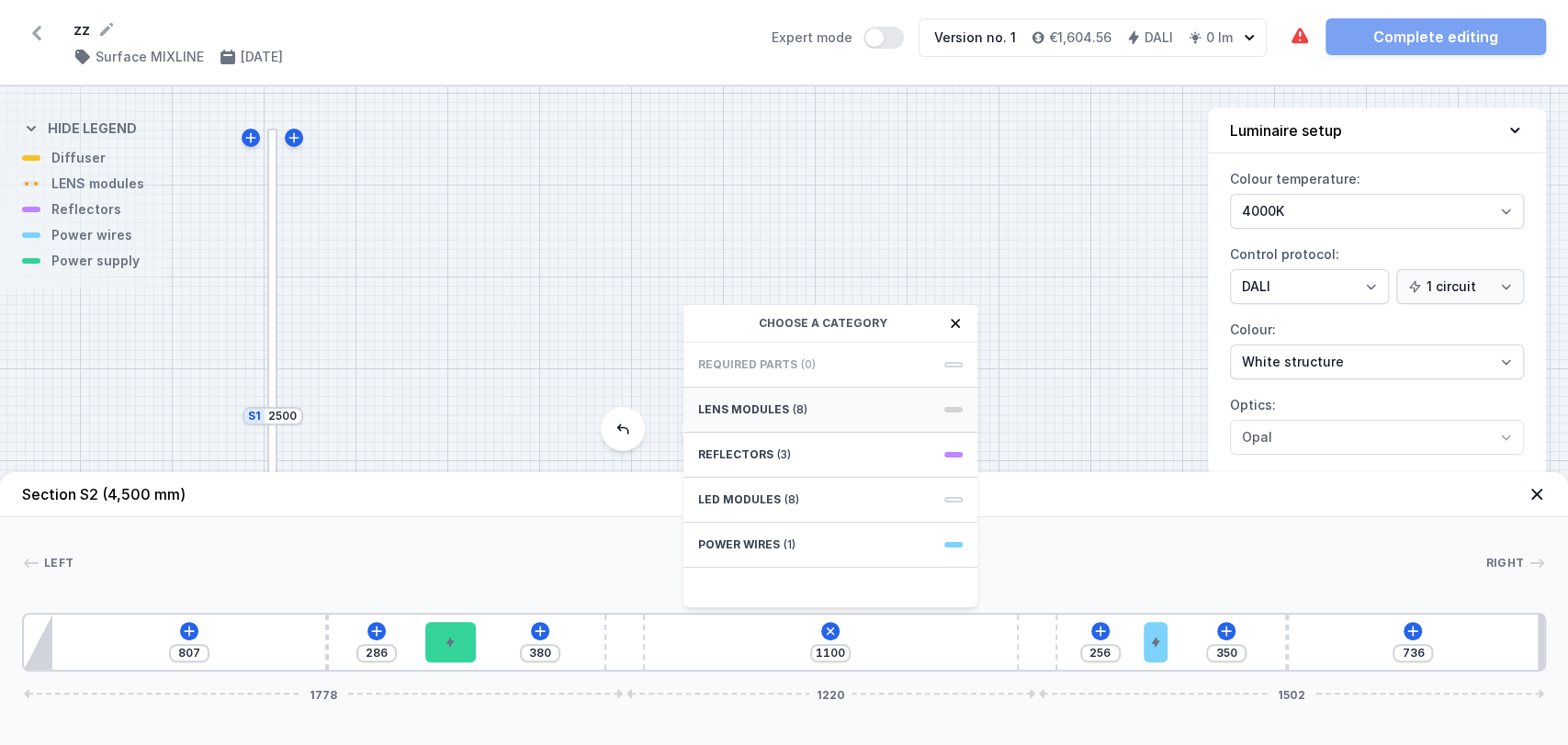
click at [801, 409] on span "(8)" at bounding box center [801, 410] width 15 height 15
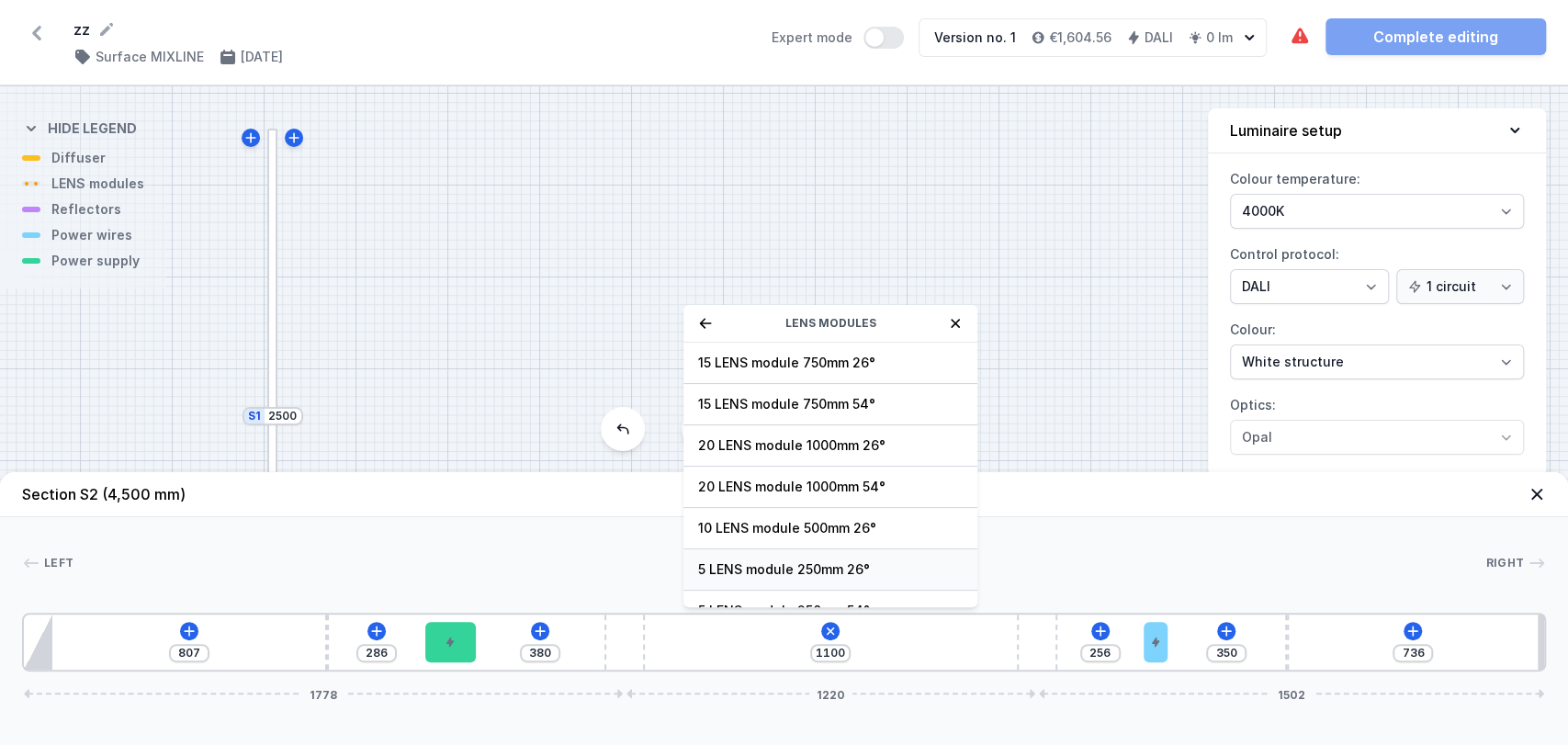
click at [779, 575] on span "5 LENS module 250mm 26°" at bounding box center [830, 569] width 265 height 18
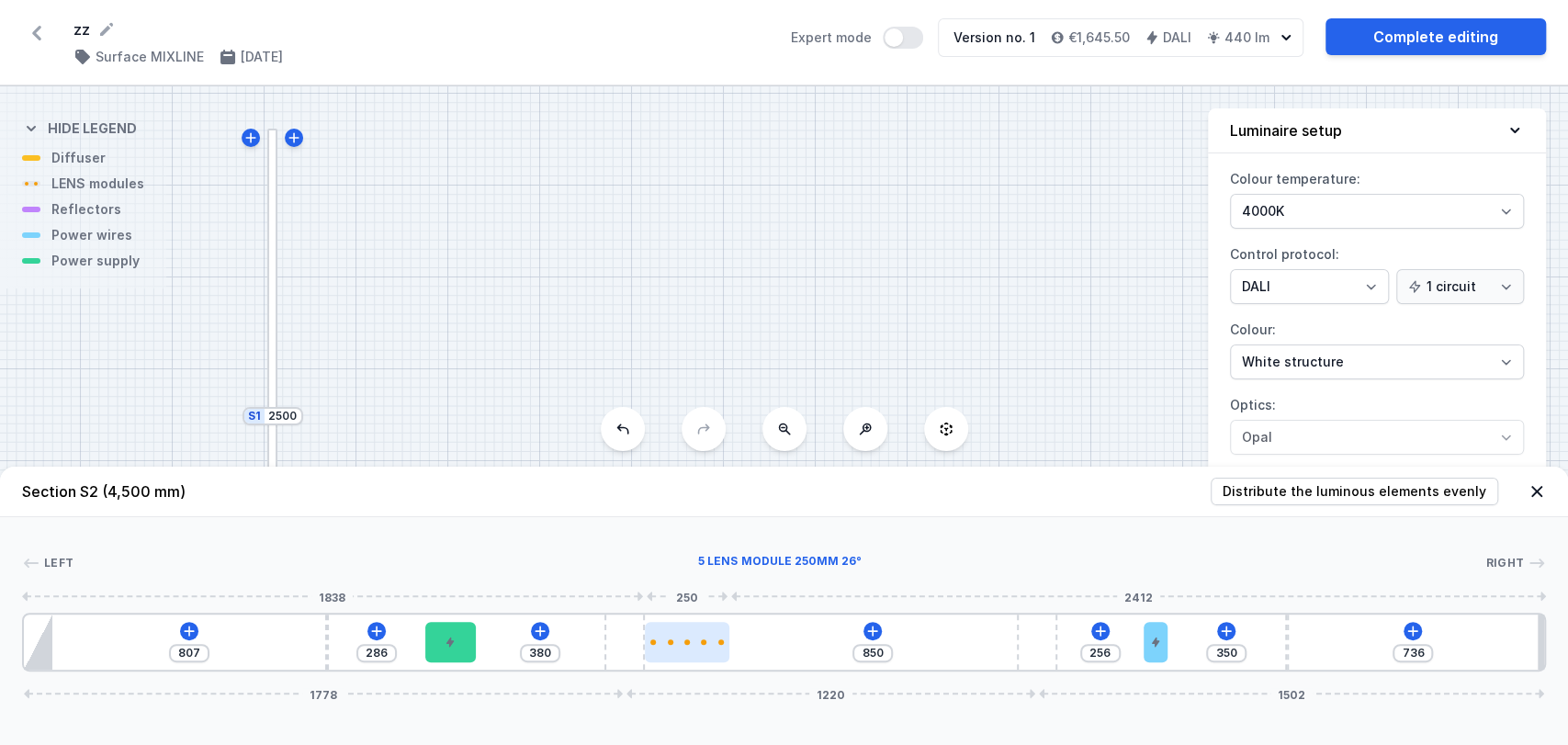
click at [693, 660] on div at bounding box center [687, 642] width 85 height 41
click at [680, 642] on div at bounding box center [687, 642] width 85 height 6
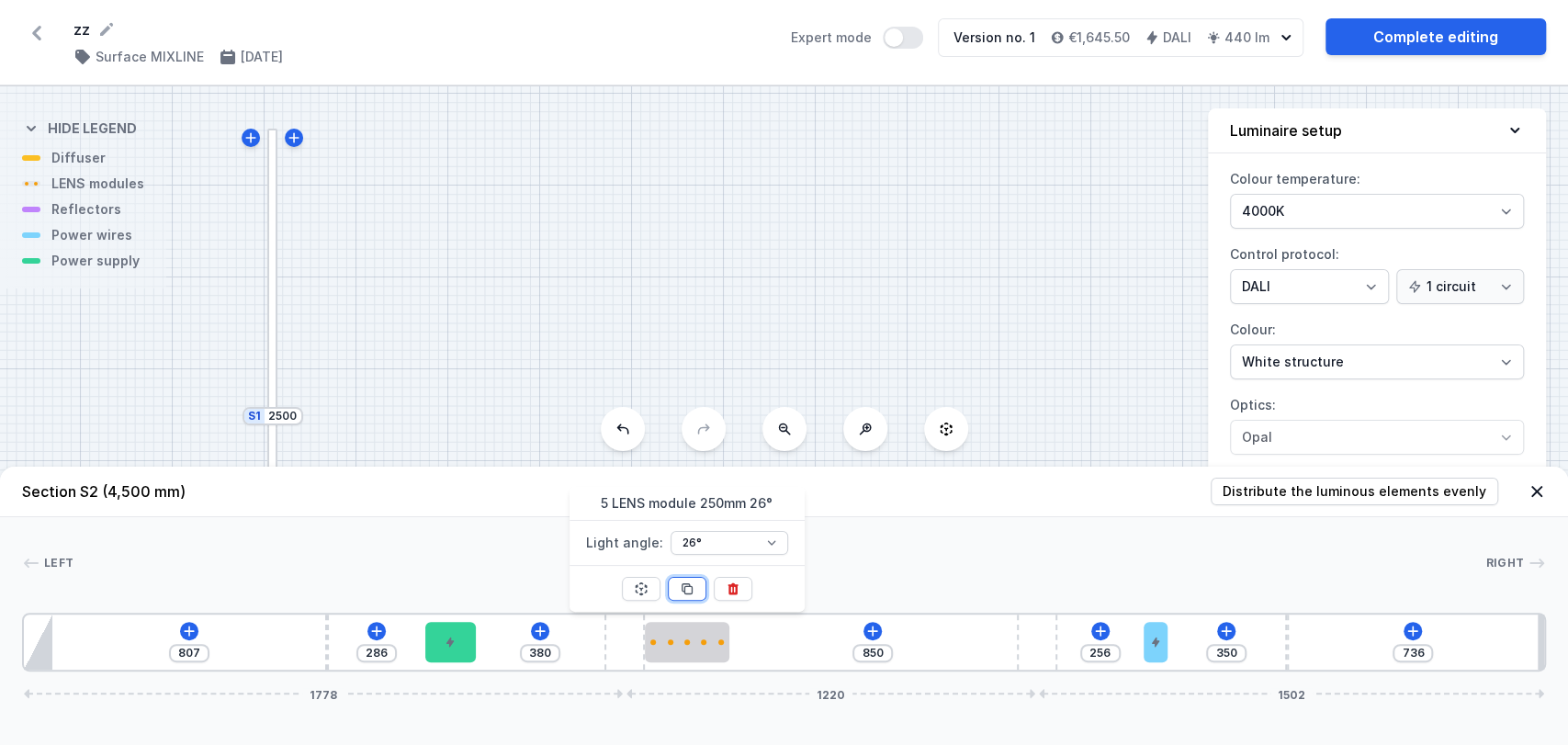
click at [689, 589] on icon at bounding box center [687, 589] width 15 height 15
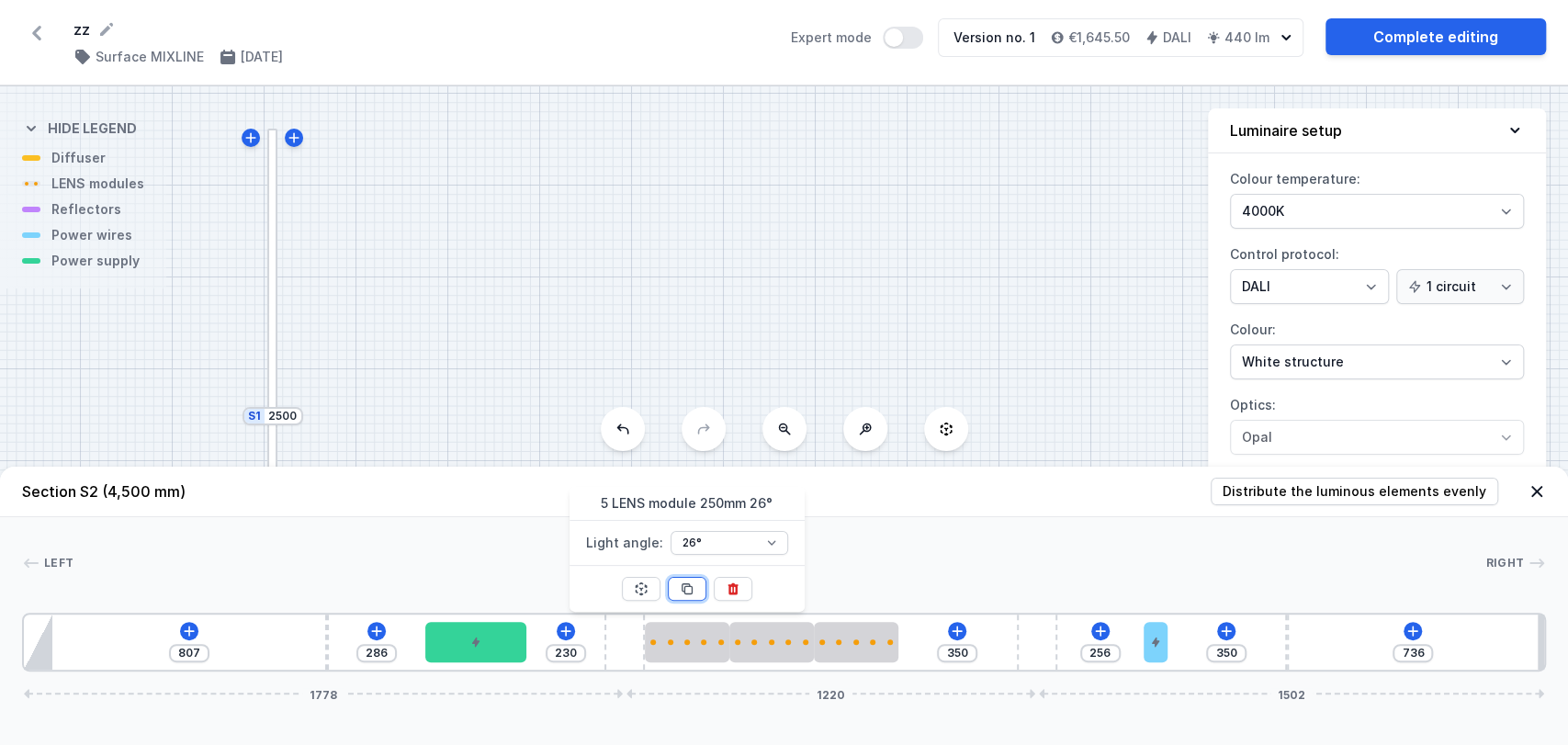
click at [689, 589] on icon at bounding box center [687, 589] width 15 height 15
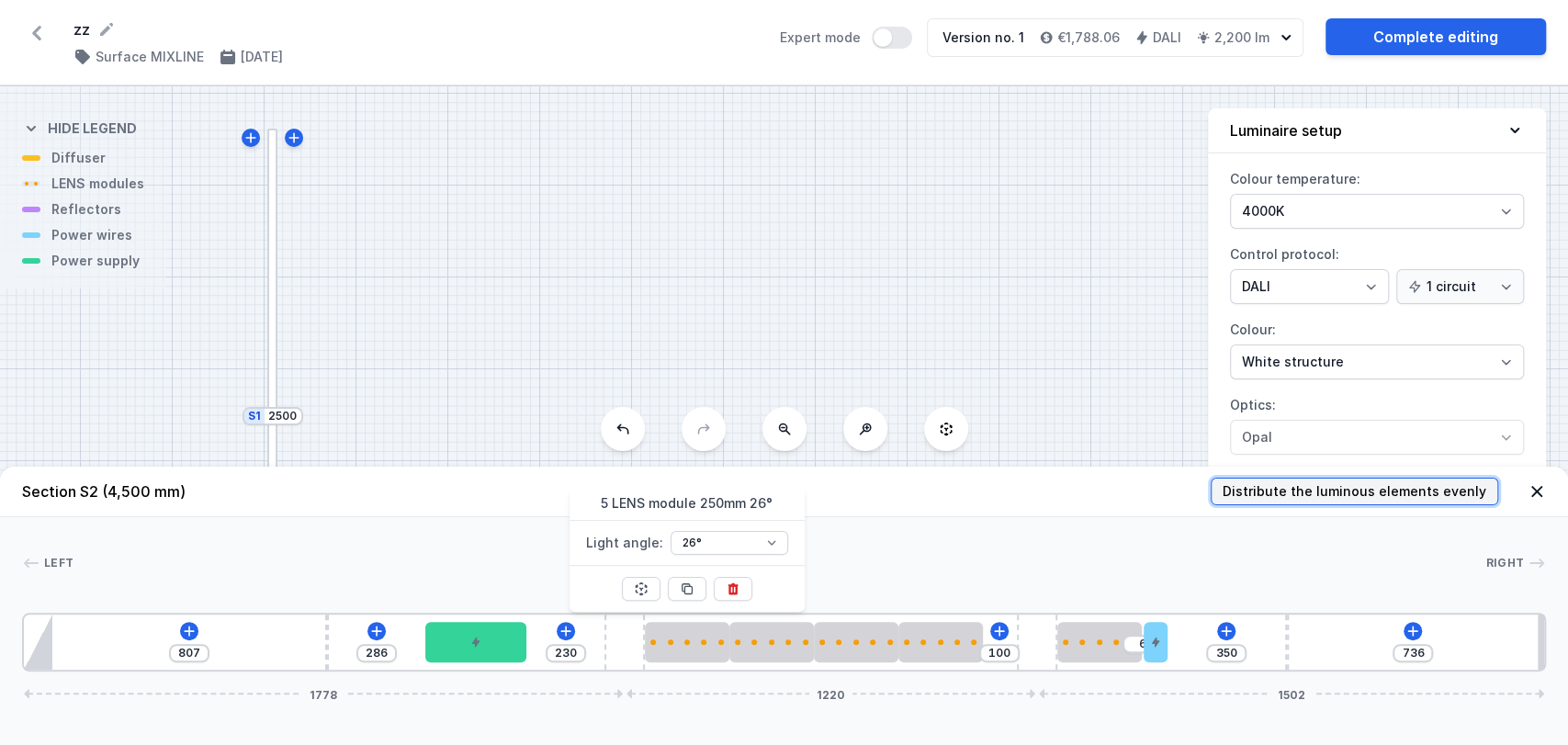
click at [1256, 497] on span "Distribute the luminous elements evenly" at bounding box center [1355, 490] width 264 height 18
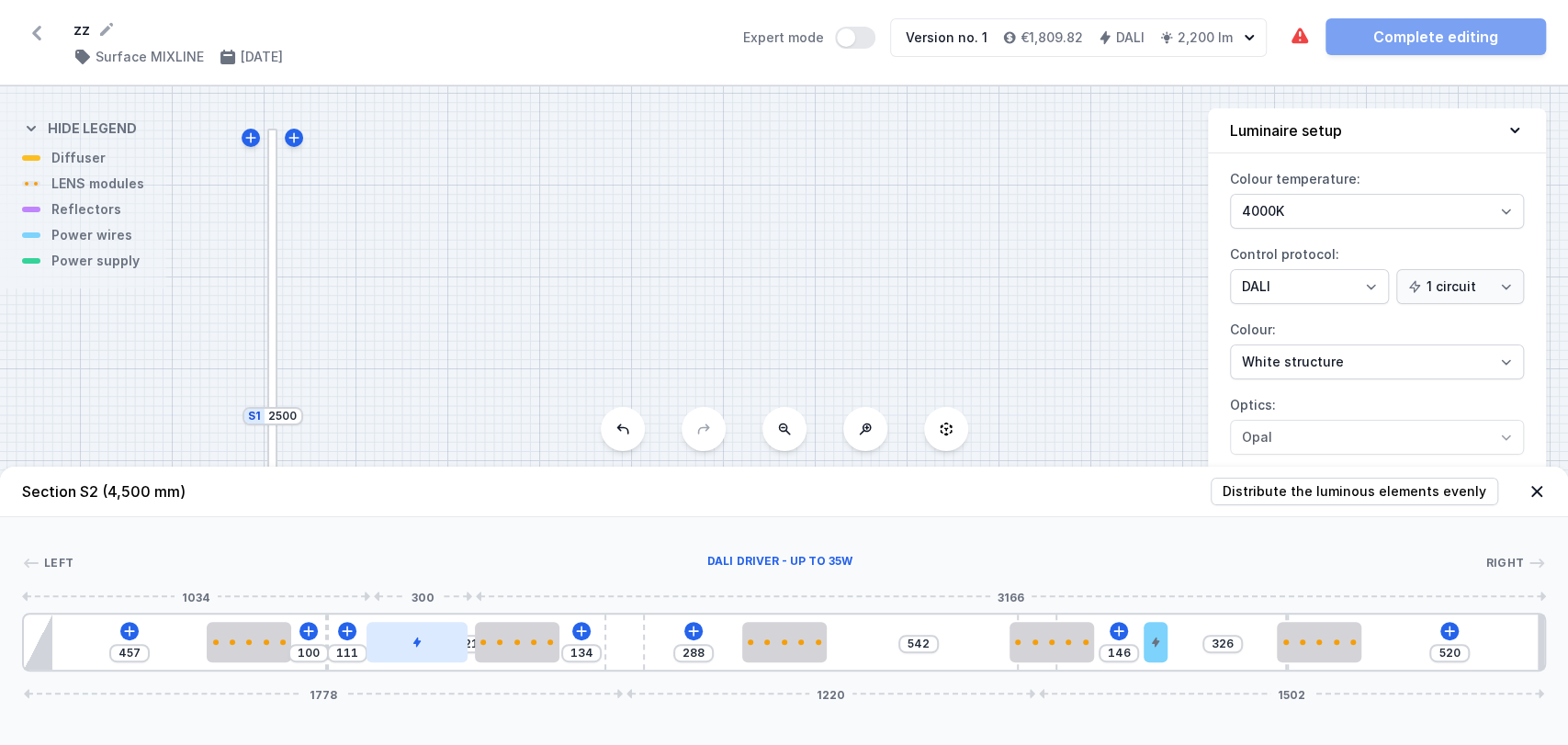
drag, startPoint x: 454, startPoint y: 645, endPoint x: 388, endPoint y: 649, distance: 66.1
click at [388, 649] on div at bounding box center [417, 642] width 101 height 41
click at [1038, 639] on div at bounding box center [1052, 642] width 85 height 6
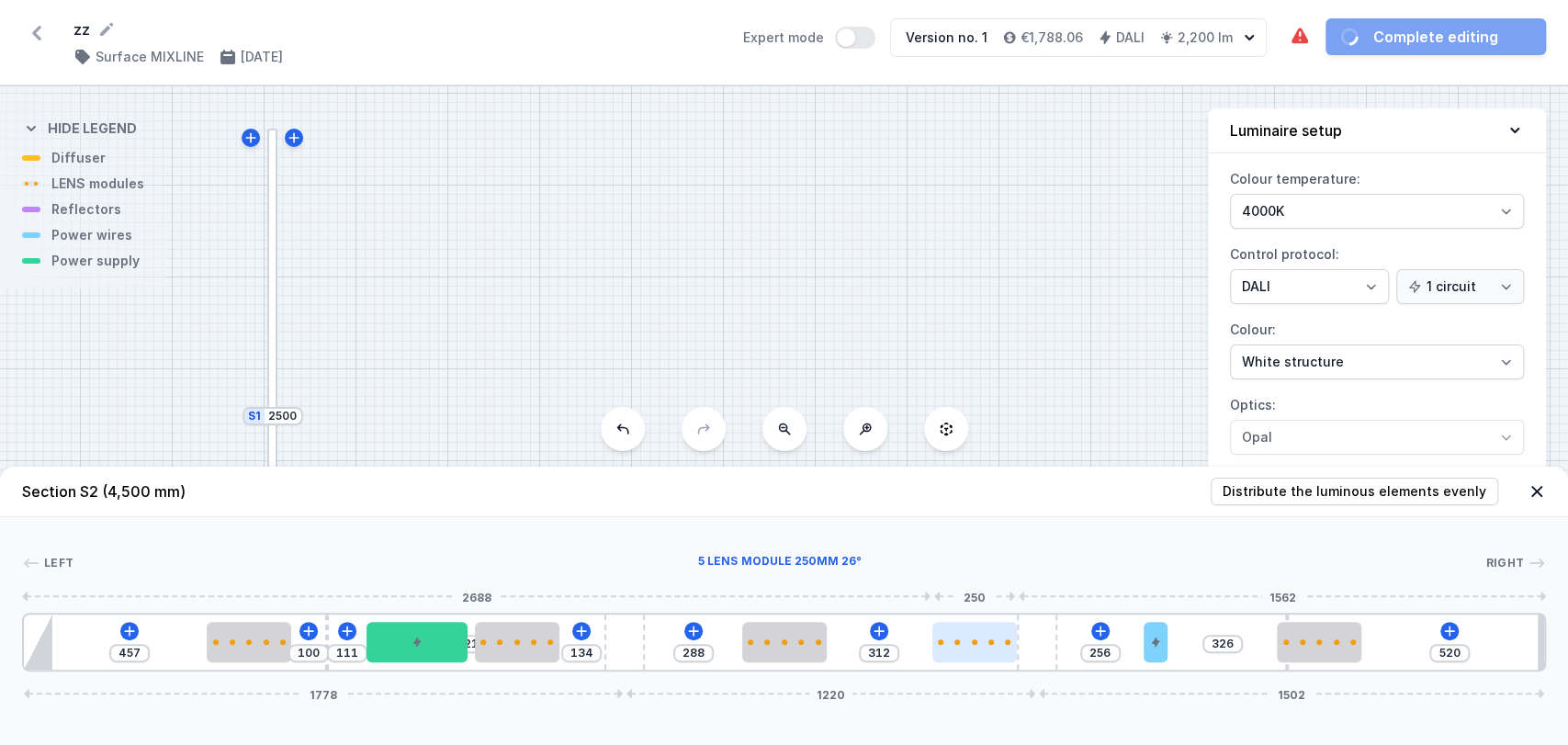
drag, startPoint x: 1038, startPoint y: 638, endPoint x: 982, endPoint y: 646, distance: 56.6
click at [982, 646] on div at bounding box center [975, 642] width 85 height 41
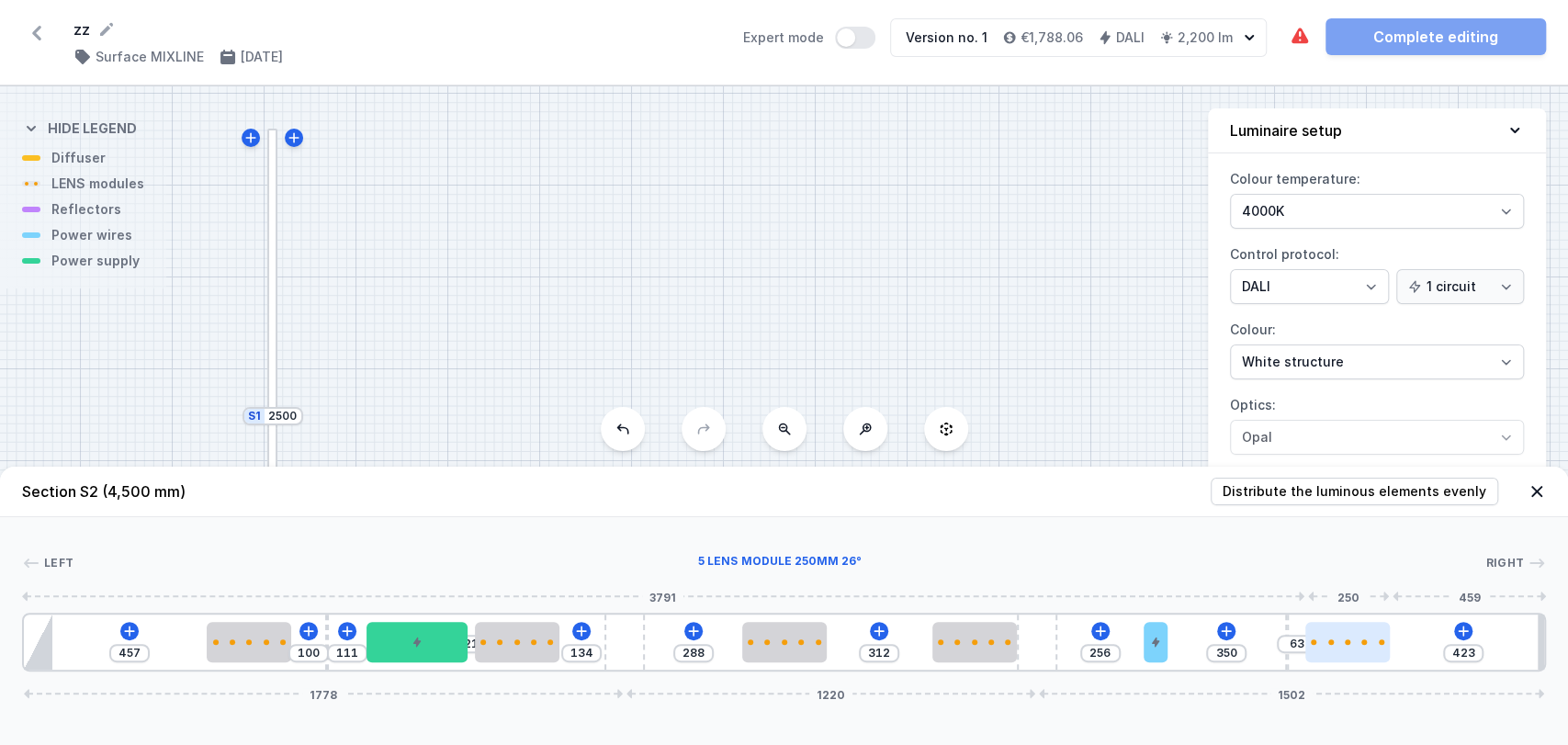
drag, startPoint x: 1293, startPoint y: 640, endPoint x: 1343, endPoint y: 639, distance: 50.0
click at [1343, 639] on div at bounding box center [1347, 642] width 85 height 6
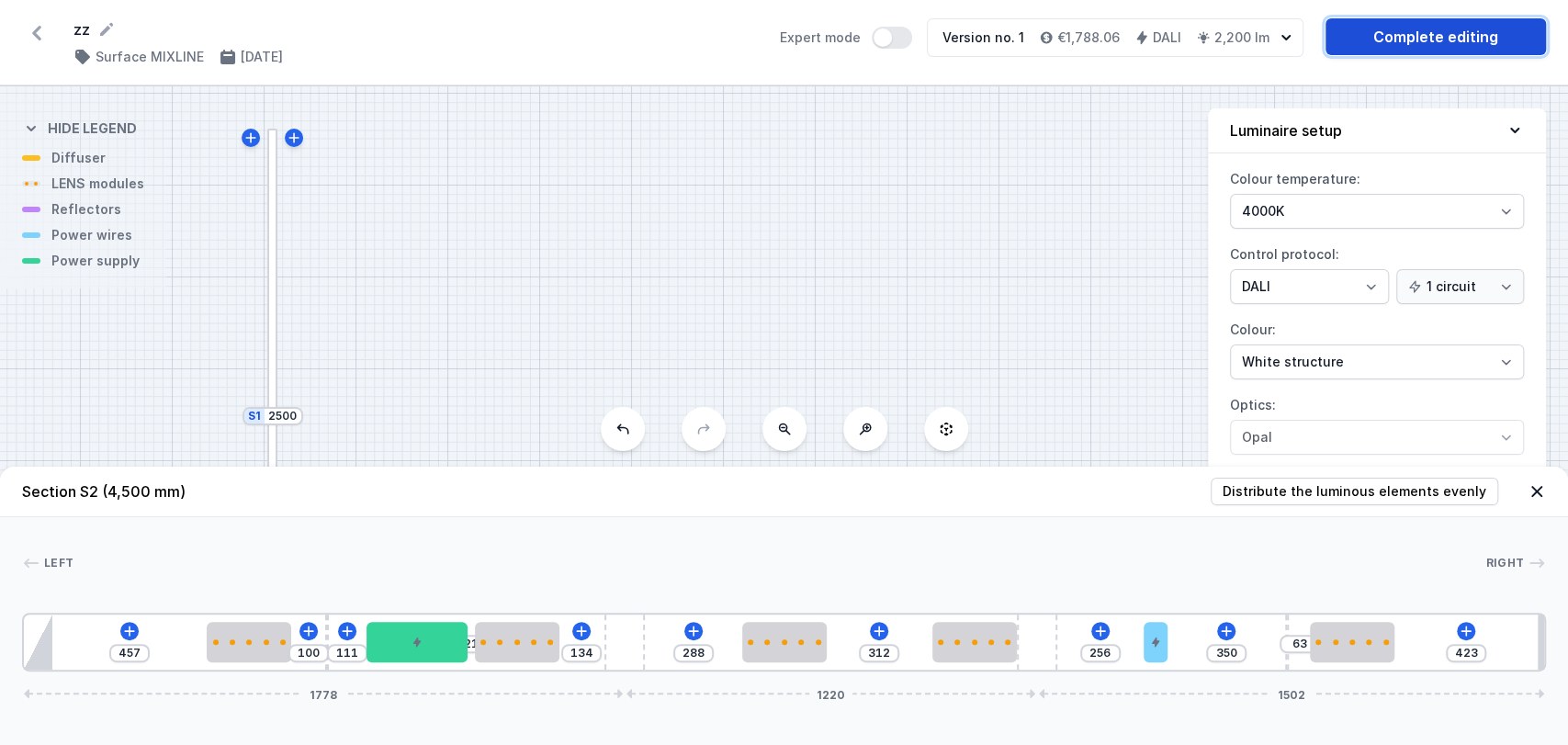
click at [1392, 39] on link "Complete editing" at bounding box center [1436, 36] width 221 height 37
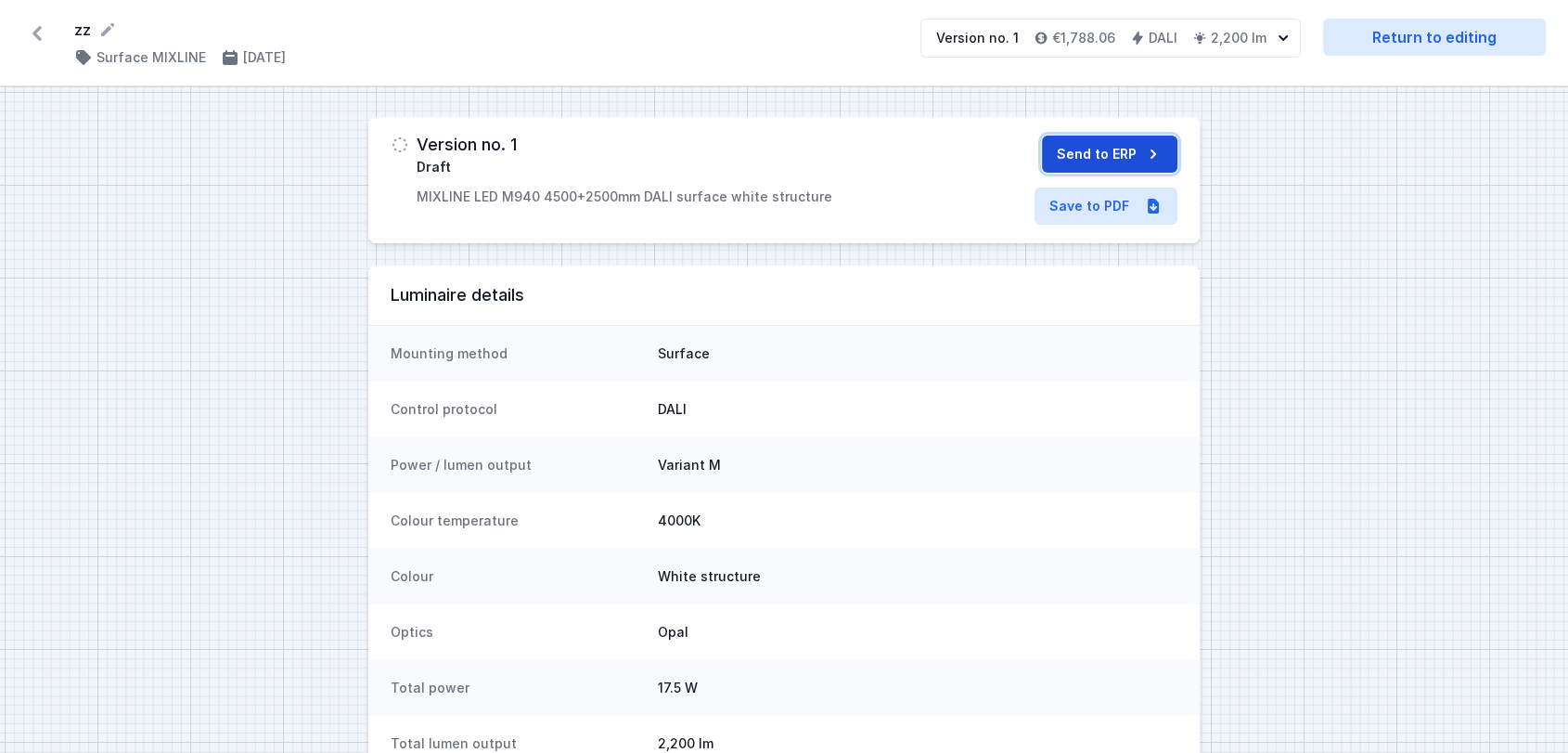
click at [1097, 153] on button "Send to ERP" at bounding box center [1110, 153] width 135 height 37
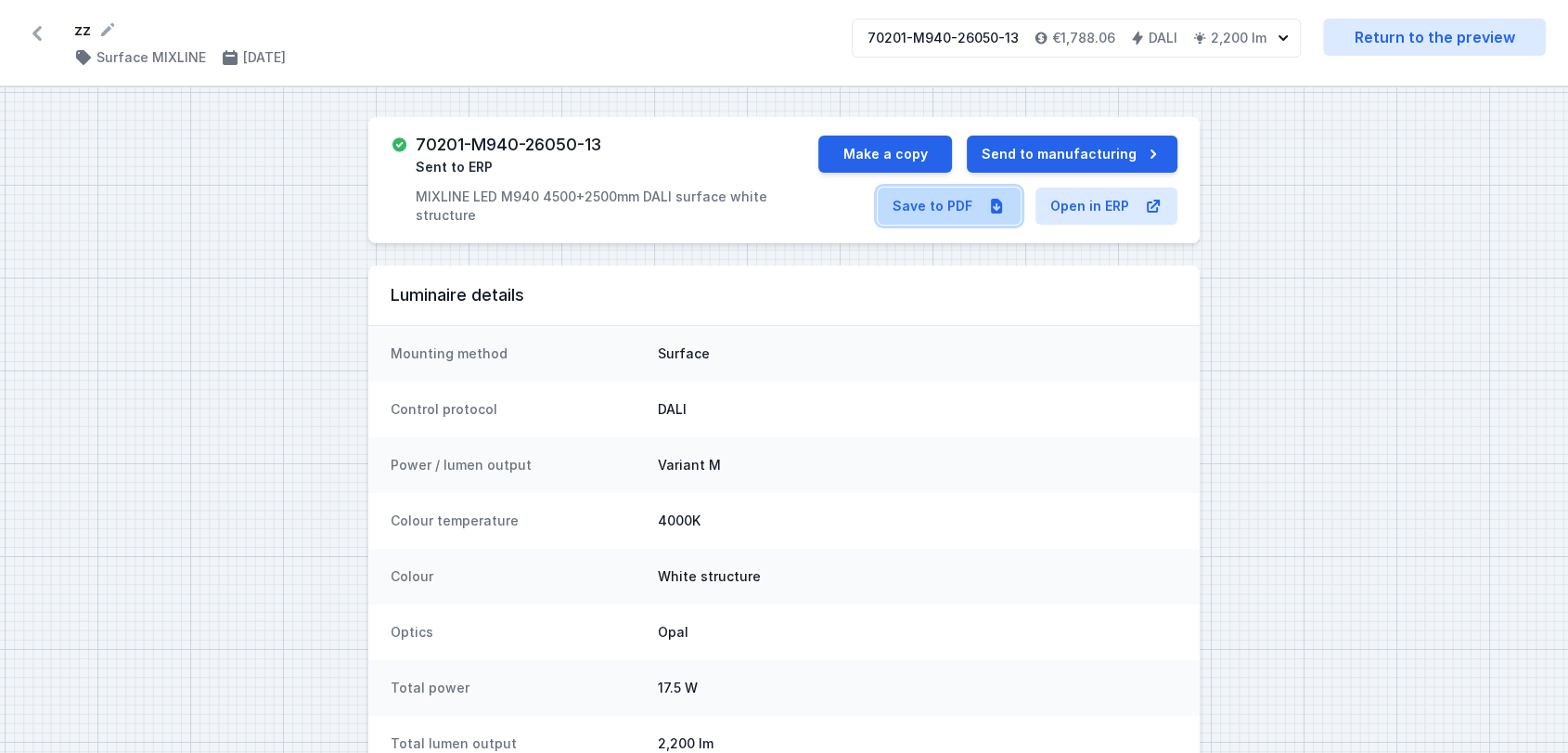
click at [938, 203] on link "Save to PDF" at bounding box center [950, 206] width 143 height 37
